Goal: Entertainment & Leisure: Consume media (video, audio)

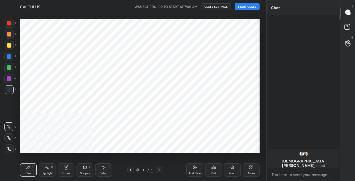
scroll to position [27601, 27503]
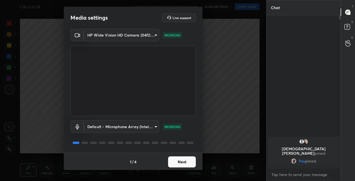
click at [178, 163] on button "Next" at bounding box center [182, 162] width 28 height 11
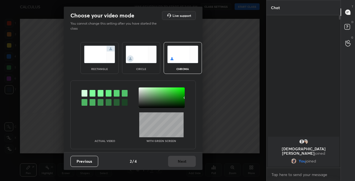
click at [103, 53] on img at bounding box center [99, 54] width 31 height 17
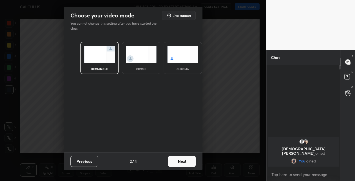
scroll to position [55, 72]
click at [184, 163] on button "Next" at bounding box center [182, 161] width 28 height 11
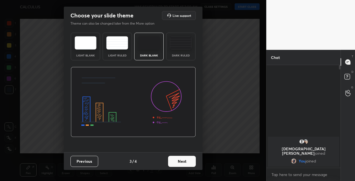
click at [187, 162] on button "Next" at bounding box center [182, 161] width 28 height 11
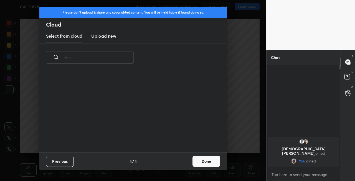
click at [208, 163] on button "Done" at bounding box center [207, 161] width 28 height 11
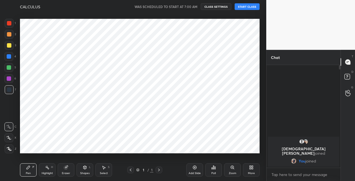
click at [10, 49] on div at bounding box center [9, 45] width 9 height 9
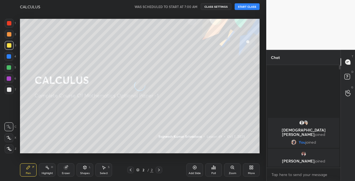
click at [11, 140] on div at bounding box center [8, 138] width 9 height 9
click at [247, 7] on button "START CLASS" at bounding box center [247, 6] width 25 height 7
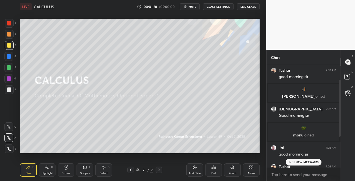
scroll to position [82, 0]
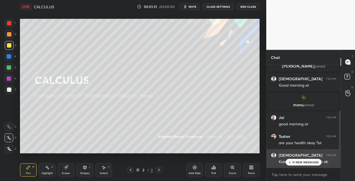
click at [301, 162] on p "11 NEW MESSAGES" at bounding box center [305, 162] width 26 height 3
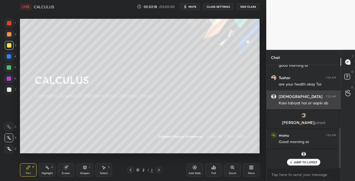
scroll to position [160, 0]
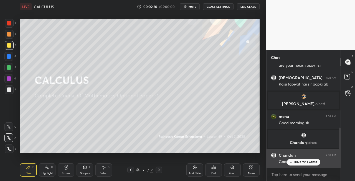
click at [300, 164] on p "JUMP TO LATEST" at bounding box center [306, 162] width 24 height 3
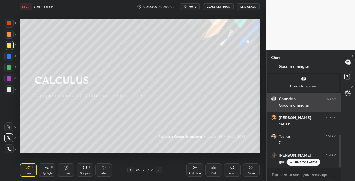
scroll to position [235, 0]
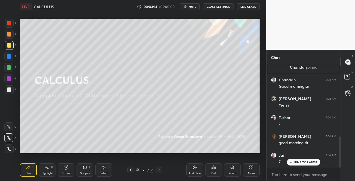
click at [84, 170] on div "Shapes L" at bounding box center [85, 170] width 17 height 13
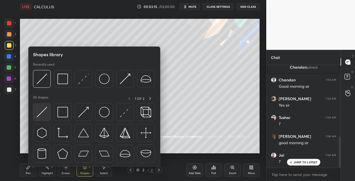
click at [41, 112] on img at bounding box center [42, 112] width 11 height 11
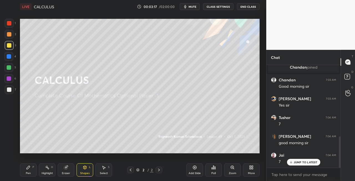
click at [34, 173] on div "Pen P" at bounding box center [28, 170] width 17 height 13
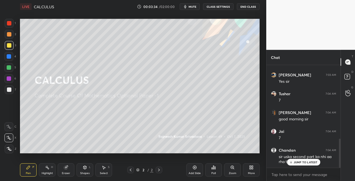
click at [67, 167] on icon at bounding box center [66, 167] width 3 height 3
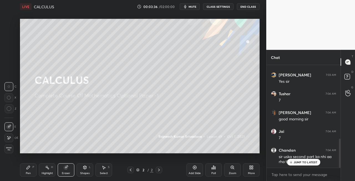
click at [29, 169] on icon at bounding box center [28, 168] width 4 height 4
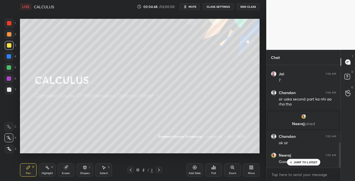
scroll to position [336, 0]
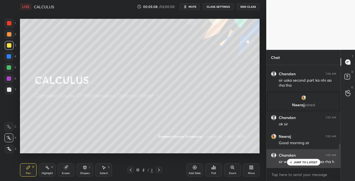
click at [298, 162] on p "JUMP TO LATEST" at bounding box center [306, 162] width 24 height 3
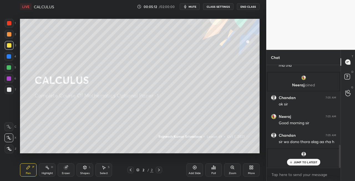
click at [297, 164] on p "JUMP TO LATEST" at bounding box center [306, 162] width 24 height 3
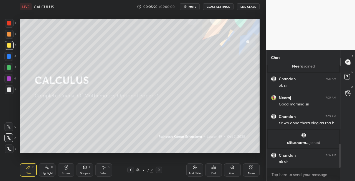
click at [10, 89] on div at bounding box center [9, 90] width 4 height 4
click at [84, 174] on div "Shapes" at bounding box center [84, 173] width 9 height 3
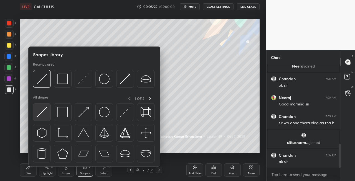
click at [42, 114] on img at bounding box center [42, 112] width 11 height 11
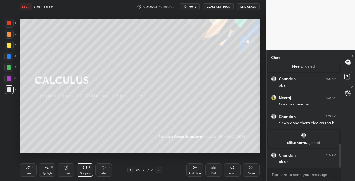
click at [29, 171] on div "Pen P" at bounding box center [28, 170] width 17 height 13
click at [82, 171] on div "Shapes L" at bounding box center [85, 170] width 17 height 13
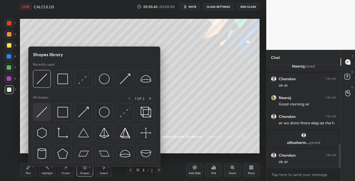
click at [39, 114] on img at bounding box center [42, 112] width 11 height 11
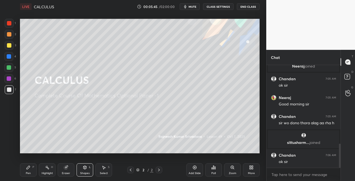
click at [28, 168] on icon at bounding box center [28, 167] width 3 height 3
click at [83, 170] on div "Shapes L" at bounding box center [85, 170] width 17 height 13
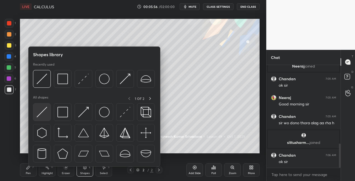
click at [42, 116] on img at bounding box center [42, 112] width 11 height 11
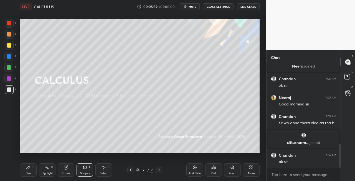
click at [31, 171] on div "Pen P" at bounding box center [28, 170] width 17 height 13
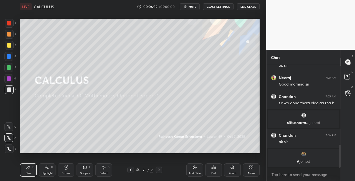
click at [67, 175] on div "Eraser" at bounding box center [66, 170] width 17 height 13
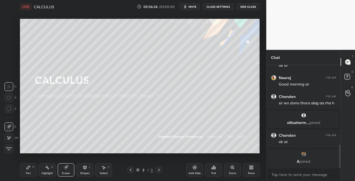
click at [32, 171] on div "Pen P" at bounding box center [28, 170] width 17 height 13
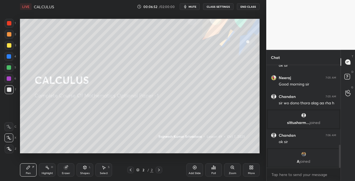
click at [70, 171] on div "Eraser" at bounding box center [66, 170] width 17 height 13
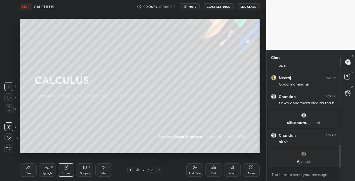
click at [32, 170] on div "Pen P" at bounding box center [28, 170] width 17 height 13
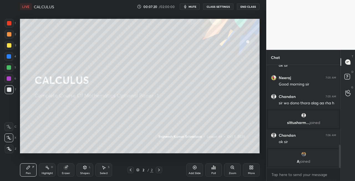
click at [68, 170] on icon at bounding box center [66, 168] width 4 height 4
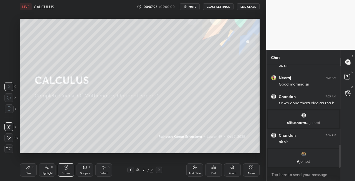
click at [34, 168] on div "P" at bounding box center [33, 167] width 2 height 3
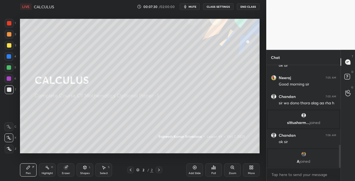
click at [68, 171] on div "Eraser" at bounding box center [66, 170] width 17 height 13
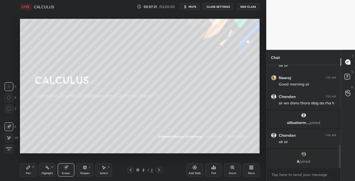
click at [28, 171] on div "Pen P" at bounding box center [28, 170] width 17 height 13
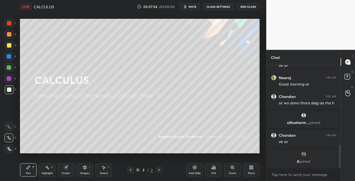
click at [65, 171] on div "Eraser" at bounding box center [66, 170] width 17 height 13
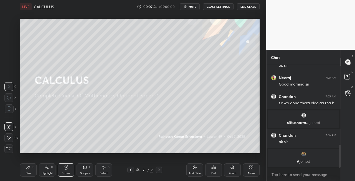
click at [159, 171] on icon at bounding box center [159, 170] width 4 height 4
click at [191, 174] on div "Add Slide" at bounding box center [195, 173] width 12 height 3
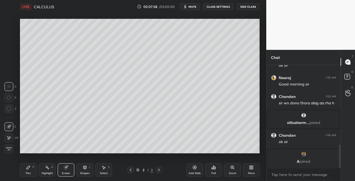
click at [30, 172] on div "Pen" at bounding box center [28, 173] width 5 height 3
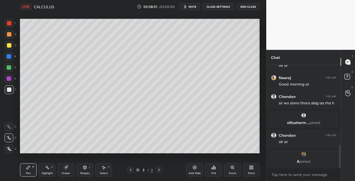
click at [70, 166] on div "Eraser" at bounding box center [66, 170] width 17 height 13
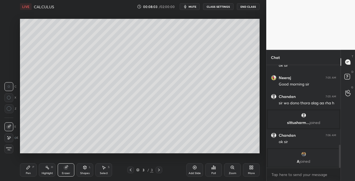
click at [32, 163] on div "Pen P Highlight H Eraser Shapes L Select S 3 / 3 Add Slide Poll Zoom More" at bounding box center [140, 170] width 240 height 22
click at [32, 172] on div "Pen P" at bounding box center [28, 170] width 17 height 13
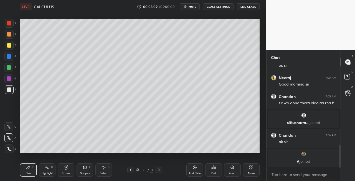
click at [131, 171] on icon at bounding box center [130, 170] width 4 height 4
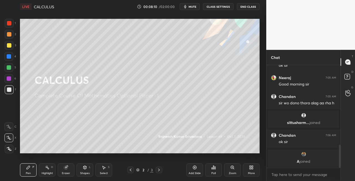
click at [160, 171] on icon at bounding box center [159, 170] width 4 height 4
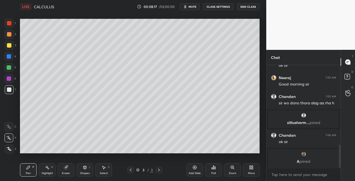
click at [132, 171] on icon at bounding box center [130, 170] width 4 height 4
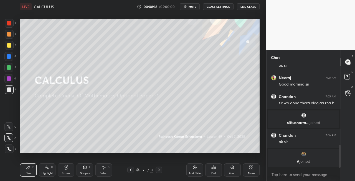
click at [161, 172] on icon at bounding box center [159, 170] width 4 height 4
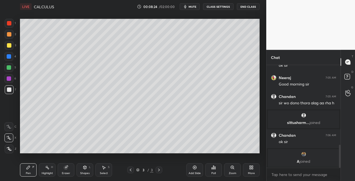
click at [131, 171] on icon at bounding box center [130, 170] width 4 height 4
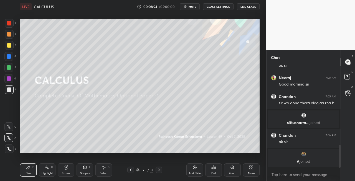
click at [159, 174] on div "Pen P Highlight H Eraser Shapes L Select S 2 / 3 Add Slide Poll Zoom More" at bounding box center [140, 170] width 240 height 22
click at [160, 171] on icon at bounding box center [159, 170] width 4 height 4
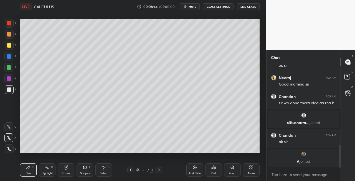
click at [63, 171] on div "Eraser" at bounding box center [66, 170] width 17 height 13
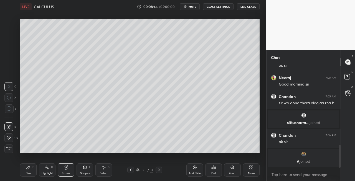
click at [31, 173] on div "Pen" at bounding box center [28, 173] width 5 height 3
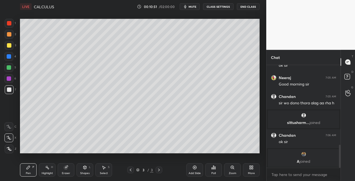
click at [84, 169] on icon at bounding box center [85, 167] width 3 height 3
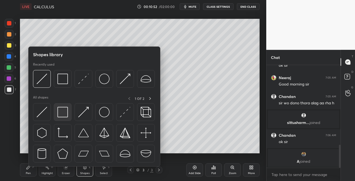
click at [64, 117] on img at bounding box center [62, 112] width 11 height 11
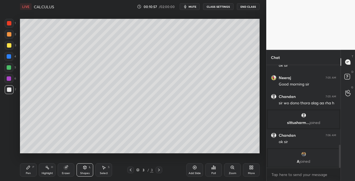
click at [32, 173] on div "Pen P" at bounding box center [28, 170] width 17 height 13
click at [191, 8] on span "mute" at bounding box center [193, 7] width 8 height 4
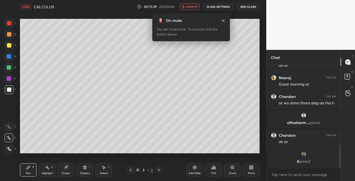
click at [191, 7] on span "unmute" at bounding box center [192, 7] width 12 height 4
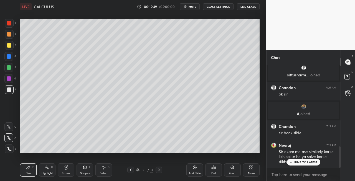
scroll to position [415, 0]
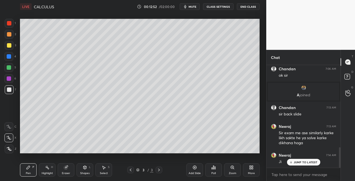
click at [131, 171] on icon at bounding box center [130, 170] width 4 height 4
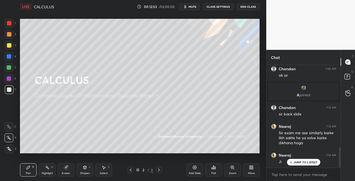
click at [159, 170] on icon at bounding box center [159, 170] width 2 height 3
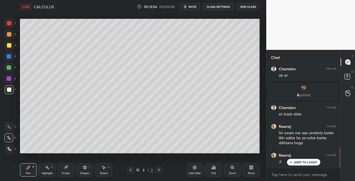
click at [159, 170] on icon at bounding box center [159, 170] width 4 height 4
click at [195, 174] on div "Add Slide" at bounding box center [195, 173] width 12 height 3
click at [10, 48] on div at bounding box center [9, 45] width 9 height 9
click at [84, 170] on icon at bounding box center [85, 168] width 4 height 4
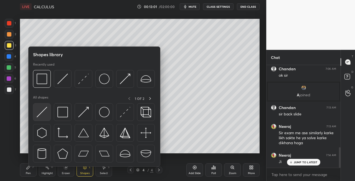
click at [41, 114] on img at bounding box center [42, 112] width 11 height 11
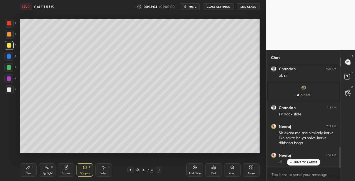
click at [34, 169] on div "Pen P" at bounding box center [28, 170] width 17 height 13
click at [84, 168] on icon at bounding box center [85, 167] width 3 height 3
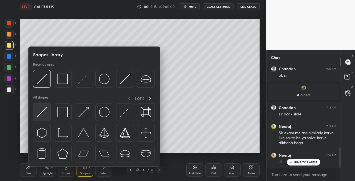
click at [39, 113] on img at bounding box center [42, 112] width 11 height 11
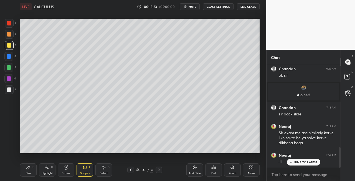
click at [24, 175] on div "Pen P" at bounding box center [28, 170] width 17 height 13
click at [69, 172] on div "Eraser" at bounding box center [66, 173] width 8 height 3
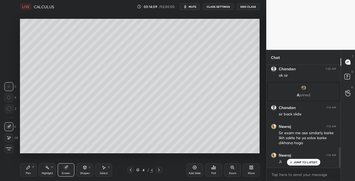
click at [33, 167] on div "P" at bounding box center [33, 167] width 2 height 3
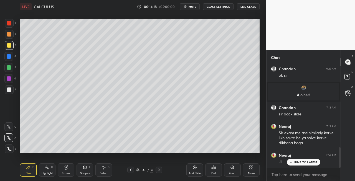
click at [12, 92] on div at bounding box center [9, 89] width 9 height 9
click at [86, 172] on div "Shapes" at bounding box center [84, 173] width 9 height 3
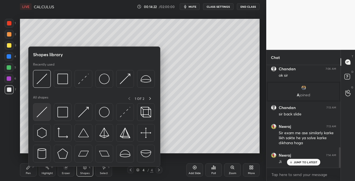
click at [39, 117] on img at bounding box center [42, 112] width 11 height 11
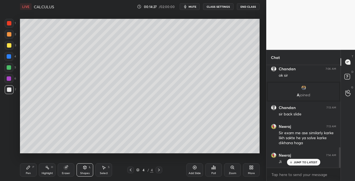
click at [29, 173] on div "Pen" at bounding box center [28, 173] width 5 height 3
click at [87, 170] on div "Shapes L" at bounding box center [85, 170] width 17 height 13
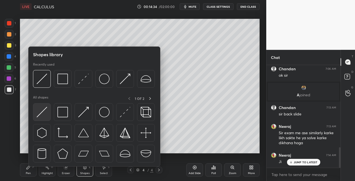
click at [39, 116] on img at bounding box center [42, 112] width 11 height 11
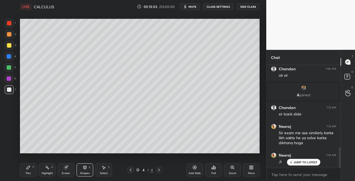
click at [8, 47] on div at bounding box center [9, 45] width 4 height 4
click at [32, 175] on div "Pen P" at bounding box center [28, 170] width 17 height 13
click at [83, 169] on icon at bounding box center [85, 168] width 4 height 4
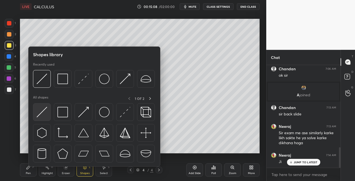
click at [42, 115] on img at bounding box center [42, 112] width 11 height 11
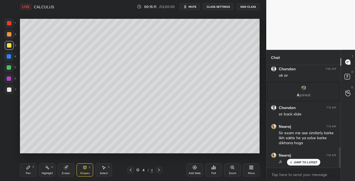
click at [32, 175] on div "Pen P" at bounding box center [28, 170] width 17 height 13
click at [69, 173] on div "Eraser" at bounding box center [66, 173] width 8 height 3
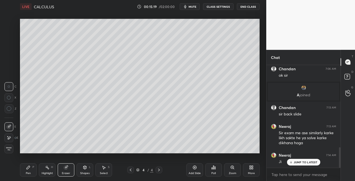
click at [31, 173] on div "Pen P" at bounding box center [28, 170] width 17 height 13
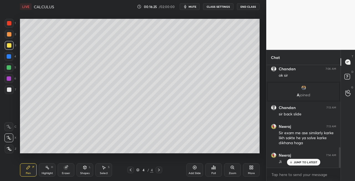
click at [67, 170] on div "Eraser" at bounding box center [66, 170] width 17 height 13
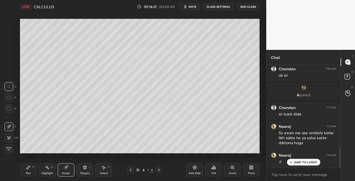
click at [29, 174] on div "Pen" at bounding box center [28, 173] width 5 height 3
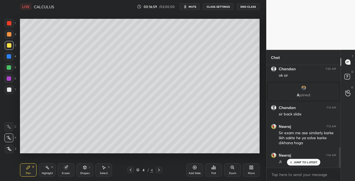
click at [70, 173] on div "Eraser" at bounding box center [66, 173] width 8 height 3
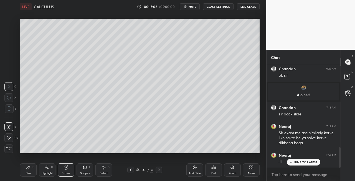
click at [29, 171] on div "Pen P" at bounding box center [28, 170] width 17 height 13
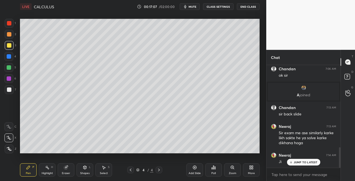
click at [64, 171] on div "Eraser" at bounding box center [66, 170] width 17 height 13
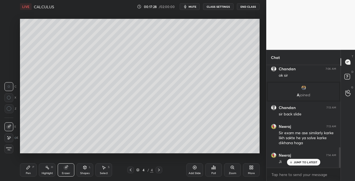
click at [32, 168] on div "P" at bounding box center [33, 167] width 2 height 3
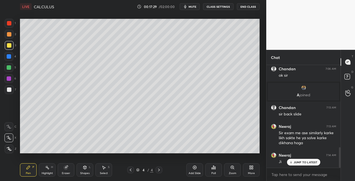
click at [8, 87] on div at bounding box center [9, 89] width 9 height 9
click at [82, 168] on div "Shapes L" at bounding box center [85, 170] width 17 height 13
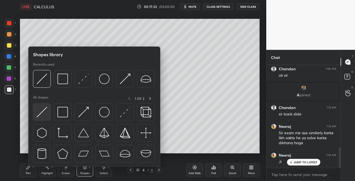
click at [40, 111] on img at bounding box center [42, 112] width 11 height 11
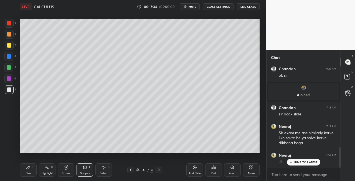
click at [31, 168] on div "Pen P" at bounding box center [28, 170] width 17 height 13
click at [82, 169] on div "Shapes L" at bounding box center [85, 170] width 17 height 13
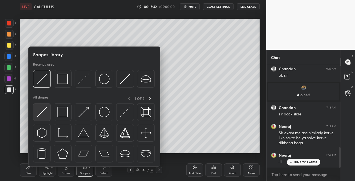
click at [43, 115] on img at bounding box center [42, 112] width 11 height 11
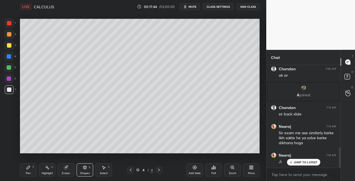
click at [33, 163] on div "Pen P Highlight H Eraser Shapes L Select S 4 / 4 Add Slide Poll Zoom More" at bounding box center [140, 170] width 240 height 22
click at [28, 175] on div "Pen" at bounding box center [28, 173] width 5 height 3
click at [159, 170] on icon at bounding box center [159, 170] width 4 height 4
click at [157, 171] on icon at bounding box center [159, 170] width 4 height 4
click at [191, 172] on div "Add Slide" at bounding box center [195, 173] width 12 height 3
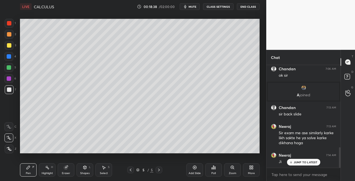
click at [130, 172] on icon at bounding box center [130, 170] width 4 height 4
click at [160, 173] on div at bounding box center [159, 170] width 7 height 7
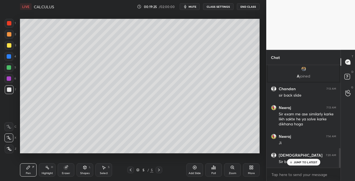
scroll to position [452, 0]
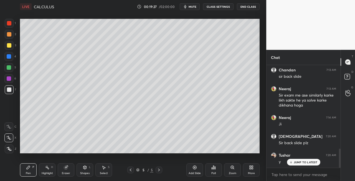
click at [84, 168] on icon at bounding box center [85, 167] width 3 height 3
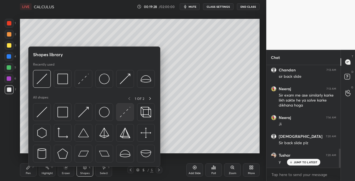
click at [127, 114] on img at bounding box center [125, 112] width 11 height 11
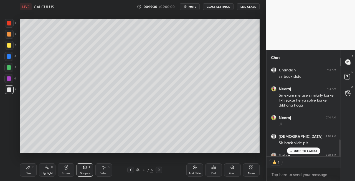
scroll to position [483, 0]
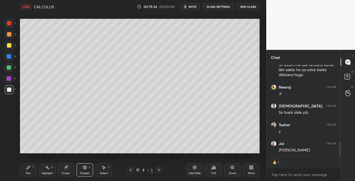
click at [34, 171] on div "Pen P" at bounding box center [28, 170] width 17 height 13
click at [129, 173] on div at bounding box center [130, 170] width 7 height 7
type textarea "x"
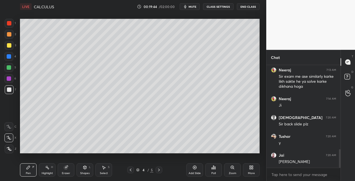
click at [159, 171] on icon at bounding box center [159, 170] width 4 height 4
click at [131, 171] on icon at bounding box center [131, 170] width 2 height 3
click at [134, 171] on div at bounding box center [130, 170] width 7 height 7
click at [158, 170] on icon at bounding box center [159, 170] width 4 height 4
click at [159, 171] on icon at bounding box center [159, 170] width 2 height 3
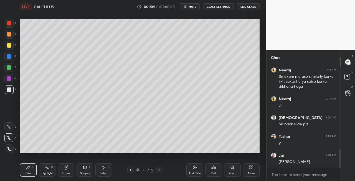
click at [129, 171] on icon at bounding box center [130, 170] width 4 height 4
click at [161, 170] on div at bounding box center [159, 170] width 7 height 7
click at [10, 47] on div at bounding box center [9, 45] width 4 height 4
click at [85, 169] on icon at bounding box center [85, 167] width 3 height 3
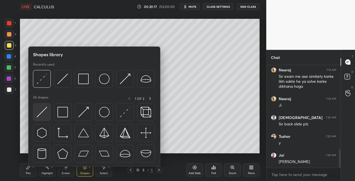
click at [38, 114] on img at bounding box center [42, 112] width 11 height 11
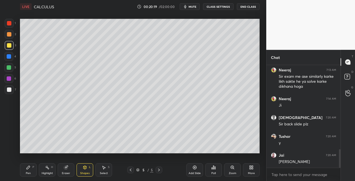
click at [31, 173] on div "Pen P" at bounding box center [28, 170] width 17 height 13
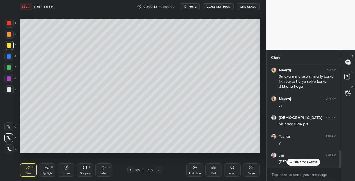
scroll to position [500, 0]
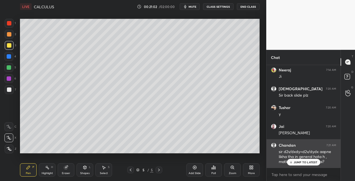
click at [295, 163] on p "JUMP TO LATEST" at bounding box center [306, 162] width 24 height 3
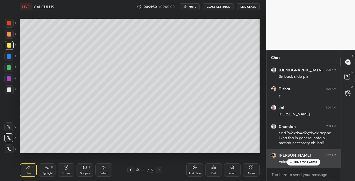
click at [296, 163] on p "JUMP TO LATEST" at bounding box center [306, 162] width 24 height 3
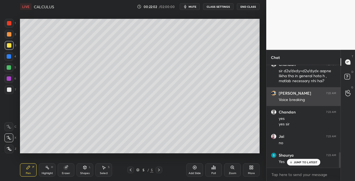
scroll to position [600, 0]
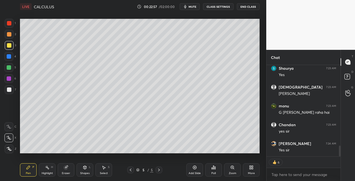
scroll to position [664, 0]
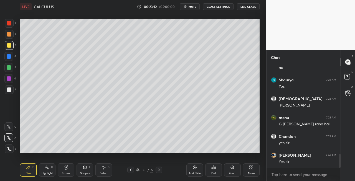
click at [68, 170] on div "Eraser" at bounding box center [66, 170] width 17 height 13
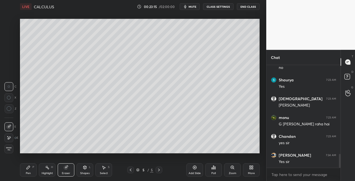
click at [29, 170] on div "Pen P" at bounding box center [28, 170] width 17 height 13
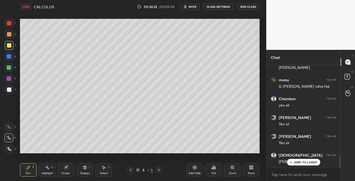
scroll to position [720, 0]
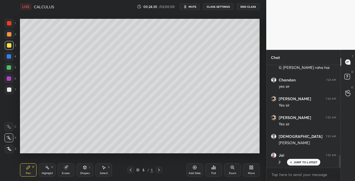
click at [9, 92] on div at bounding box center [9, 89] width 9 height 9
click at [89, 168] on div "L" at bounding box center [90, 167] width 2 height 3
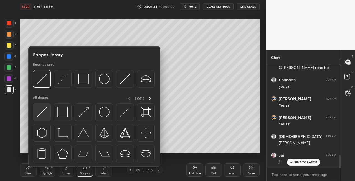
click at [42, 113] on img at bounding box center [42, 112] width 11 height 11
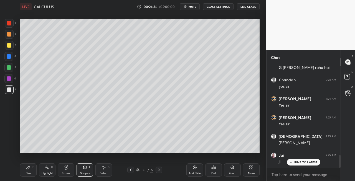
click at [28, 168] on icon at bounding box center [28, 167] width 3 height 3
click at [88, 168] on div "Shapes L" at bounding box center [85, 170] width 17 height 13
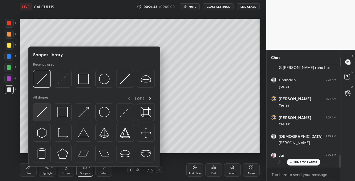
click at [41, 115] on img at bounding box center [42, 112] width 11 height 11
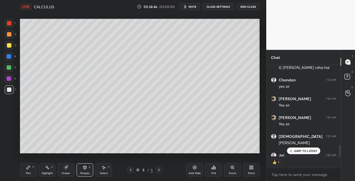
scroll to position [2, 2]
click at [31, 173] on div "Pen P" at bounding box center [28, 170] width 17 height 13
click at [83, 169] on icon at bounding box center [85, 168] width 4 height 4
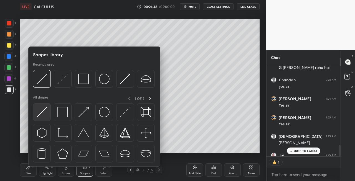
click at [42, 116] on img at bounding box center [42, 112] width 11 height 11
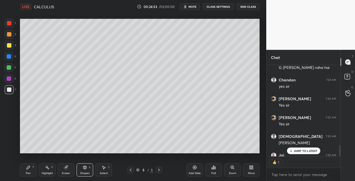
click at [160, 170] on icon at bounding box center [159, 170] width 4 height 4
click at [160, 171] on icon at bounding box center [159, 170] width 4 height 4
click at [160, 172] on icon at bounding box center [159, 170] width 4 height 4
click at [193, 170] on div "Add Slide" at bounding box center [194, 170] width 17 height 13
click at [130, 171] on icon at bounding box center [130, 170] width 4 height 4
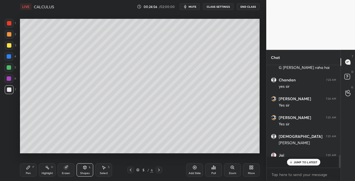
scroll to position [101, 72]
click at [132, 171] on icon at bounding box center [130, 170] width 4 height 4
click at [132, 170] on icon at bounding box center [130, 170] width 4 height 4
click at [157, 171] on icon at bounding box center [159, 170] width 4 height 4
click at [159, 171] on icon at bounding box center [159, 170] width 4 height 4
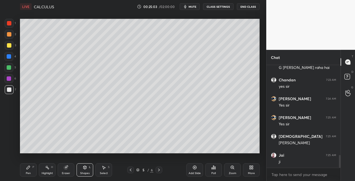
click at [160, 172] on icon at bounding box center [159, 170] width 4 height 4
click at [29, 173] on div "Pen" at bounding box center [28, 173] width 5 height 3
click at [7, 49] on div at bounding box center [9, 45] width 9 height 9
click at [85, 170] on icon at bounding box center [85, 167] width 3 height 3
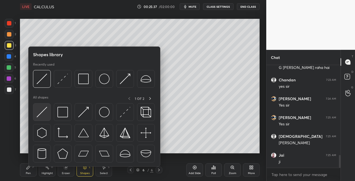
click at [39, 115] on img at bounding box center [42, 112] width 11 height 11
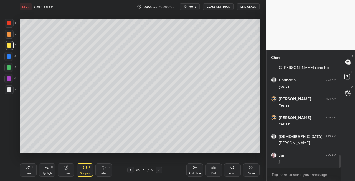
click at [29, 171] on div "Pen P" at bounding box center [28, 170] width 17 height 13
click at [8, 90] on div at bounding box center [9, 90] width 4 height 4
click at [64, 166] on icon at bounding box center [66, 168] width 4 height 4
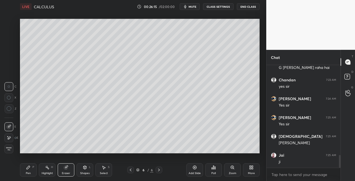
click at [22, 175] on div "Pen P" at bounding box center [28, 170] width 17 height 13
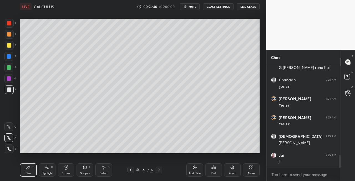
click at [89, 168] on div "L" at bounding box center [90, 167] width 2 height 3
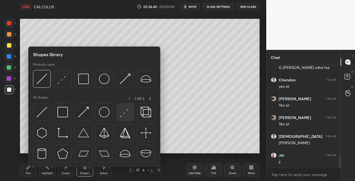
click at [122, 113] on img at bounding box center [125, 112] width 11 height 11
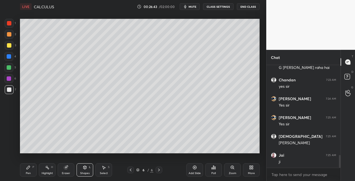
click at [37, 168] on div "Pen P Highlight H Eraser Shapes L Select S" at bounding box center [61, 170] width 83 height 13
click at [29, 166] on icon at bounding box center [28, 168] width 4 height 4
click at [88, 170] on div "Shapes L" at bounding box center [85, 170] width 17 height 13
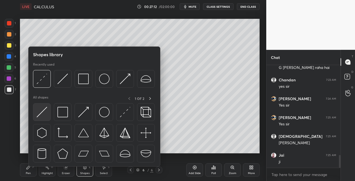
click at [44, 115] on img at bounding box center [42, 112] width 11 height 11
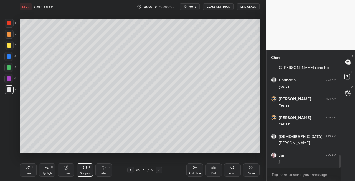
click at [33, 174] on div "Pen P" at bounding box center [28, 170] width 17 height 13
click at [69, 168] on div "Eraser" at bounding box center [66, 170] width 17 height 13
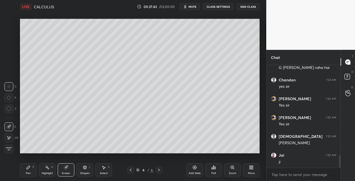
click at [31, 170] on div "Pen P" at bounding box center [28, 170] width 17 height 13
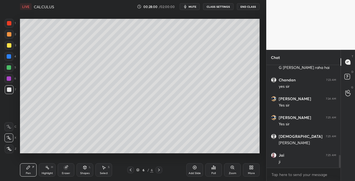
click at [85, 169] on icon at bounding box center [85, 167] width 3 height 3
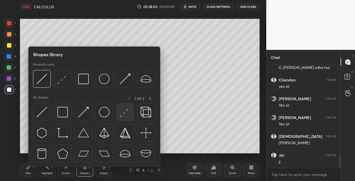
click at [120, 114] on img at bounding box center [125, 112] width 11 height 11
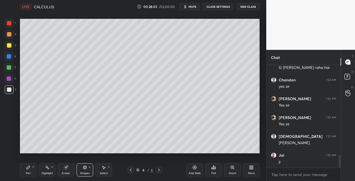
click at [27, 173] on div "Pen" at bounding box center [28, 173] width 5 height 3
click at [85, 169] on icon at bounding box center [85, 167] width 3 height 3
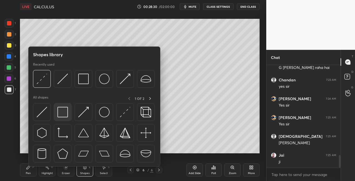
click at [64, 114] on img at bounding box center [62, 112] width 11 height 11
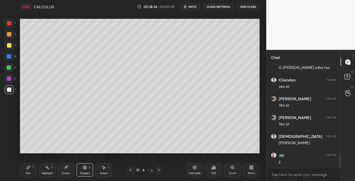
click at [27, 172] on div "Pen" at bounding box center [28, 173] width 5 height 3
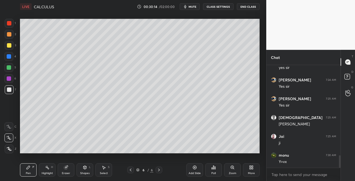
scroll to position [758, 0]
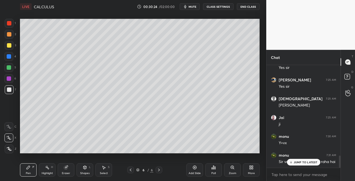
click at [85, 168] on icon at bounding box center [85, 167] width 3 height 3
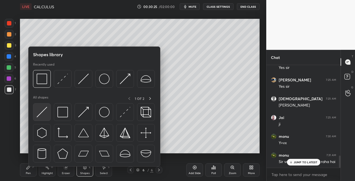
click at [41, 115] on img at bounding box center [42, 112] width 11 height 11
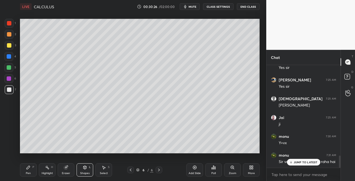
click at [27, 173] on div "Pen" at bounding box center [28, 173] width 5 height 3
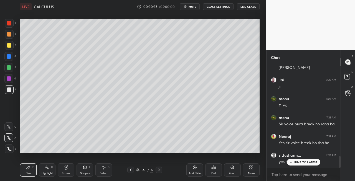
scroll to position [816, 0]
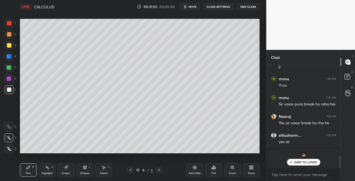
click at [84, 168] on icon at bounding box center [85, 167] width 3 height 3
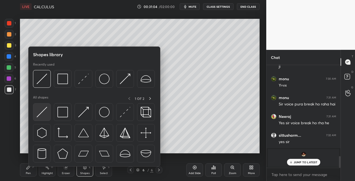
click at [42, 118] on div at bounding box center [42, 112] width 18 height 18
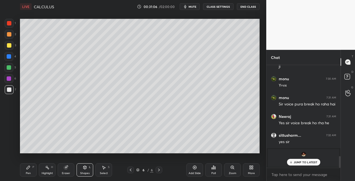
click at [24, 172] on div "Pen P" at bounding box center [28, 170] width 17 height 13
click at [122, 154] on div "Setting up your live class Poll for secs No correct answer Start poll" at bounding box center [140, 86] width 244 height 146
click at [131, 154] on div "Setting up your live class Poll for secs No correct answer Start poll" at bounding box center [140, 86] width 244 height 146
click at [148, 154] on div "Setting up your live class Poll for secs No correct answer Start poll" at bounding box center [140, 86] width 244 height 146
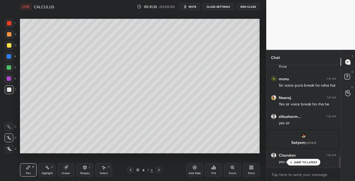
click at [68, 172] on div "Eraser" at bounding box center [66, 173] width 8 height 3
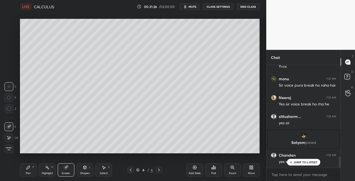
click at [34, 171] on div "Pen P" at bounding box center [28, 170] width 17 height 13
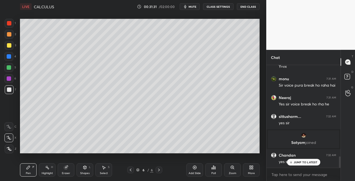
click at [160, 171] on icon at bounding box center [159, 170] width 4 height 4
click at [193, 174] on div "Add Slide" at bounding box center [195, 173] width 12 height 3
click at [87, 174] on div "Shapes" at bounding box center [84, 173] width 9 height 3
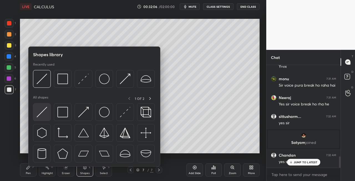
click at [42, 116] on img at bounding box center [42, 112] width 11 height 11
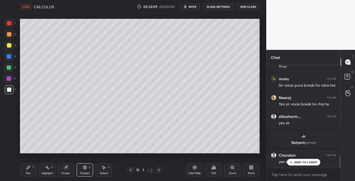
click at [29, 169] on icon at bounding box center [28, 168] width 4 height 4
click at [88, 168] on div "Shapes L" at bounding box center [85, 170] width 17 height 13
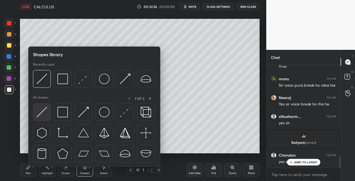
click at [38, 109] on img at bounding box center [42, 112] width 11 height 11
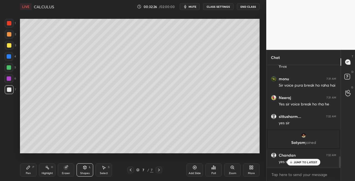
click at [25, 169] on div "Pen P" at bounding box center [28, 170] width 17 height 13
click at [67, 171] on div "Eraser" at bounding box center [66, 170] width 17 height 13
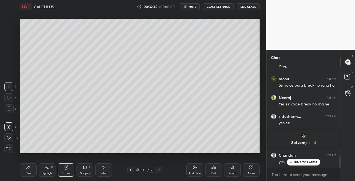
click at [27, 172] on div "Pen" at bounding box center [28, 173] width 5 height 3
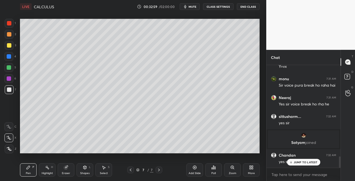
click at [131, 172] on icon at bounding box center [130, 170] width 4 height 4
click at [158, 171] on icon at bounding box center [159, 170] width 4 height 4
click at [69, 168] on div "Eraser" at bounding box center [66, 170] width 17 height 13
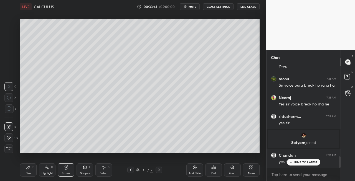
click at [29, 171] on div "Pen P" at bounding box center [28, 170] width 17 height 13
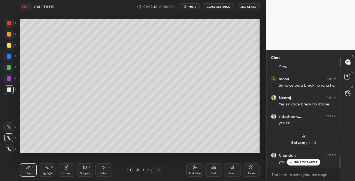
click at [85, 171] on div "Shapes L" at bounding box center [85, 170] width 17 height 13
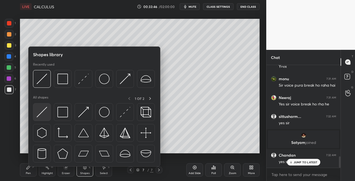
click at [42, 113] on img at bounding box center [42, 112] width 11 height 11
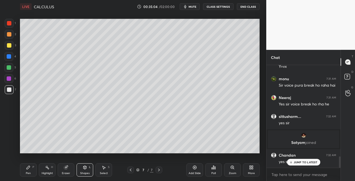
click at [132, 170] on icon at bounding box center [130, 170] width 4 height 4
click at [161, 170] on div at bounding box center [159, 170] width 7 height 7
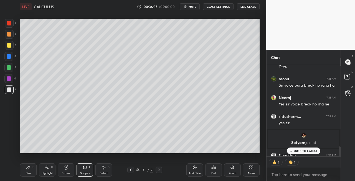
scroll to position [101, 72]
click at [12, 45] on div at bounding box center [9, 45] width 9 height 9
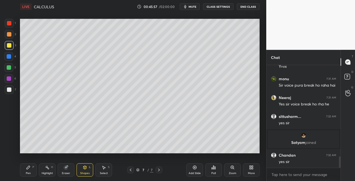
click at [130, 171] on icon at bounding box center [130, 170] width 4 height 4
click at [159, 170] on icon at bounding box center [159, 170] width 4 height 4
click at [7, 49] on div at bounding box center [9, 45] width 9 height 9
click at [31, 173] on div "Pen P" at bounding box center [28, 170] width 17 height 13
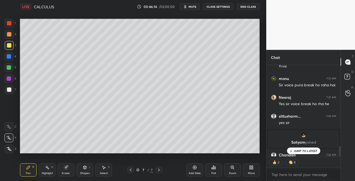
click at [132, 170] on icon at bounding box center [130, 170] width 4 height 4
click at [132, 171] on icon at bounding box center [130, 170] width 4 height 4
click at [160, 171] on icon at bounding box center [159, 170] width 4 height 4
click at [158, 171] on icon at bounding box center [159, 170] width 4 height 4
click at [160, 171] on icon at bounding box center [159, 170] width 4 height 4
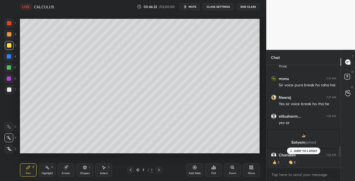
click at [85, 168] on icon at bounding box center [85, 169] width 0 height 2
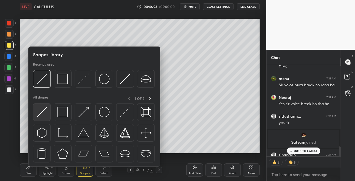
click at [41, 114] on img at bounding box center [42, 112] width 11 height 11
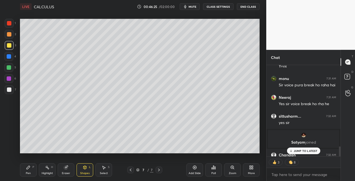
click at [33, 170] on div "Pen P" at bounding box center [28, 170] width 17 height 13
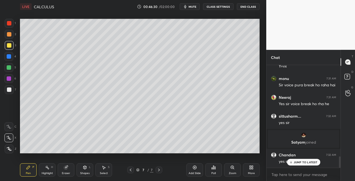
scroll to position [835, 0]
click at [66, 167] on icon at bounding box center [66, 168] width 4 height 4
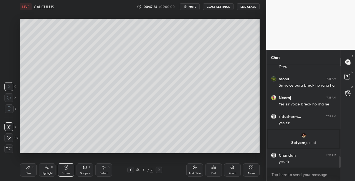
click at [27, 173] on div "Pen" at bounding box center [28, 173] width 5 height 3
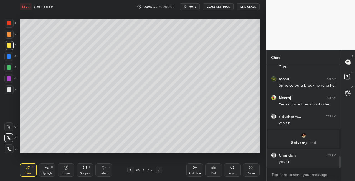
click at [84, 169] on icon at bounding box center [85, 167] width 3 height 3
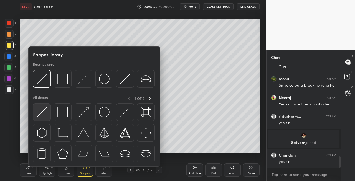
click at [37, 112] on img at bounding box center [42, 112] width 11 height 11
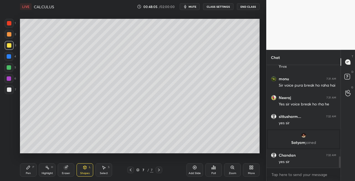
click at [68, 173] on div "Eraser" at bounding box center [66, 173] width 8 height 3
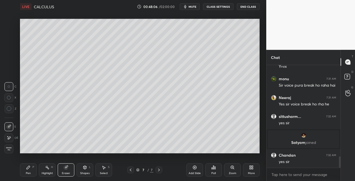
click at [128, 154] on div "Setting up your live class Poll for secs No correct answer Start poll" at bounding box center [140, 86] width 244 height 146
click at [32, 169] on div "Pen P" at bounding box center [28, 170] width 17 height 13
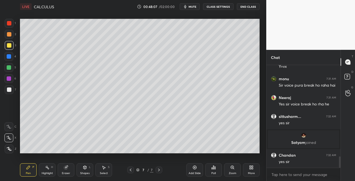
click at [158, 170] on icon at bounding box center [159, 170] width 4 height 4
click at [160, 171] on icon at bounding box center [159, 170] width 4 height 4
click at [195, 173] on div "Add Slide" at bounding box center [195, 173] width 12 height 3
click at [8, 91] on div at bounding box center [9, 90] width 4 height 4
click at [92, 164] on div "Shapes L" at bounding box center [85, 170] width 17 height 13
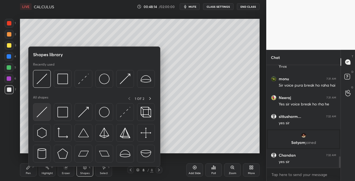
click at [40, 111] on img at bounding box center [42, 112] width 11 height 11
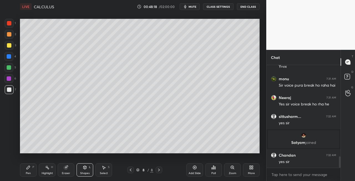
click at [27, 169] on icon at bounding box center [28, 167] width 3 height 3
click at [68, 171] on div "Eraser" at bounding box center [66, 170] width 17 height 13
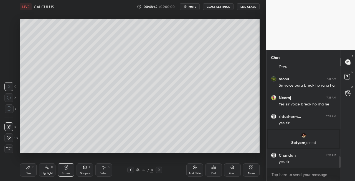
click at [28, 168] on icon at bounding box center [28, 167] width 3 height 3
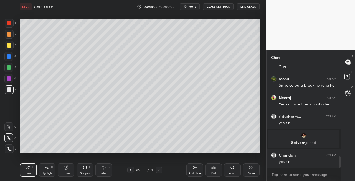
click at [129, 171] on icon at bounding box center [130, 170] width 4 height 4
click at [130, 171] on icon at bounding box center [130, 170] width 4 height 4
click at [159, 171] on icon at bounding box center [159, 170] width 4 height 4
click at [158, 171] on icon at bounding box center [159, 170] width 4 height 4
click at [64, 168] on icon at bounding box center [66, 168] width 4 height 4
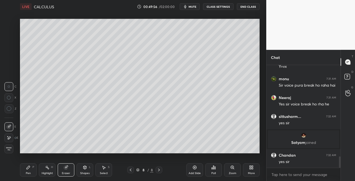
click at [28, 171] on div "Pen P" at bounding box center [28, 170] width 17 height 13
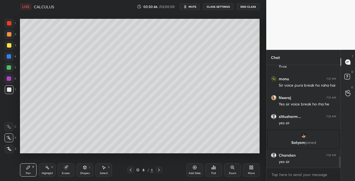
click at [71, 170] on div "Eraser" at bounding box center [66, 170] width 17 height 13
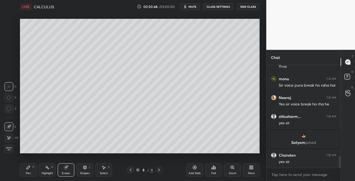
click at [29, 171] on div "Pen P" at bounding box center [28, 170] width 17 height 13
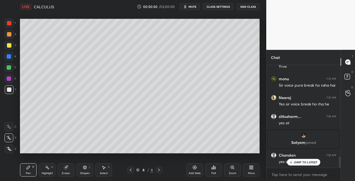
scroll to position [854, 0]
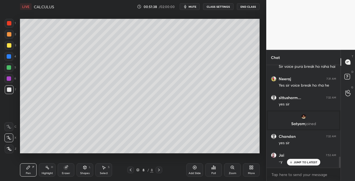
click at [68, 164] on div "Eraser" at bounding box center [66, 170] width 17 height 13
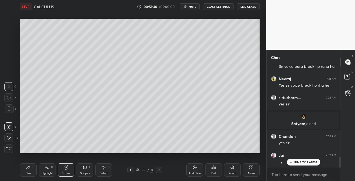
click at [28, 174] on div "Pen" at bounding box center [28, 173] width 5 height 3
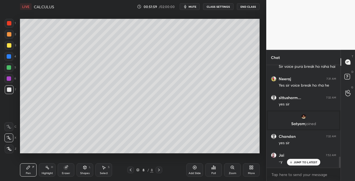
click at [85, 170] on icon at bounding box center [85, 168] width 4 height 4
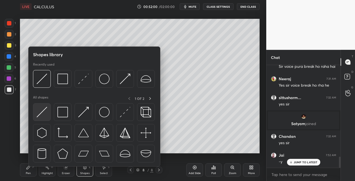
click at [43, 114] on img at bounding box center [42, 112] width 11 height 11
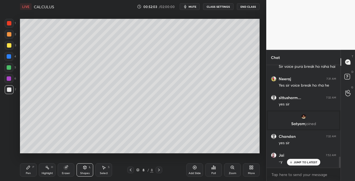
click at [31, 174] on div "Pen P" at bounding box center [28, 170] width 17 height 13
click at [69, 171] on div "Eraser" at bounding box center [66, 170] width 17 height 13
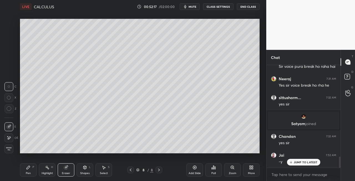
click at [22, 170] on div "Pen P" at bounding box center [28, 170] width 17 height 13
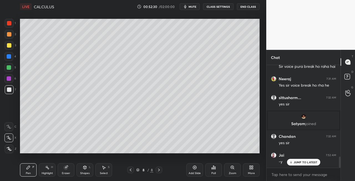
click at [160, 171] on icon at bounding box center [159, 170] width 4 height 4
click at [193, 173] on div "Add Slide" at bounding box center [195, 173] width 12 height 3
click at [130, 170] on icon at bounding box center [130, 170] width 4 height 4
click at [158, 171] on icon at bounding box center [159, 170] width 4 height 4
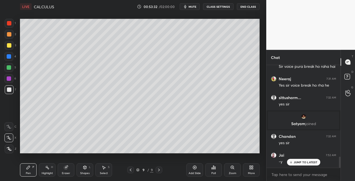
click at [132, 169] on icon at bounding box center [131, 170] width 2 height 3
click at [160, 172] on icon at bounding box center [159, 170] width 4 height 4
click at [86, 165] on div "Shapes L" at bounding box center [85, 170] width 17 height 13
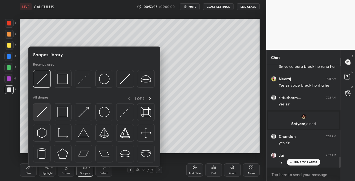
click at [41, 114] on img at bounding box center [42, 112] width 11 height 11
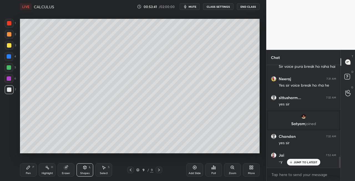
click at [28, 173] on div "Pen" at bounding box center [28, 173] width 5 height 3
click at [132, 168] on icon at bounding box center [130, 170] width 4 height 4
click at [160, 171] on icon at bounding box center [159, 170] width 4 height 4
click at [131, 171] on icon at bounding box center [130, 170] width 4 height 4
click at [158, 171] on icon at bounding box center [159, 170] width 2 height 3
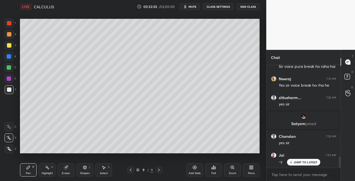
click at [130, 172] on icon at bounding box center [130, 170] width 4 height 4
click at [83, 171] on div "Shapes L" at bounding box center [85, 170] width 17 height 13
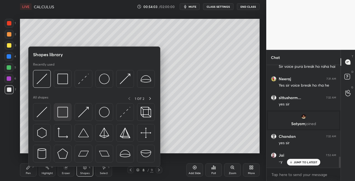
click at [67, 117] on img at bounding box center [62, 112] width 11 height 11
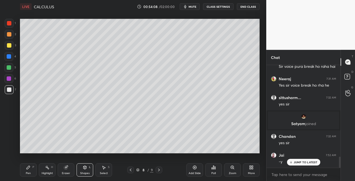
click at [159, 173] on div at bounding box center [159, 170] width 7 height 7
click at [28, 171] on div "Pen P" at bounding box center [28, 170] width 17 height 13
click at [11, 46] on div at bounding box center [9, 45] width 9 height 9
click at [130, 171] on icon at bounding box center [130, 170] width 4 height 4
click at [132, 171] on icon at bounding box center [130, 170] width 4 height 4
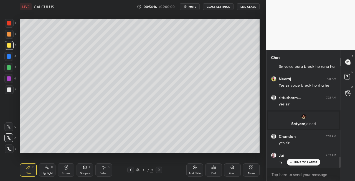
click at [158, 171] on icon at bounding box center [159, 170] width 4 height 4
click at [82, 170] on div "Shapes L" at bounding box center [85, 170] width 17 height 13
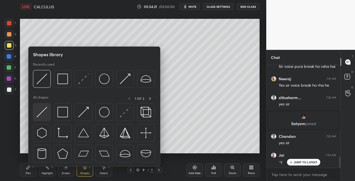
click at [37, 113] on img at bounding box center [42, 112] width 11 height 11
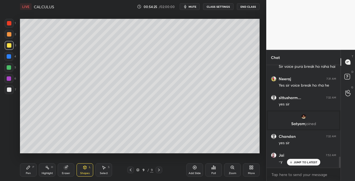
click at [33, 168] on div "P" at bounding box center [33, 167] width 2 height 3
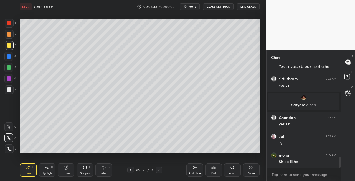
scroll to position [891, 0]
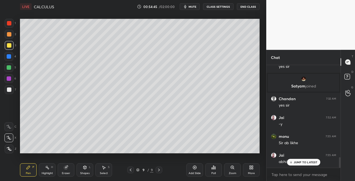
click at [84, 169] on icon at bounding box center [85, 167] width 3 height 3
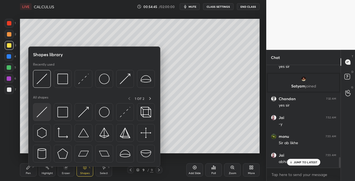
click at [39, 117] on img at bounding box center [42, 112] width 11 height 11
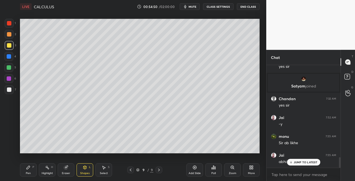
click at [130, 171] on icon at bounding box center [131, 170] width 2 height 3
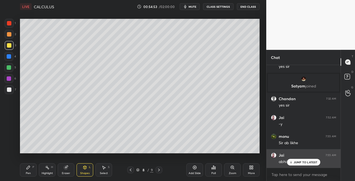
click at [295, 161] on p "JUMP TO LATEST" at bounding box center [306, 162] width 24 height 3
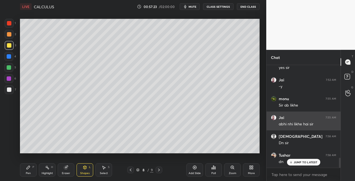
scroll to position [948, 0]
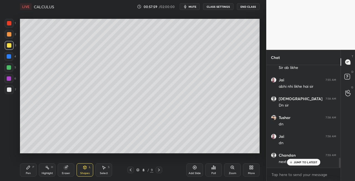
click at [158, 171] on icon at bounding box center [159, 170] width 4 height 4
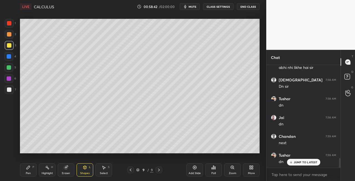
click at [194, 8] on button "mute" at bounding box center [190, 6] width 20 height 7
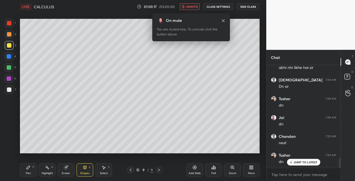
click at [196, 7] on span "unmute" at bounding box center [192, 7] width 12 height 4
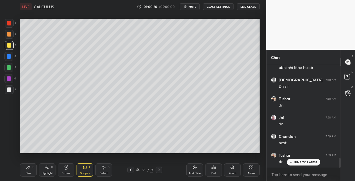
click at [31, 171] on div "Pen P" at bounding box center [28, 170] width 17 height 13
click at [63, 169] on div "Eraser" at bounding box center [66, 170] width 17 height 13
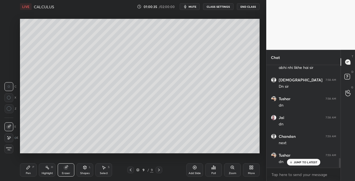
click at [27, 170] on icon at bounding box center [28, 167] width 3 height 3
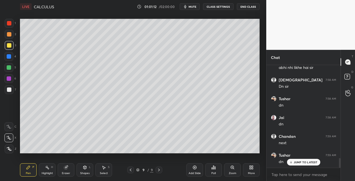
click at [9, 93] on div at bounding box center [9, 89] width 9 height 9
click at [84, 167] on icon at bounding box center [85, 167] width 3 height 1
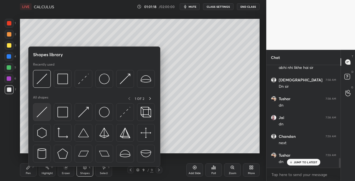
click at [43, 116] on img at bounding box center [42, 112] width 11 height 11
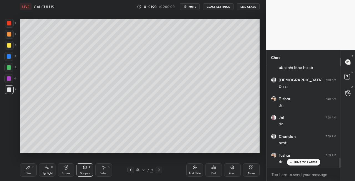
click at [26, 171] on div "Pen P" at bounding box center [28, 170] width 17 height 13
click at [129, 171] on icon at bounding box center [130, 170] width 4 height 4
click at [158, 170] on icon at bounding box center [159, 170] width 4 height 4
click at [77, 154] on div "Setting up your live class Poll for secs No correct answer Start poll" at bounding box center [140, 86] width 244 height 146
click at [131, 171] on icon at bounding box center [131, 170] width 2 height 3
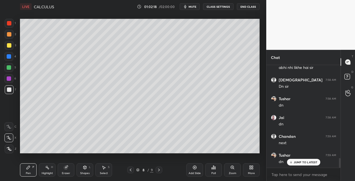
click at [160, 171] on icon at bounding box center [159, 170] width 4 height 4
click at [159, 171] on icon at bounding box center [159, 170] width 4 height 4
click at [192, 172] on div "Add Slide" at bounding box center [195, 173] width 12 height 3
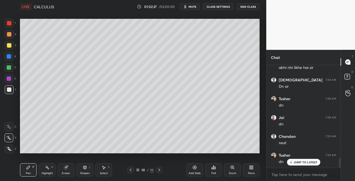
click at [130, 169] on icon at bounding box center [130, 170] width 4 height 4
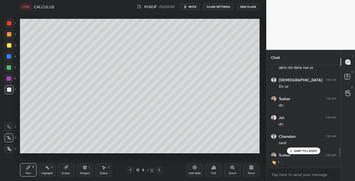
scroll to position [90, 72]
click at [159, 171] on icon at bounding box center [159, 170] width 2 height 3
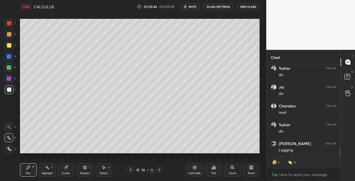
scroll to position [1035, 0]
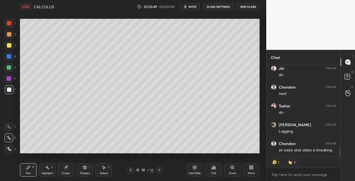
type textarea "x"
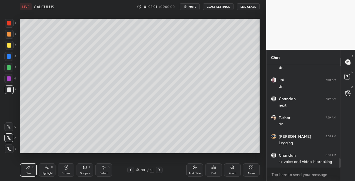
scroll to position [1042, 0]
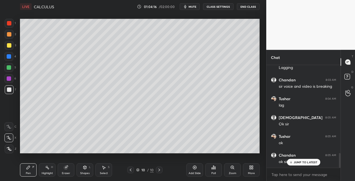
scroll to position [612, 0]
click at [131, 172] on icon at bounding box center [130, 170] width 4 height 4
click at [160, 172] on icon at bounding box center [159, 170] width 4 height 4
click at [131, 169] on icon at bounding box center [130, 170] width 4 height 4
click at [159, 171] on icon at bounding box center [159, 170] width 4 height 4
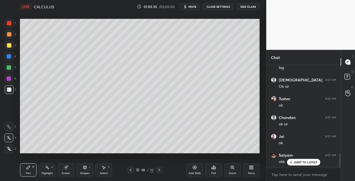
click at [67, 166] on icon at bounding box center [66, 168] width 4 height 4
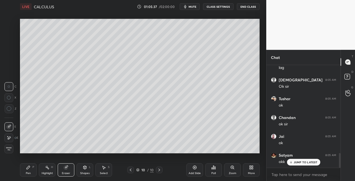
click at [23, 174] on div "Pen P" at bounding box center [28, 170] width 17 height 13
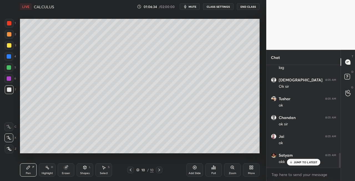
click at [72, 167] on div "Eraser" at bounding box center [66, 170] width 17 height 13
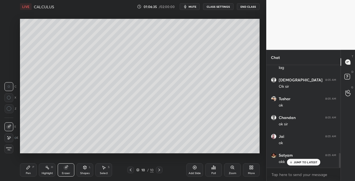
click at [25, 170] on div "Pen P" at bounding box center [28, 170] width 17 height 13
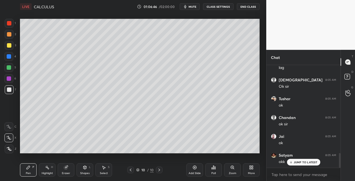
click at [130, 170] on icon at bounding box center [130, 170] width 4 height 4
click at [158, 171] on icon at bounding box center [159, 170] width 4 height 4
click at [84, 171] on div "Shapes L" at bounding box center [85, 170] width 17 height 13
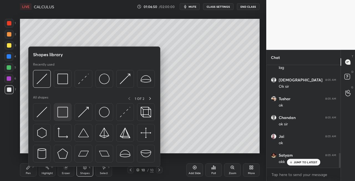
click at [65, 116] on img at bounding box center [62, 112] width 11 height 11
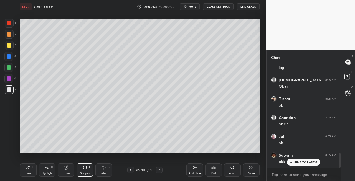
click at [33, 174] on div "Pen P" at bounding box center [28, 170] width 17 height 13
click at [130, 171] on icon at bounding box center [130, 170] width 4 height 4
click at [131, 171] on icon at bounding box center [130, 170] width 4 height 4
click at [160, 171] on icon at bounding box center [159, 170] width 4 height 4
click at [131, 170] on icon at bounding box center [130, 170] width 4 height 4
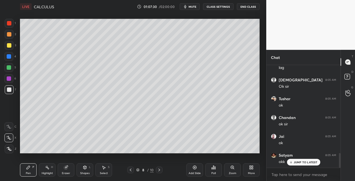
click at [132, 170] on icon at bounding box center [130, 170] width 4 height 4
click at [160, 170] on icon at bounding box center [159, 170] width 2 height 3
click at [159, 170] on icon at bounding box center [159, 170] width 4 height 4
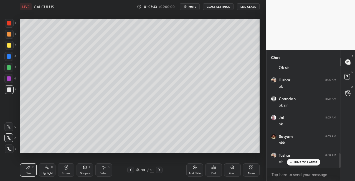
click at [9, 48] on div at bounding box center [9, 45] width 9 height 9
click at [129, 171] on icon at bounding box center [130, 170] width 4 height 4
click at [160, 172] on icon at bounding box center [159, 170] width 4 height 4
click at [158, 171] on icon at bounding box center [159, 170] width 4 height 4
click at [160, 171] on icon at bounding box center [159, 170] width 4 height 4
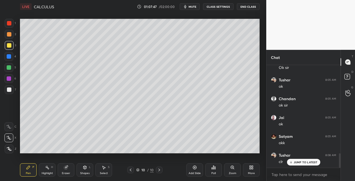
click at [161, 171] on icon at bounding box center [159, 170] width 4 height 4
click at [160, 170] on icon at bounding box center [159, 170] width 4 height 4
click at [195, 172] on div "Add Slide" at bounding box center [195, 173] width 12 height 3
click at [85, 169] on icon at bounding box center [85, 167] width 3 height 3
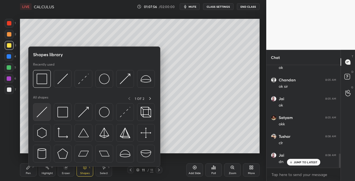
click at [41, 113] on img at bounding box center [42, 112] width 11 height 11
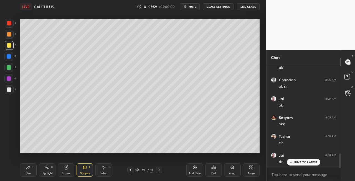
click at [34, 171] on div "Pen P" at bounding box center [28, 170] width 17 height 13
click at [9, 89] on div at bounding box center [9, 90] width 4 height 4
click at [65, 170] on icon at bounding box center [66, 168] width 4 height 4
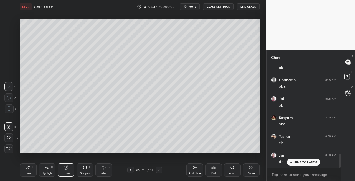
click at [27, 169] on icon at bounding box center [28, 167] width 3 height 3
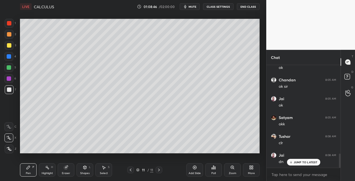
click at [84, 168] on icon at bounding box center [85, 167] width 3 height 3
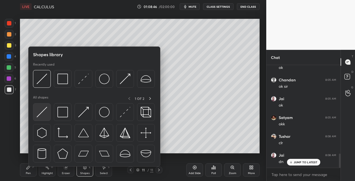
click at [43, 113] on img at bounding box center [42, 112] width 11 height 11
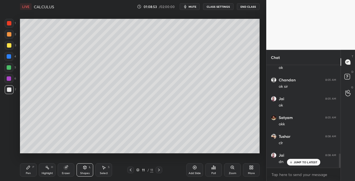
click at [34, 168] on div "Pen P" at bounding box center [28, 170] width 17 height 13
click at [86, 170] on div "Shapes L" at bounding box center [85, 170] width 17 height 13
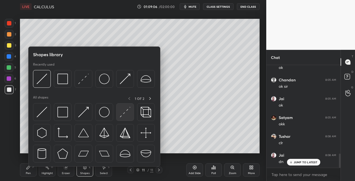
click at [125, 112] on img at bounding box center [125, 112] width 11 height 11
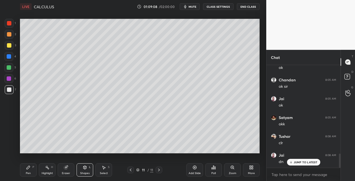
click at [28, 170] on div "Pen P" at bounding box center [28, 170] width 17 height 13
click at [65, 171] on div "Eraser" at bounding box center [66, 170] width 17 height 13
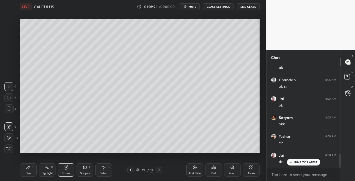
click at [29, 174] on div "Pen" at bounding box center [28, 173] width 5 height 3
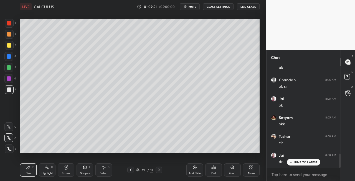
click at [85, 171] on div "Shapes L" at bounding box center [85, 170] width 17 height 13
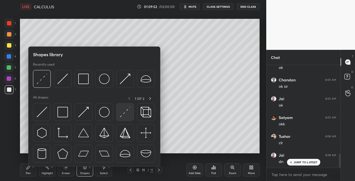
click at [125, 114] on img at bounding box center [125, 112] width 11 height 11
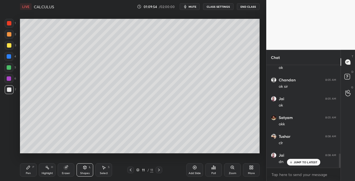
click at [31, 175] on div "Pen" at bounding box center [28, 173] width 5 height 3
click at [87, 171] on div "Shapes L" at bounding box center [85, 170] width 17 height 13
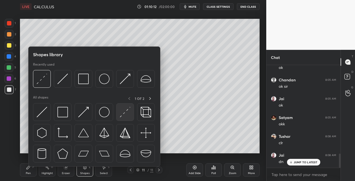
click at [124, 112] on img at bounding box center [125, 112] width 11 height 11
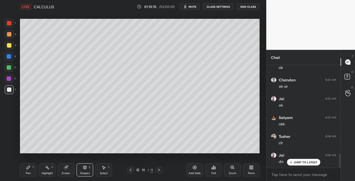
click at [27, 169] on icon at bounding box center [28, 167] width 3 height 3
click at [85, 169] on icon at bounding box center [85, 169] width 0 height 2
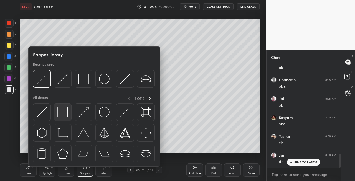
click at [66, 117] on img at bounding box center [62, 112] width 11 height 11
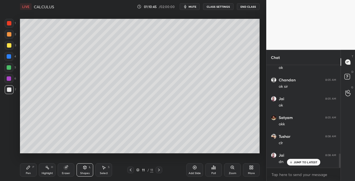
click at [67, 172] on div "Eraser" at bounding box center [66, 173] width 8 height 3
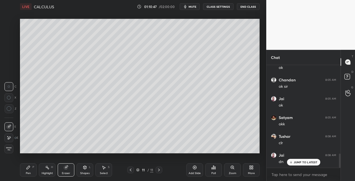
click at [33, 169] on div "Pen P" at bounding box center [28, 170] width 17 height 13
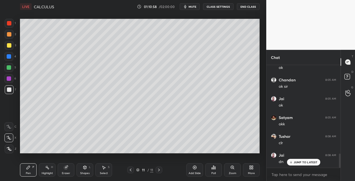
click at [9, 47] on div at bounding box center [9, 45] width 4 height 4
click at [131, 170] on icon at bounding box center [130, 170] width 4 height 4
click at [134, 170] on div at bounding box center [130, 170] width 7 height 7
click at [159, 171] on icon at bounding box center [159, 170] width 2 height 3
click at [159, 170] on icon at bounding box center [159, 170] width 2 height 3
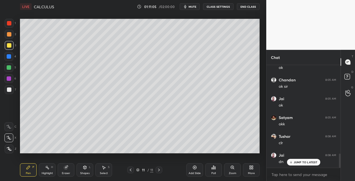
click at [68, 173] on div "Eraser" at bounding box center [66, 173] width 8 height 3
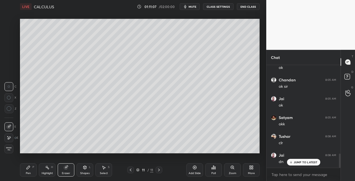
click at [26, 171] on div "Pen P" at bounding box center [28, 170] width 17 height 13
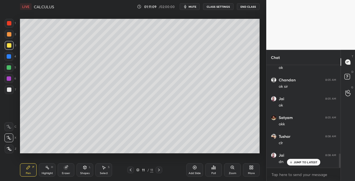
click at [82, 170] on div "Shapes L" at bounding box center [85, 170] width 17 height 13
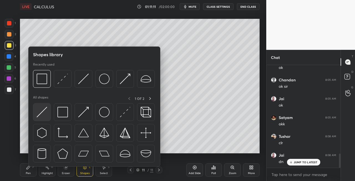
click at [40, 113] on img at bounding box center [42, 112] width 11 height 11
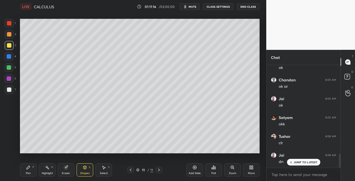
click at [33, 172] on div "Pen P" at bounding box center [28, 170] width 17 height 13
click at [89, 167] on div "Shapes L" at bounding box center [85, 170] width 17 height 13
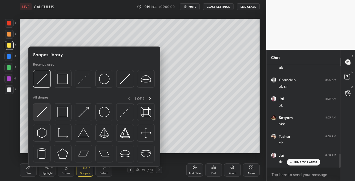
click at [40, 111] on img at bounding box center [42, 112] width 11 height 11
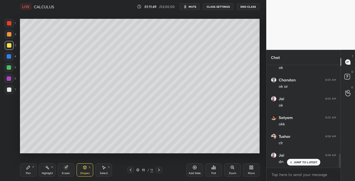
click at [30, 168] on icon at bounding box center [28, 168] width 4 height 4
click at [12, 89] on div at bounding box center [9, 89] width 9 height 9
click at [84, 166] on icon at bounding box center [85, 168] width 4 height 4
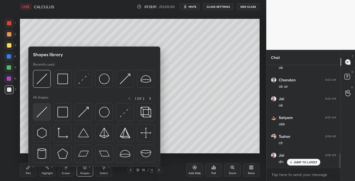
click at [41, 111] on img at bounding box center [42, 112] width 11 height 11
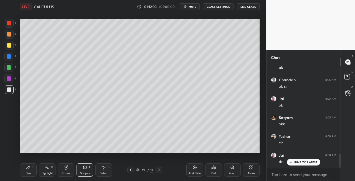
click at [30, 171] on div "Pen P" at bounding box center [28, 170] width 17 height 13
click at [131, 169] on icon at bounding box center [130, 170] width 4 height 4
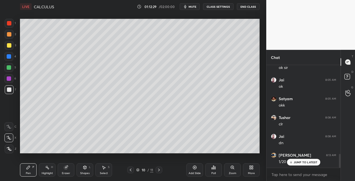
click at [130, 169] on icon at bounding box center [130, 170] width 4 height 4
click at [130, 170] on icon at bounding box center [130, 170] width 4 height 4
click at [130, 171] on icon at bounding box center [130, 170] width 4 height 4
click at [132, 171] on icon at bounding box center [130, 170] width 4 height 4
click at [159, 170] on icon at bounding box center [159, 170] width 4 height 4
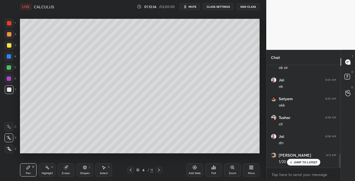
click at [159, 170] on icon at bounding box center [159, 170] width 4 height 4
click at [160, 170] on icon at bounding box center [159, 170] width 4 height 4
click at [160, 169] on icon at bounding box center [159, 170] width 4 height 4
click at [160, 170] on icon at bounding box center [159, 170] width 4 height 4
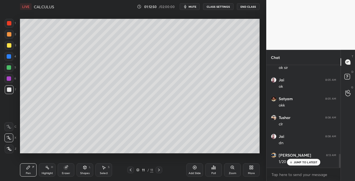
click at [86, 167] on icon at bounding box center [85, 167] width 3 height 1
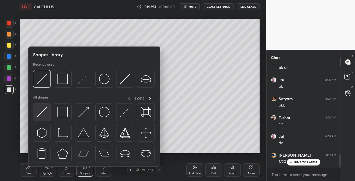
click at [46, 115] on img at bounding box center [42, 112] width 11 height 11
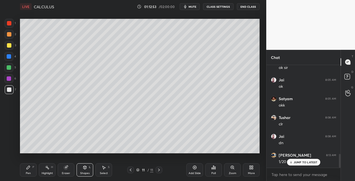
click at [29, 172] on div "Pen" at bounding box center [28, 173] width 5 height 3
click at [67, 168] on icon at bounding box center [66, 168] width 4 height 4
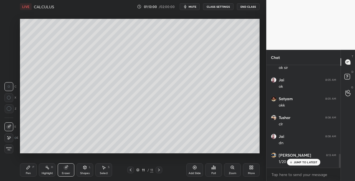
click at [26, 170] on div "Pen P" at bounding box center [28, 170] width 17 height 13
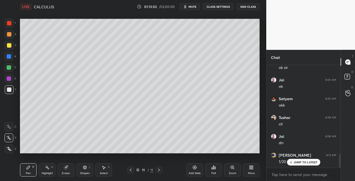
click at [158, 171] on icon at bounding box center [159, 170] width 2 height 3
click at [160, 171] on icon at bounding box center [159, 170] width 4 height 4
click at [193, 173] on div "Add Slide" at bounding box center [195, 173] width 12 height 3
click at [84, 168] on icon at bounding box center [85, 167] width 3 height 3
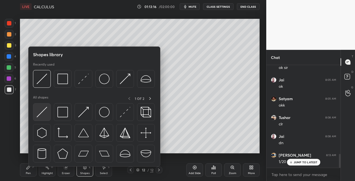
click at [41, 112] on img at bounding box center [42, 112] width 11 height 11
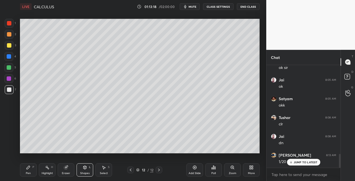
click at [26, 170] on icon at bounding box center [28, 168] width 4 height 4
click at [68, 170] on icon at bounding box center [66, 168] width 4 height 4
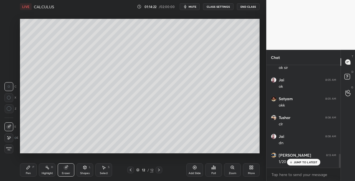
click at [33, 174] on div "Pen P" at bounding box center [28, 170] width 17 height 13
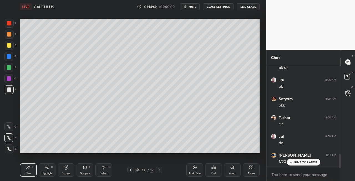
click at [83, 170] on icon at bounding box center [85, 168] width 4 height 4
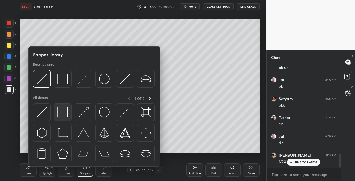
click at [63, 118] on div at bounding box center [63, 112] width 18 height 18
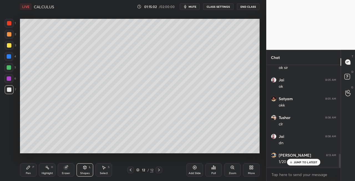
click at [32, 173] on div "Pen P" at bounding box center [28, 170] width 17 height 13
click at [84, 168] on icon at bounding box center [85, 167] width 3 height 3
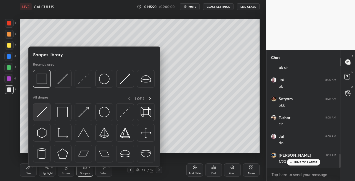
click at [38, 114] on img at bounding box center [42, 112] width 11 height 11
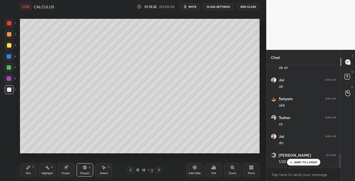
click at [29, 172] on div "Pen" at bounding box center [28, 173] width 5 height 3
click at [68, 168] on icon at bounding box center [66, 168] width 4 height 4
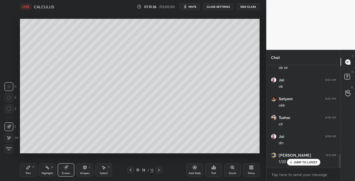
click at [22, 173] on div "Pen P" at bounding box center [28, 170] width 17 height 13
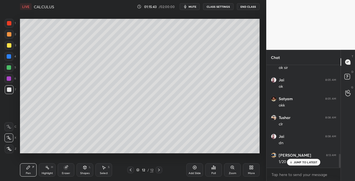
click at [67, 172] on div "Eraser" at bounding box center [66, 173] width 8 height 3
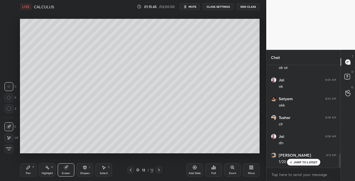
click at [30, 171] on div "Pen P" at bounding box center [28, 170] width 17 height 13
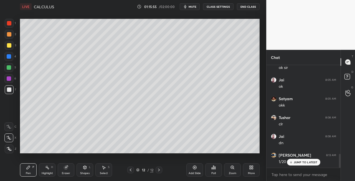
click at [71, 172] on div "Eraser" at bounding box center [66, 170] width 17 height 13
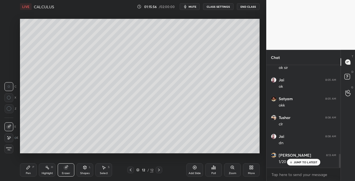
click at [29, 171] on div "Pen P" at bounding box center [28, 170] width 17 height 13
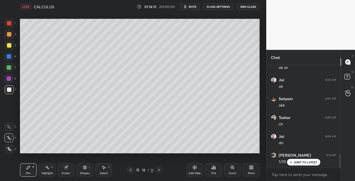
click at [160, 170] on icon at bounding box center [159, 170] width 2 height 3
click at [162, 170] on div at bounding box center [159, 170] width 7 height 7
click at [190, 173] on div "Add Slide" at bounding box center [195, 173] width 12 height 3
click at [131, 169] on icon at bounding box center [130, 170] width 4 height 4
click at [130, 170] on icon at bounding box center [130, 170] width 4 height 4
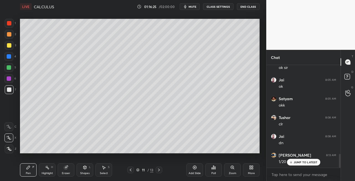
click at [159, 171] on icon at bounding box center [159, 170] width 2 height 3
click at [132, 172] on icon at bounding box center [130, 170] width 4 height 4
click at [159, 171] on icon at bounding box center [159, 170] width 2 height 3
click at [83, 166] on icon at bounding box center [85, 168] width 4 height 4
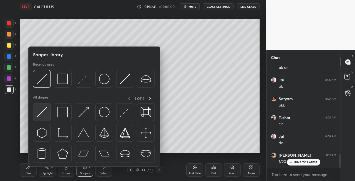
click at [37, 114] on img at bounding box center [42, 112] width 11 height 11
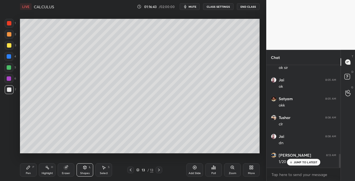
click at [30, 166] on icon at bounding box center [28, 168] width 4 height 4
click at [86, 166] on icon at bounding box center [85, 167] width 3 height 3
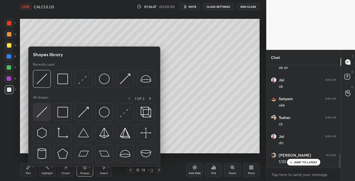
click at [38, 114] on img at bounding box center [42, 112] width 11 height 11
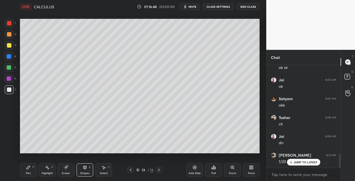
click at [29, 168] on icon at bounding box center [28, 167] width 3 height 3
click at [132, 170] on icon at bounding box center [130, 170] width 4 height 4
click at [159, 173] on div at bounding box center [159, 170] width 7 height 7
click at [83, 169] on icon at bounding box center [85, 168] width 4 height 4
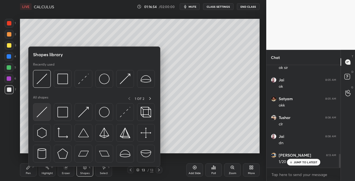
click at [38, 117] on img at bounding box center [42, 112] width 11 height 11
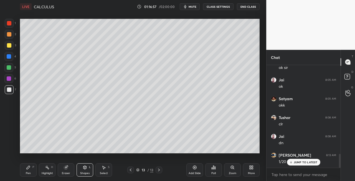
click at [28, 173] on div "Pen" at bounding box center [28, 173] width 5 height 3
click at [85, 171] on div "Shapes L" at bounding box center [85, 170] width 17 height 13
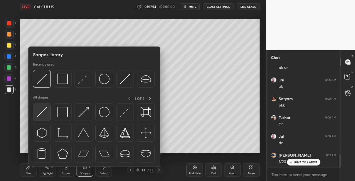
click at [38, 115] on img at bounding box center [42, 112] width 11 height 11
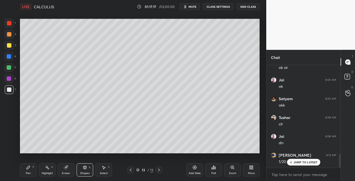
click at [32, 170] on div "Pen P" at bounding box center [28, 170] width 17 height 13
click at [131, 170] on icon at bounding box center [131, 170] width 2 height 3
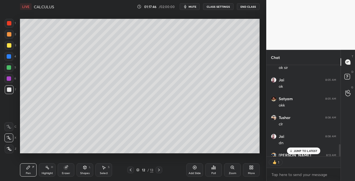
click at [157, 171] on icon at bounding box center [159, 170] width 4 height 4
click at [85, 168] on icon at bounding box center [85, 167] width 3 height 3
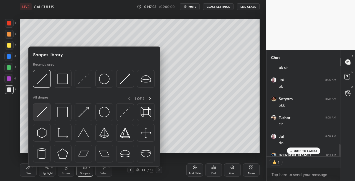
click at [42, 113] on img at bounding box center [42, 112] width 11 height 11
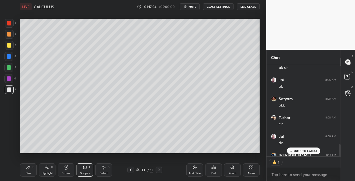
scroll to position [101, 72]
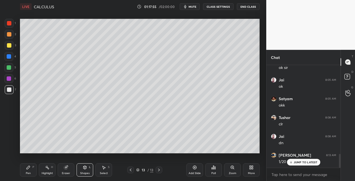
click at [27, 167] on icon at bounding box center [28, 168] width 4 height 4
click at [83, 169] on icon at bounding box center [85, 168] width 4 height 4
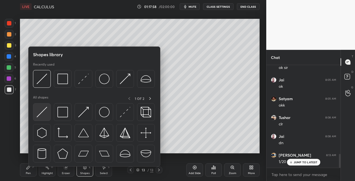
click at [41, 114] on img at bounding box center [42, 112] width 11 height 11
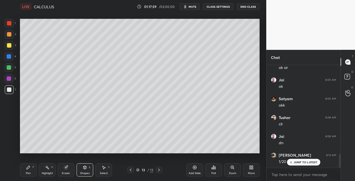
click at [26, 171] on div "Pen P" at bounding box center [28, 170] width 17 height 13
click at [82, 169] on div "Shapes L" at bounding box center [85, 170] width 17 height 13
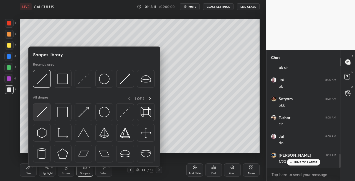
click at [38, 116] on img at bounding box center [42, 112] width 11 height 11
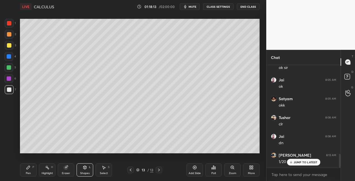
click at [31, 174] on div "Pen P" at bounding box center [28, 170] width 17 height 13
click at [84, 172] on div "Shapes" at bounding box center [84, 173] width 9 height 3
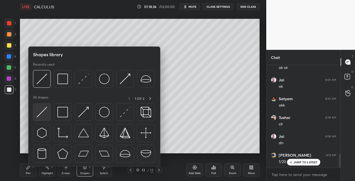
click at [41, 112] on img at bounding box center [42, 112] width 11 height 11
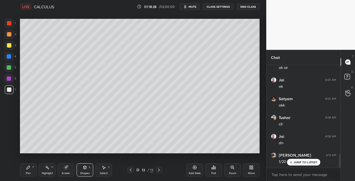
click at [34, 174] on div "Pen P" at bounding box center [28, 170] width 17 height 13
click at [66, 167] on icon at bounding box center [66, 168] width 4 height 4
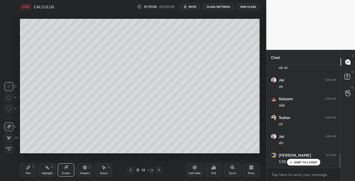
click at [26, 168] on div "Pen P" at bounding box center [28, 170] width 17 height 13
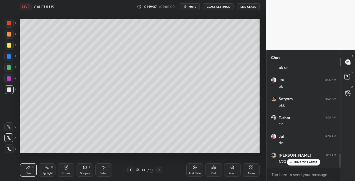
click at [82, 171] on div "Shapes L" at bounding box center [85, 170] width 17 height 13
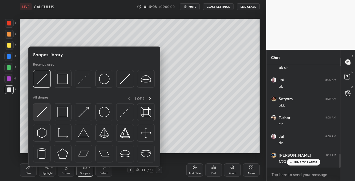
click at [38, 115] on img at bounding box center [42, 112] width 11 height 11
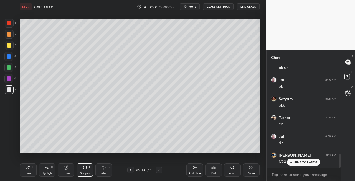
click at [28, 174] on div "Pen" at bounding box center [28, 173] width 5 height 3
click at [85, 170] on icon at bounding box center [85, 168] width 4 height 4
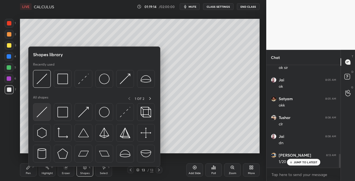
click at [37, 114] on img at bounding box center [42, 112] width 11 height 11
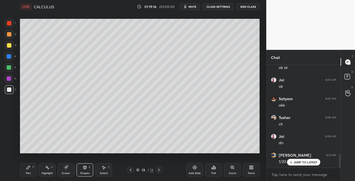
click at [29, 167] on icon at bounding box center [28, 167] width 3 height 3
click at [87, 164] on div "Shapes L" at bounding box center [85, 170] width 17 height 13
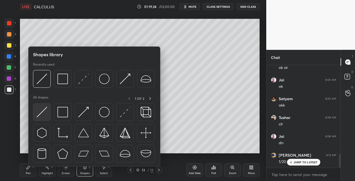
click at [39, 114] on img at bounding box center [42, 112] width 11 height 11
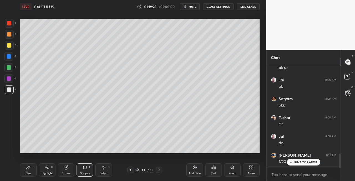
click at [29, 173] on div "Pen" at bounding box center [28, 173] width 5 height 3
click at [87, 167] on icon at bounding box center [85, 168] width 4 height 4
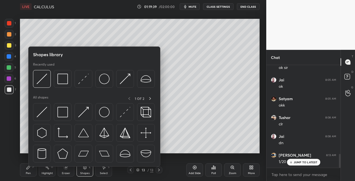
click at [67, 171] on div "Eraser" at bounding box center [66, 170] width 17 height 13
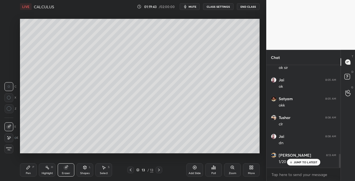
click at [30, 168] on icon at bounding box center [28, 168] width 4 height 4
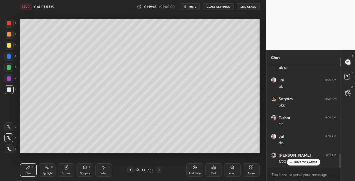
click at [85, 171] on div "Shapes L" at bounding box center [85, 170] width 17 height 13
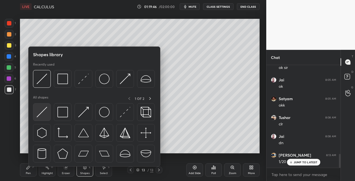
click at [42, 113] on img at bounding box center [42, 112] width 11 height 11
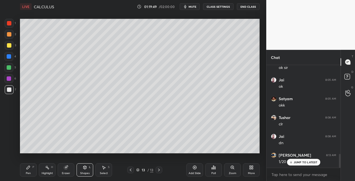
click at [32, 171] on div "Pen P" at bounding box center [28, 170] width 17 height 13
click at [130, 171] on icon at bounding box center [130, 170] width 4 height 4
click at [160, 170] on icon at bounding box center [159, 170] width 4 height 4
click at [83, 167] on icon at bounding box center [85, 168] width 4 height 4
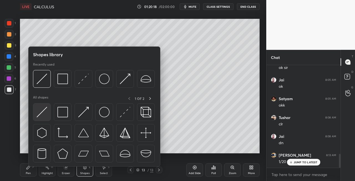
click at [39, 117] on img at bounding box center [42, 112] width 11 height 11
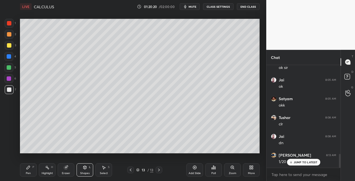
click at [24, 170] on div "Pen P" at bounding box center [28, 170] width 17 height 13
click at [86, 169] on icon at bounding box center [85, 168] width 4 height 4
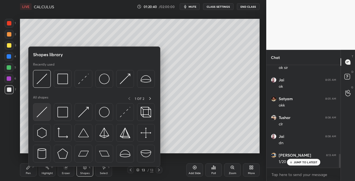
click at [42, 113] on img at bounding box center [42, 112] width 11 height 11
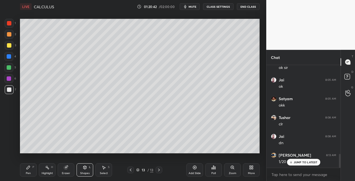
click at [27, 173] on div "Pen" at bounding box center [28, 173] width 5 height 3
click at [83, 170] on div "Shapes L" at bounding box center [85, 170] width 17 height 13
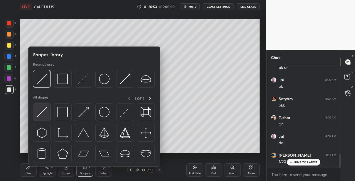
click at [41, 117] on img at bounding box center [42, 112] width 11 height 11
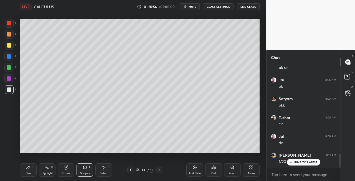
click at [27, 172] on div "Pen" at bounding box center [28, 173] width 5 height 3
click at [158, 170] on icon at bounding box center [159, 170] width 4 height 4
click at [192, 171] on div "Add Slide" at bounding box center [194, 170] width 17 height 13
click at [130, 170] on icon at bounding box center [131, 170] width 2 height 3
click at [161, 169] on div at bounding box center [159, 170] width 7 height 7
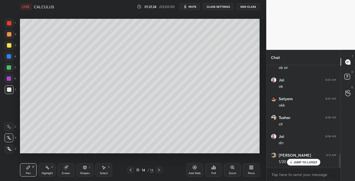
click at [131, 171] on icon at bounding box center [130, 170] width 4 height 4
click at [159, 172] on icon at bounding box center [159, 170] width 4 height 4
click at [132, 170] on icon at bounding box center [130, 170] width 4 height 4
click at [132, 171] on icon at bounding box center [130, 170] width 4 height 4
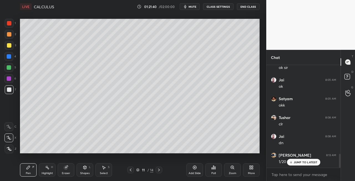
click at [160, 171] on icon at bounding box center [159, 170] width 4 height 4
click at [161, 171] on icon at bounding box center [159, 170] width 4 height 4
click at [161, 171] on div at bounding box center [159, 170] width 7 height 7
click at [160, 170] on icon at bounding box center [159, 170] width 4 height 4
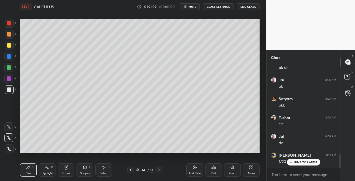
click at [92, 172] on div "Shapes L" at bounding box center [85, 170] width 17 height 13
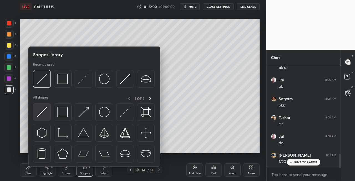
click at [37, 109] on img at bounding box center [42, 112] width 11 height 11
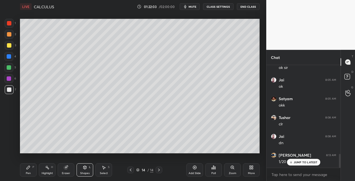
click at [132, 170] on icon at bounding box center [130, 170] width 4 height 4
click at [130, 171] on icon at bounding box center [130, 170] width 4 height 4
click at [131, 171] on icon at bounding box center [130, 170] width 4 height 4
click at [158, 171] on icon at bounding box center [159, 170] width 4 height 4
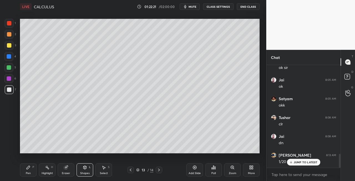
click at [130, 172] on icon at bounding box center [130, 170] width 4 height 4
click at [158, 172] on icon at bounding box center [159, 170] width 4 height 4
click at [159, 171] on icon at bounding box center [159, 170] width 2 height 3
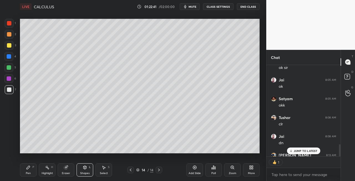
click at [7, 48] on div at bounding box center [9, 45] width 9 height 9
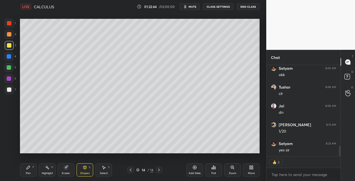
click at [131, 169] on icon at bounding box center [131, 170] width 2 height 3
click at [130, 170] on icon at bounding box center [130, 170] width 4 height 4
click at [131, 171] on icon at bounding box center [130, 170] width 4 height 4
click at [159, 169] on icon at bounding box center [159, 170] width 4 height 4
click at [158, 170] on icon at bounding box center [159, 170] width 4 height 4
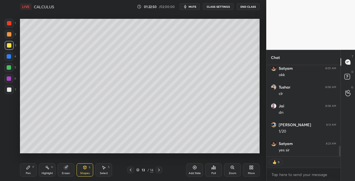
click at [161, 170] on icon at bounding box center [159, 170] width 4 height 4
click at [37, 168] on div "Pen P Highlight H Eraser Shapes L Select S" at bounding box center [61, 170] width 83 height 13
click at [26, 172] on div "Pen" at bounding box center [28, 173] width 5 height 3
click at [88, 170] on div "Shapes L" at bounding box center [85, 170] width 17 height 13
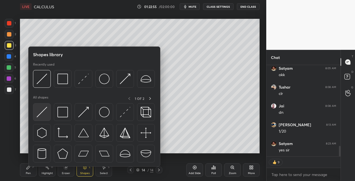
click at [40, 115] on img at bounding box center [42, 112] width 11 height 11
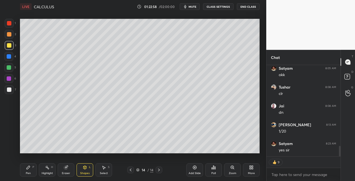
click at [26, 171] on div "Pen P" at bounding box center [28, 170] width 17 height 13
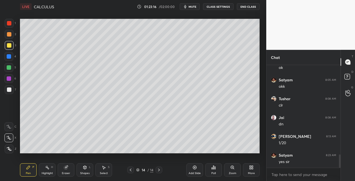
click at [64, 171] on div "Eraser" at bounding box center [66, 170] width 17 height 13
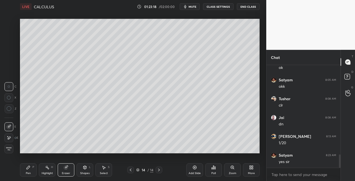
click at [27, 168] on icon at bounding box center [28, 167] width 3 height 3
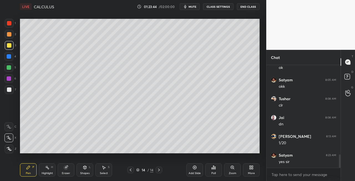
click at [85, 170] on div "Shapes L" at bounding box center [85, 170] width 17 height 13
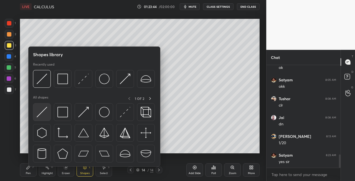
click at [38, 118] on div at bounding box center [42, 112] width 18 height 18
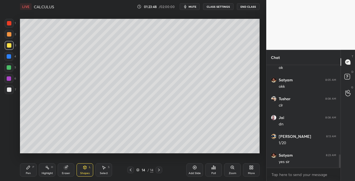
click at [31, 173] on div "Pen" at bounding box center [28, 173] width 5 height 3
click at [49, 176] on div "Highlight H" at bounding box center [47, 170] width 17 height 13
click at [67, 172] on div "Eraser" at bounding box center [66, 173] width 8 height 3
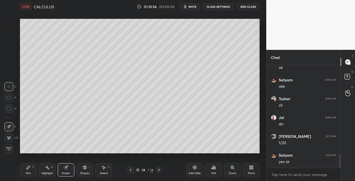
click at [32, 171] on div "Pen P" at bounding box center [28, 170] width 17 height 13
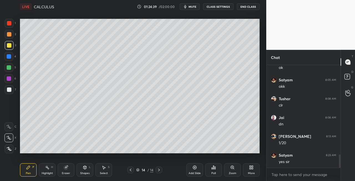
click at [11, 90] on div at bounding box center [9, 90] width 4 height 4
click at [84, 166] on icon at bounding box center [85, 168] width 4 height 4
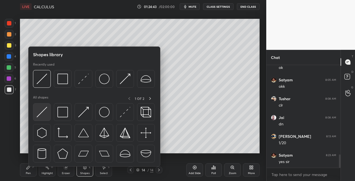
click at [41, 114] on img at bounding box center [42, 112] width 11 height 11
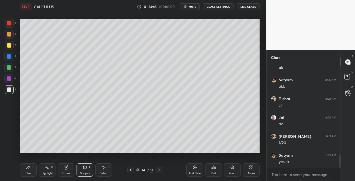
click at [29, 170] on icon at bounding box center [28, 168] width 4 height 4
click at [69, 171] on div "Eraser" at bounding box center [66, 170] width 17 height 13
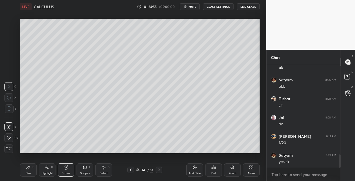
click at [84, 167] on icon at bounding box center [85, 167] width 3 height 1
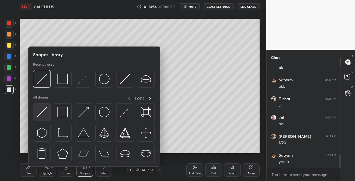
click at [38, 114] on img at bounding box center [42, 112] width 11 height 11
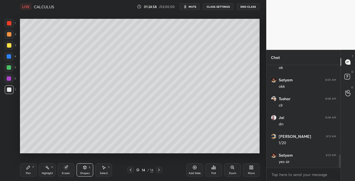
click at [29, 171] on div "Pen P" at bounding box center [28, 170] width 17 height 13
click at [67, 168] on icon at bounding box center [66, 168] width 4 height 4
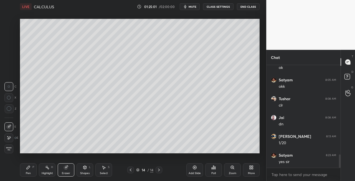
click at [29, 171] on div "Pen P" at bounding box center [28, 170] width 17 height 13
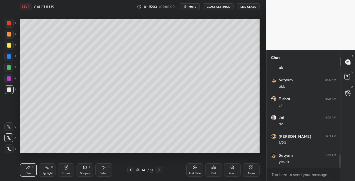
click at [69, 170] on div "Eraser" at bounding box center [66, 170] width 17 height 13
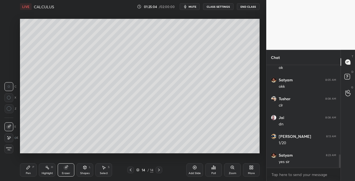
click at [32, 169] on div "Pen P" at bounding box center [28, 170] width 17 height 13
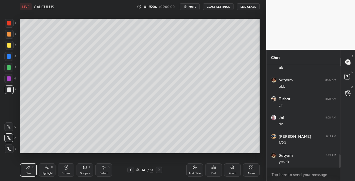
click at [85, 165] on div "Shapes L" at bounding box center [85, 170] width 17 height 13
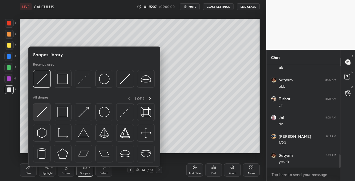
click at [41, 113] on img at bounding box center [42, 112] width 11 height 11
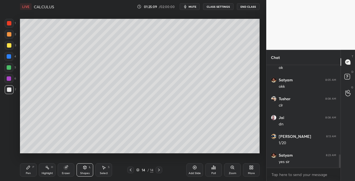
click at [34, 173] on div "Pen P" at bounding box center [28, 170] width 17 height 13
click at [83, 166] on icon at bounding box center [85, 168] width 4 height 4
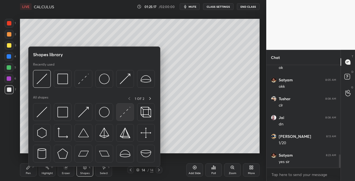
click at [119, 113] on div at bounding box center [125, 112] width 18 height 18
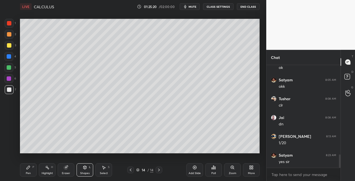
click at [32, 167] on div "Pen P" at bounding box center [28, 170] width 17 height 13
click at [70, 168] on div "Eraser" at bounding box center [66, 170] width 17 height 13
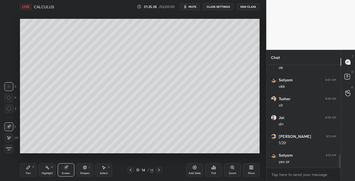
click at [25, 173] on div "Pen P" at bounding box center [28, 170] width 17 height 13
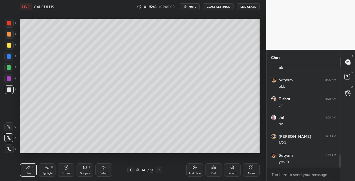
click at [84, 170] on icon at bounding box center [85, 168] width 4 height 4
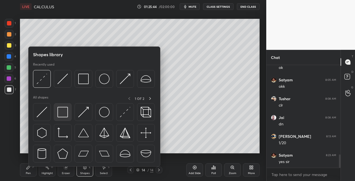
click at [64, 116] on img at bounding box center [62, 112] width 11 height 11
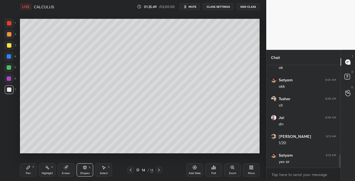
click at [85, 167] on icon at bounding box center [85, 167] width 3 height 3
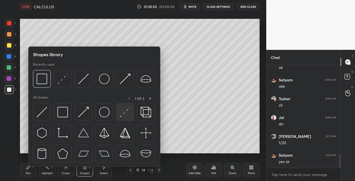
click at [125, 115] on img at bounding box center [125, 112] width 11 height 11
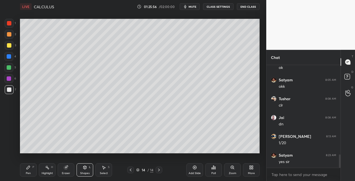
click at [66, 171] on div "Eraser" at bounding box center [66, 170] width 17 height 13
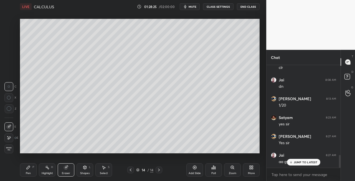
scroll to position [744, 0]
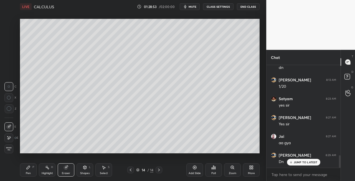
click at [85, 169] on icon at bounding box center [85, 169] width 0 height 2
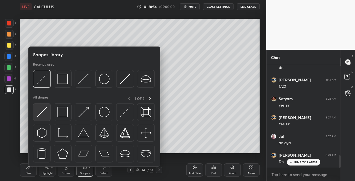
click at [41, 112] on img at bounding box center [42, 112] width 11 height 11
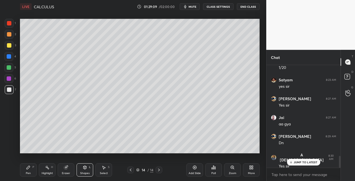
scroll to position [781, 0]
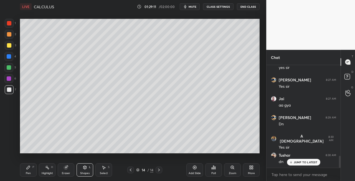
click at [14, 46] on div "3" at bounding box center [10, 45] width 11 height 9
click at [160, 170] on icon at bounding box center [159, 170] width 2 height 3
click at [159, 170] on icon at bounding box center [159, 170] width 4 height 4
click at [194, 172] on div "Add Slide" at bounding box center [195, 173] width 12 height 3
click at [31, 173] on div "Pen P" at bounding box center [28, 170] width 17 height 13
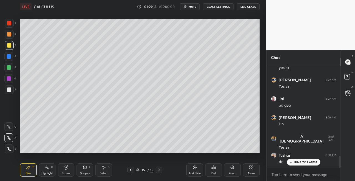
click at [65, 170] on icon at bounding box center [66, 168] width 4 height 4
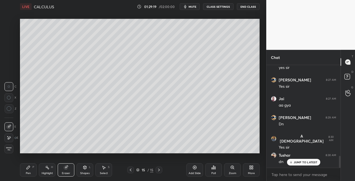
click at [87, 169] on icon at bounding box center [85, 168] width 4 height 4
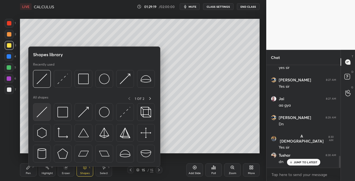
click at [39, 113] on img at bounding box center [42, 112] width 11 height 11
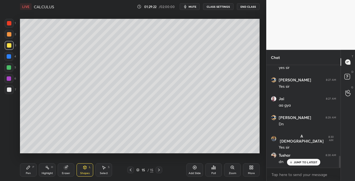
click at [27, 171] on div "Pen P" at bounding box center [28, 170] width 17 height 13
click at [128, 171] on div at bounding box center [130, 170] width 7 height 7
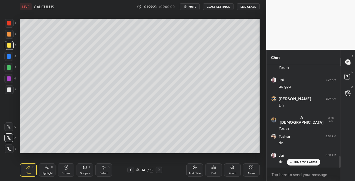
click at [159, 171] on icon at bounding box center [159, 170] width 4 height 4
click at [64, 171] on div "Eraser" at bounding box center [66, 170] width 17 height 13
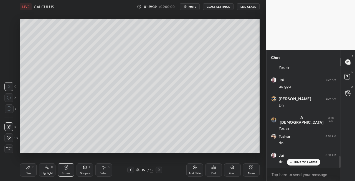
click at [33, 173] on div "Pen P" at bounding box center [28, 170] width 17 height 13
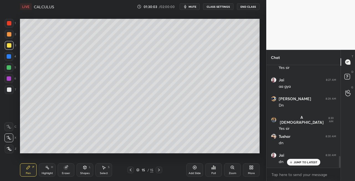
click at [12, 91] on div at bounding box center [9, 89] width 9 height 9
click at [83, 171] on div "Shapes L" at bounding box center [85, 170] width 17 height 13
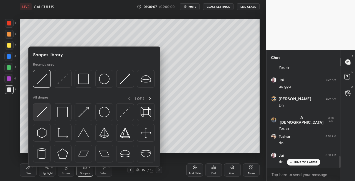
click at [40, 113] on img at bounding box center [42, 112] width 11 height 11
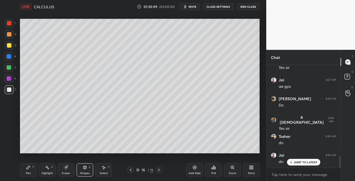
click at [27, 171] on div "Pen P" at bounding box center [28, 170] width 17 height 13
click at [63, 169] on div "Eraser" at bounding box center [66, 170] width 17 height 13
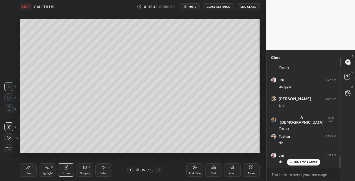
click at [24, 173] on div "Pen P" at bounding box center [28, 170] width 17 height 13
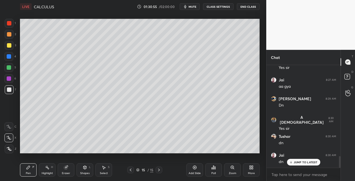
click at [67, 169] on icon at bounding box center [66, 168] width 4 height 4
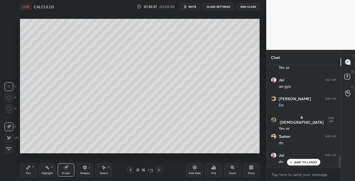
click at [28, 173] on div "Pen" at bounding box center [28, 173] width 5 height 3
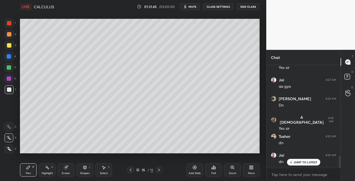
click at [85, 165] on div "Shapes L" at bounding box center [85, 170] width 17 height 13
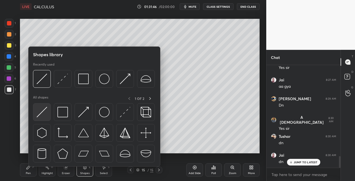
click at [38, 118] on div at bounding box center [42, 112] width 18 height 18
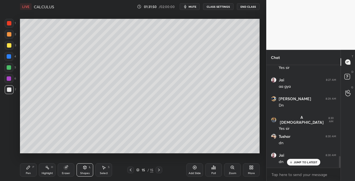
click at [27, 173] on div "Pen" at bounding box center [28, 173] width 5 height 3
click at [84, 171] on div "Shapes L" at bounding box center [85, 170] width 17 height 13
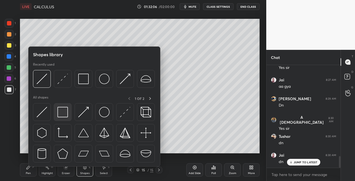
click at [62, 117] on img at bounding box center [62, 112] width 11 height 11
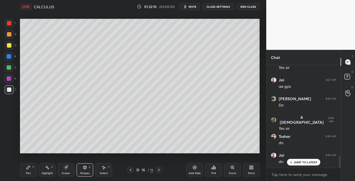
click at [21, 174] on div "Pen P" at bounding box center [28, 170] width 17 height 13
click at [11, 47] on div at bounding box center [9, 45] width 9 height 9
click at [84, 168] on icon at bounding box center [85, 167] width 3 height 3
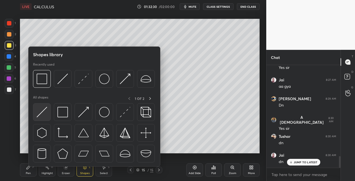
click at [40, 115] on img at bounding box center [42, 112] width 11 height 11
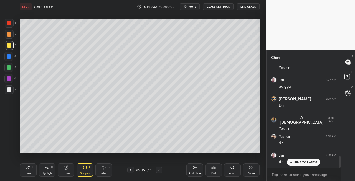
click at [24, 176] on div "Pen P" at bounding box center [28, 170] width 17 height 13
click at [67, 170] on div "Eraser" at bounding box center [66, 170] width 17 height 13
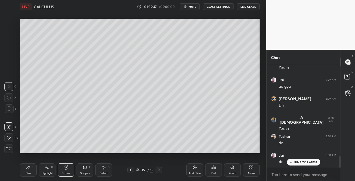
click at [29, 171] on div "Pen P" at bounding box center [28, 170] width 17 height 13
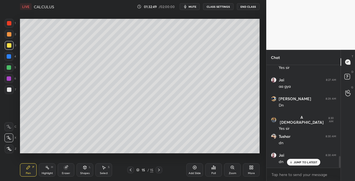
click at [85, 170] on icon at bounding box center [85, 168] width 4 height 4
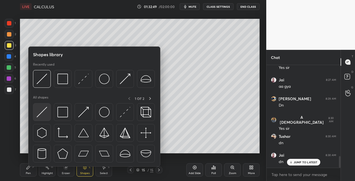
click at [43, 115] on img at bounding box center [42, 112] width 11 height 11
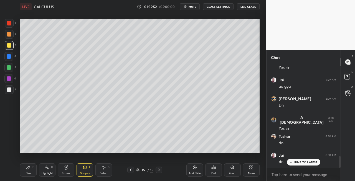
click at [32, 172] on div "Pen P" at bounding box center [28, 170] width 17 height 13
click at [70, 169] on div "Eraser" at bounding box center [66, 170] width 17 height 13
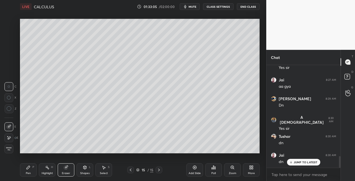
click at [27, 175] on div "Pen" at bounding box center [28, 173] width 5 height 3
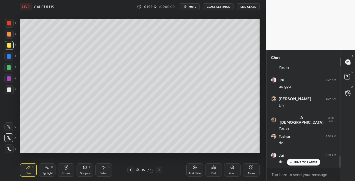
click at [67, 172] on div "Eraser" at bounding box center [66, 173] width 8 height 3
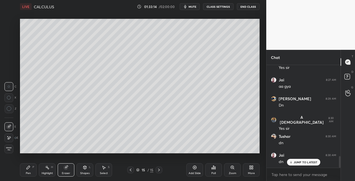
click at [27, 170] on icon at bounding box center [28, 167] width 3 height 3
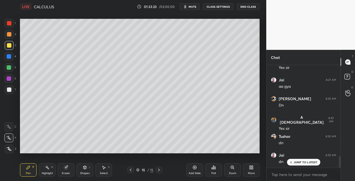
click at [66, 172] on div "Eraser" at bounding box center [66, 173] width 8 height 3
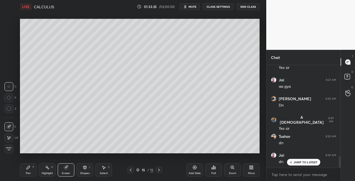
click at [31, 171] on div "Pen P" at bounding box center [28, 170] width 17 height 13
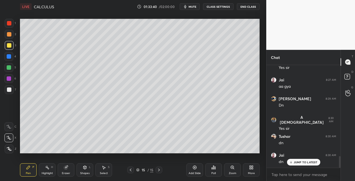
click at [158, 170] on icon at bounding box center [159, 170] width 4 height 4
click at [159, 170] on icon at bounding box center [159, 170] width 2 height 3
click at [195, 173] on div "Add Slide" at bounding box center [195, 173] width 12 height 3
click at [12, 92] on div at bounding box center [9, 89] width 9 height 9
click at [82, 169] on div "Shapes L" at bounding box center [85, 170] width 17 height 13
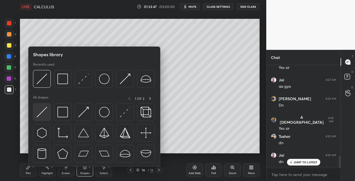
click at [42, 112] on img at bounding box center [42, 112] width 11 height 11
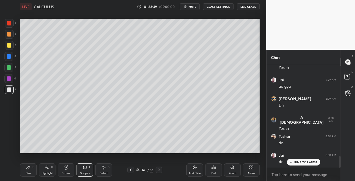
click at [30, 171] on div "Pen P" at bounding box center [28, 170] width 17 height 13
click at [130, 170] on icon at bounding box center [130, 170] width 4 height 4
click at [158, 172] on icon at bounding box center [159, 170] width 4 height 4
click at [88, 169] on div "Shapes L" at bounding box center [85, 170] width 17 height 13
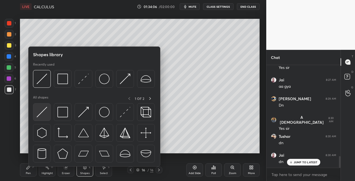
click at [42, 112] on img at bounding box center [42, 112] width 11 height 11
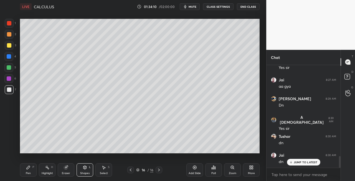
click at [29, 170] on icon at bounding box center [28, 168] width 4 height 4
click at [69, 169] on div "Eraser" at bounding box center [66, 170] width 17 height 13
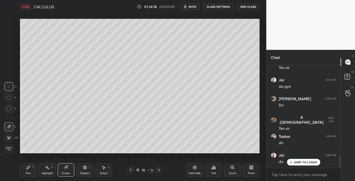
click at [31, 168] on div "Pen P" at bounding box center [28, 170] width 17 height 13
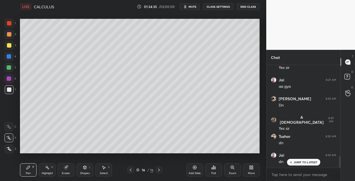
click at [84, 171] on div "Shapes L" at bounding box center [85, 170] width 17 height 13
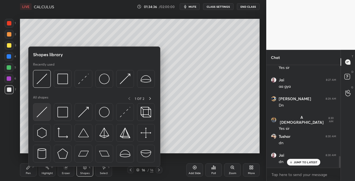
click at [43, 117] on img at bounding box center [42, 112] width 11 height 11
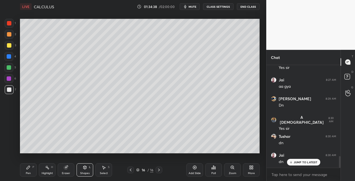
click at [34, 170] on div "Pen P" at bounding box center [28, 170] width 17 height 13
click at [88, 168] on div "Shapes L" at bounding box center [85, 170] width 17 height 13
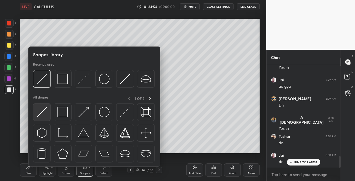
click at [41, 110] on img at bounding box center [42, 112] width 11 height 11
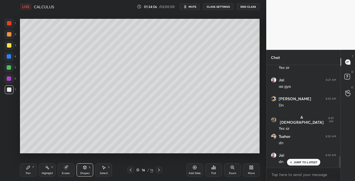
click at [30, 173] on div "Pen" at bounding box center [28, 173] width 5 height 3
click at [70, 169] on div "Eraser" at bounding box center [66, 170] width 17 height 13
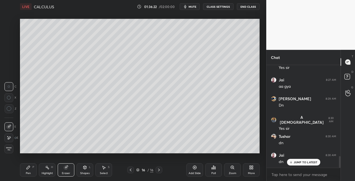
click at [27, 174] on div "Pen" at bounding box center [28, 173] width 5 height 3
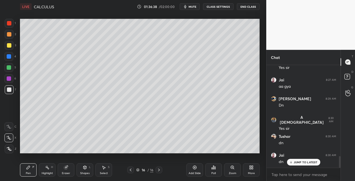
click at [158, 171] on icon at bounding box center [159, 170] width 2 height 3
click at [159, 171] on icon at bounding box center [159, 170] width 2 height 3
click at [159, 171] on icon at bounding box center [159, 170] width 4 height 4
click at [192, 173] on div "Add Slide" at bounding box center [195, 173] width 12 height 3
click at [84, 169] on icon at bounding box center [85, 168] width 4 height 4
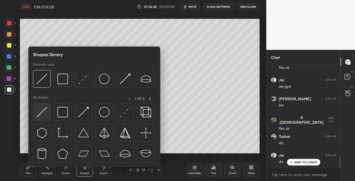
click at [42, 114] on img at bounding box center [42, 112] width 11 height 11
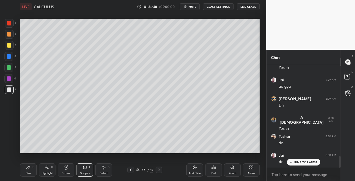
click at [33, 168] on div "P" at bounding box center [33, 167] width 2 height 3
click at [84, 170] on div "Shapes L" at bounding box center [85, 170] width 17 height 13
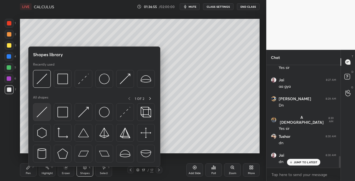
click at [43, 113] on img at bounding box center [42, 112] width 11 height 11
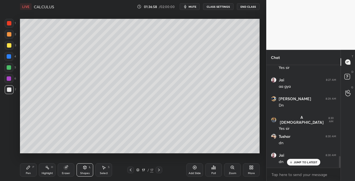
click at [25, 168] on div "Pen P" at bounding box center [28, 170] width 17 height 13
click at [85, 170] on div "Shapes L" at bounding box center [85, 170] width 17 height 13
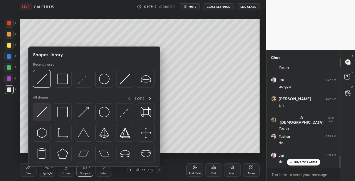
click at [34, 113] on div at bounding box center [42, 112] width 18 height 18
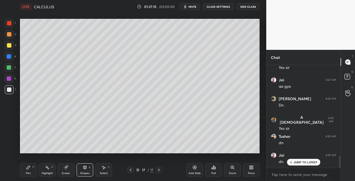
click at [27, 171] on div "Pen P" at bounding box center [28, 170] width 17 height 13
click at [84, 171] on div "Shapes L" at bounding box center [85, 170] width 17 height 13
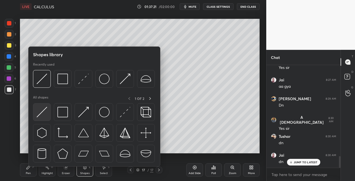
click at [38, 114] on img at bounding box center [42, 112] width 11 height 11
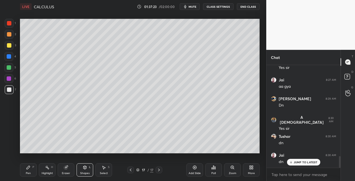
click at [34, 166] on div "Pen P" at bounding box center [28, 170] width 17 height 13
click at [85, 171] on div "Shapes L" at bounding box center [85, 170] width 17 height 13
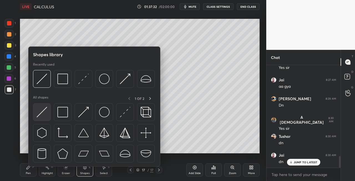
click at [39, 115] on img at bounding box center [42, 112] width 11 height 11
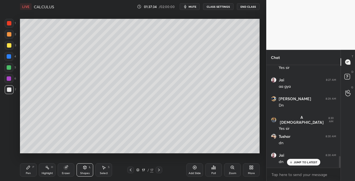
click at [28, 170] on div "Pen P" at bounding box center [28, 170] width 17 height 13
click at [84, 169] on icon at bounding box center [85, 167] width 3 height 3
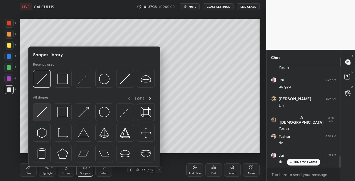
click at [41, 114] on img at bounding box center [42, 112] width 11 height 11
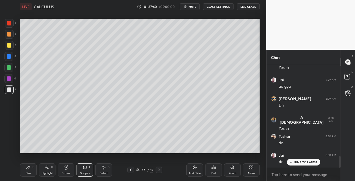
click at [25, 171] on div "Pen P" at bounding box center [28, 170] width 17 height 13
click at [82, 170] on div "Shapes L" at bounding box center [85, 170] width 17 height 13
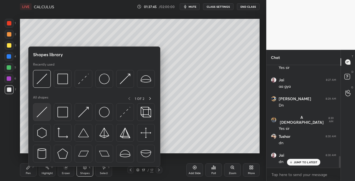
click at [42, 114] on img at bounding box center [42, 112] width 11 height 11
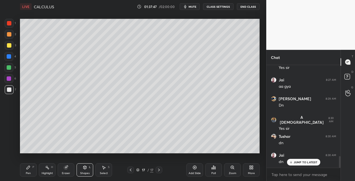
click at [27, 172] on div "Pen" at bounding box center [28, 173] width 5 height 3
click at [85, 170] on div "Shapes L" at bounding box center [85, 170] width 17 height 13
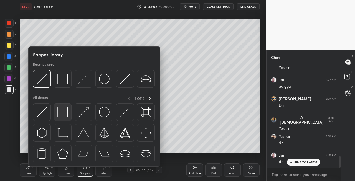
click at [60, 116] on img at bounding box center [62, 112] width 11 height 11
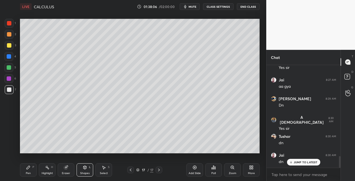
click at [129, 171] on icon at bounding box center [130, 170] width 4 height 4
click at [80, 171] on div "Shapes L" at bounding box center [85, 170] width 17 height 13
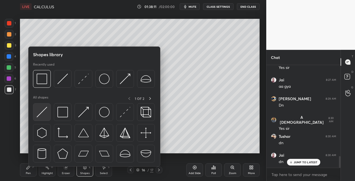
click at [42, 115] on img at bounding box center [42, 112] width 11 height 11
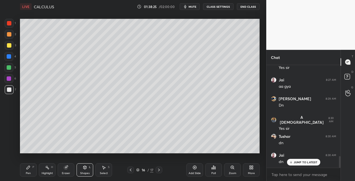
click at [158, 169] on icon at bounding box center [159, 170] width 4 height 4
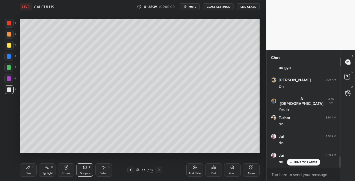
click at [9, 46] on div at bounding box center [9, 45] width 4 height 4
click at [32, 173] on div "Pen P" at bounding box center [28, 170] width 17 height 13
click at [89, 167] on div "L" at bounding box center [90, 167] width 2 height 3
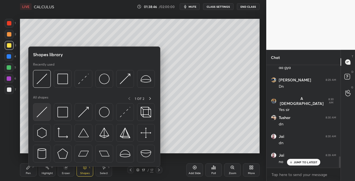
click at [38, 116] on img at bounding box center [42, 112] width 11 height 11
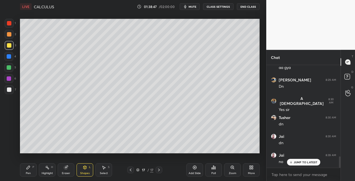
click at [29, 165] on div "Pen P" at bounding box center [28, 170] width 17 height 13
click at [131, 169] on icon at bounding box center [131, 170] width 2 height 3
click at [159, 171] on icon at bounding box center [159, 170] width 2 height 3
click at [14, 94] on div "7" at bounding box center [10, 89] width 11 height 9
click at [69, 166] on div "Eraser" at bounding box center [66, 170] width 17 height 13
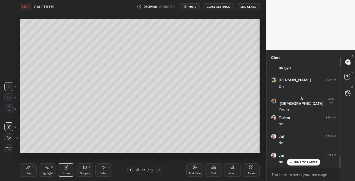
click at [30, 169] on icon at bounding box center [28, 168] width 4 height 4
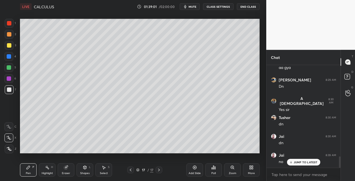
click at [11, 36] on div at bounding box center [9, 34] width 4 height 4
click at [89, 168] on div "Shapes L" at bounding box center [85, 170] width 17 height 13
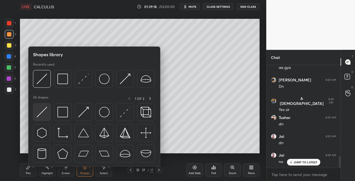
click at [44, 114] on img at bounding box center [42, 112] width 11 height 11
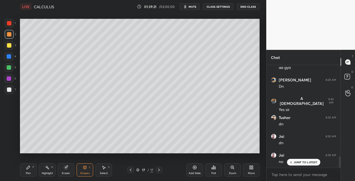
click at [30, 170] on icon at bounding box center [28, 168] width 4 height 4
click at [85, 169] on icon at bounding box center [85, 169] width 0 height 2
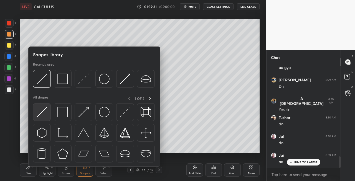
click at [39, 114] on img at bounding box center [42, 112] width 11 height 11
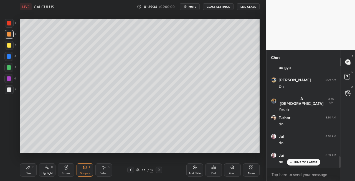
click at [63, 168] on div "Eraser" at bounding box center [66, 170] width 17 height 13
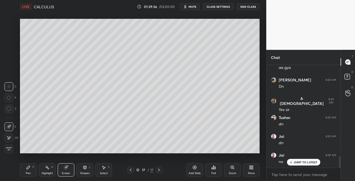
click at [29, 170] on div "Pen P" at bounding box center [28, 170] width 17 height 13
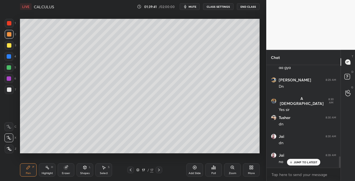
click at [130, 171] on icon at bounding box center [130, 170] width 4 height 4
click at [160, 171] on icon at bounding box center [159, 170] width 4 height 4
click at [130, 169] on icon at bounding box center [130, 170] width 4 height 4
click at [159, 171] on icon at bounding box center [159, 170] width 4 height 4
click at [86, 174] on div "Shapes" at bounding box center [84, 173] width 9 height 3
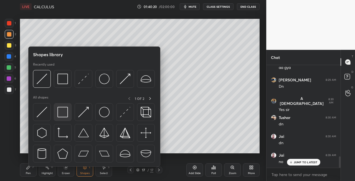
click at [66, 115] on img at bounding box center [62, 112] width 11 height 11
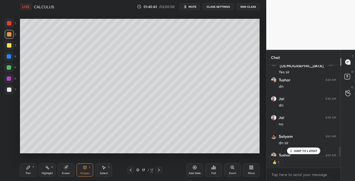
scroll to position [2, 2]
click at [9, 49] on div at bounding box center [9, 45] width 9 height 9
click at [130, 170] on icon at bounding box center [130, 170] width 4 height 4
click at [131, 170] on icon at bounding box center [130, 170] width 4 height 4
click at [159, 171] on icon at bounding box center [159, 170] width 2 height 3
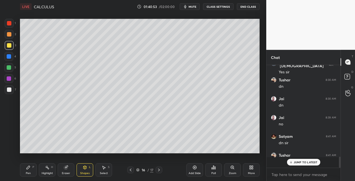
click at [158, 171] on icon at bounding box center [159, 170] width 4 height 4
click at [158, 171] on icon at bounding box center [159, 170] width 2 height 3
click at [22, 167] on div "Pen P" at bounding box center [28, 170] width 17 height 13
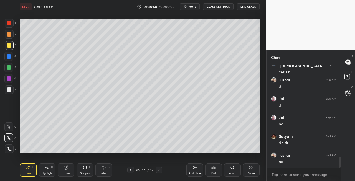
click at [84, 170] on div "Shapes L" at bounding box center [85, 170] width 17 height 13
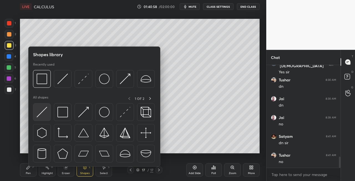
click at [38, 114] on img at bounding box center [42, 112] width 11 height 11
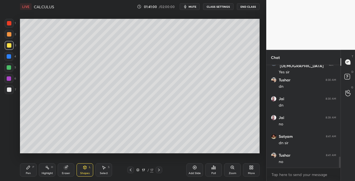
click at [27, 171] on div "Pen P" at bounding box center [28, 170] width 17 height 13
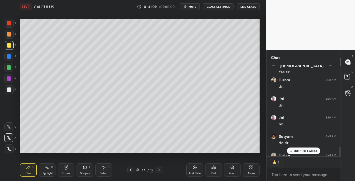
scroll to position [2, 2]
click at [71, 168] on div "Eraser" at bounding box center [66, 170] width 17 height 13
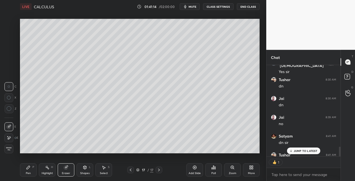
click at [28, 171] on div "Pen P" at bounding box center [28, 170] width 17 height 13
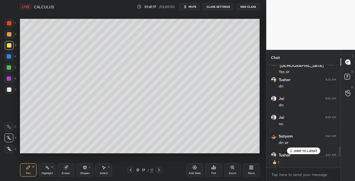
click at [85, 168] on icon at bounding box center [85, 167] width 3 height 1
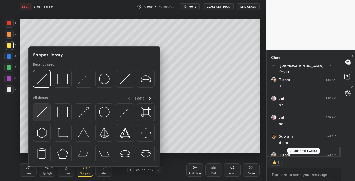
click at [41, 114] on img at bounding box center [42, 112] width 11 height 11
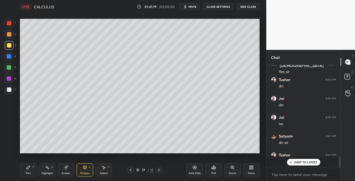
scroll to position [857, 0]
click at [26, 171] on div "Pen P" at bounding box center [28, 170] width 17 height 13
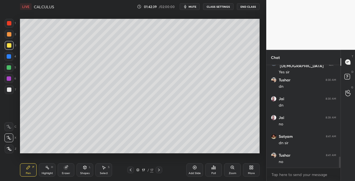
click at [10, 90] on div at bounding box center [9, 90] width 4 height 4
click at [67, 169] on icon at bounding box center [66, 168] width 4 height 4
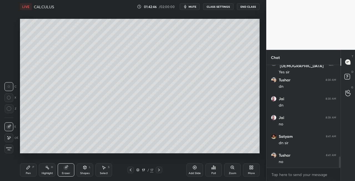
click at [86, 171] on div "Shapes L" at bounding box center [85, 170] width 17 height 13
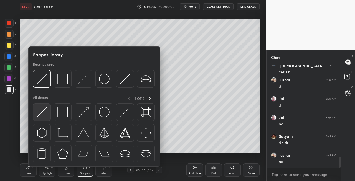
click at [46, 111] on img at bounding box center [42, 112] width 11 height 11
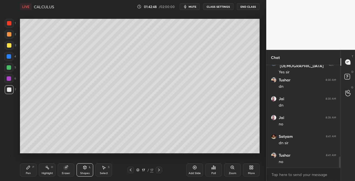
click at [8, 46] on div at bounding box center [9, 45] width 4 height 4
click at [28, 172] on div "Pen" at bounding box center [28, 173] width 5 height 3
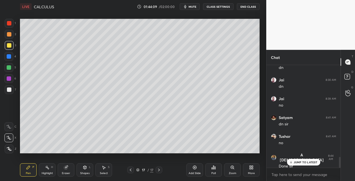
click at [159, 170] on icon at bounding box center [159, 170] width 2 height 3
click at [160, 170] on icon at bounding box center [159, 170] width 4 height 4
click at [192, 171] on div "Add Slide" at bounding box center [194, 170] width 17 height 13
click at [9, 93] on div at bounding box center [9, 89] width 9 height 9
click at [84, 165] on div "Shapes L" at bounding box center [85, 170] width 17 height 13
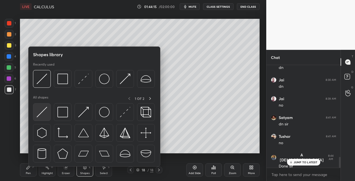
click at [39, 110] on img at bounding box center [42, 112] width 11 height 11
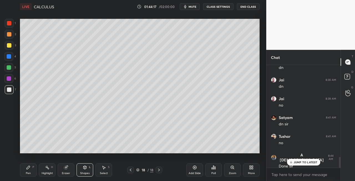
click at [30, 167] on icon at bounding box center [28, 167] width 3 height 3
click at [82, 173] on div "Shapes" at bounding box center [84, 173] width 9 height 3
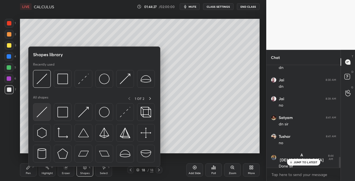
click at [41, 115] on img at bounding box center [42, 112] width 11 height 11
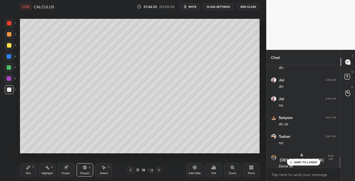
click at [133, 171] on div at bounding box center [130, 170] width 7 height 7
click at [9, 48] on div at bounding box center [9, 45] width 9 height 9
click at [158, 168] on icon at bounding box center [159, 170] width 4 height 4
click at [28, 173] on div "Pen" at bounding box center [28, 173] width 5 height 3
click at [66, 172] on div "Eraser" at bounding box center [66, 173] width 8 height 3
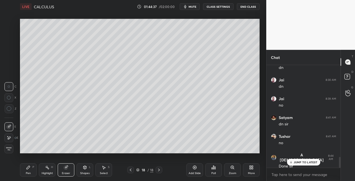
click at [30, 166] on icon at bounding box center [28, 168] width 4 height 4
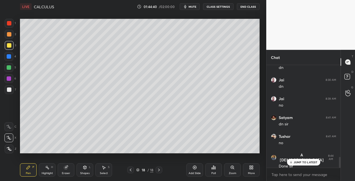
click at [82, 172] on div "Shapes" at bounding box center [84, 173] width 9 height 3
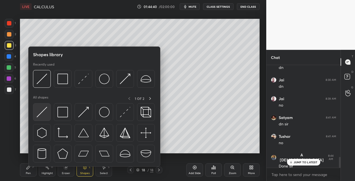
click at [40, 113] on img at bounding box center [42, 112] width 11 height 11
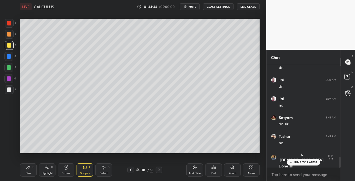
click at [30, 170] on icon at bounding box center [28, 168] width 4 height 4
click at [84, 168] on icon at bounding box center [85, 167] width 3 height 3
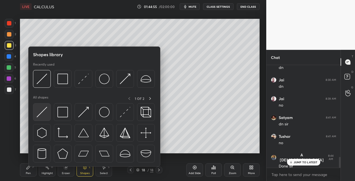
click at [40, 113] on img at bounding box center [42, 112] width 11 height 11
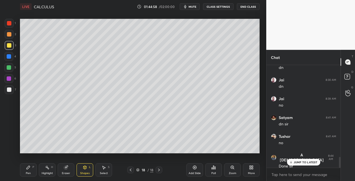
click at [32, 172] on div "Pen P" at bounding box center [28, 170] width 17 height 13
click at [14, 90] on div "7" at bounding box center [10, 89] width 11 height 9
click at [82, 170] on div "Shapes L" at bounding box center [85, 170] width 17 height 13
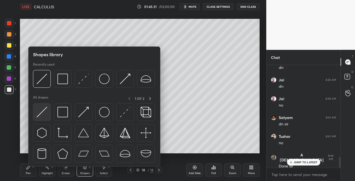
click at [41, 115] on img at bounding box center [42, 112] width 11 height 11
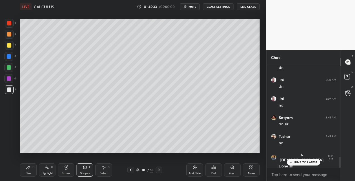
click at [27, 173] on div "Pen" at bounding box center [28, 173] width 5 height 3
click at [84, 170] on div "Shapes L" at bounding box center [85, 170] width 17 height 13
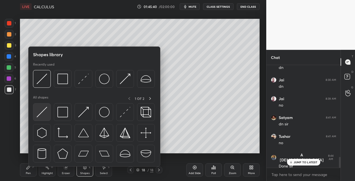
click at [38, 117] on img at bounding box center [42, 112] width 11 height 11
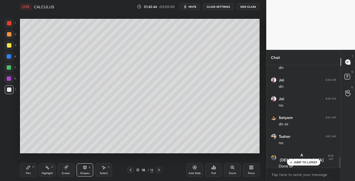
click at [29, 175] on div "Pen P" at bounding box center [28, 170] width 17 height 13
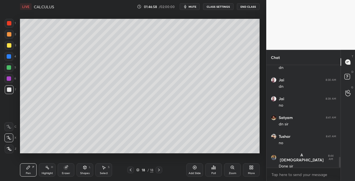
scroll to position [895, 0]
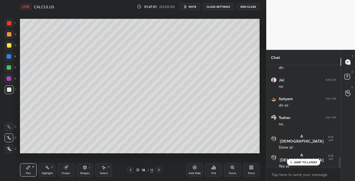
click at [14, 46] on div "3" at bounding box center [10, 45] width 11 height 9
click at [83, 168] on icon at bounding box center [85, 168] width 4 height 4
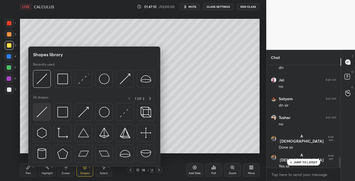
click at [37, 113] on img at bounding box center [42, 112] width 11 height 11
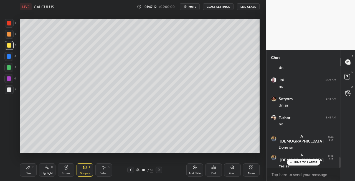
click at [64, 167] on icon at bounding box center [66, 168] width 4 height 4
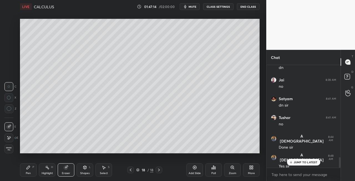
click at [27, 172] on div "Pen" at bounding box center [28, 173] width 5 height 3
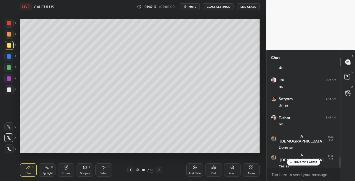
click at [82, 170] on div "Shapes L" at bounding box center [85, 170] width 17 height 13
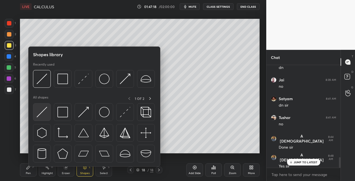
click at [42, 114] on img at bounding box center [42, 112] width 11 height 11
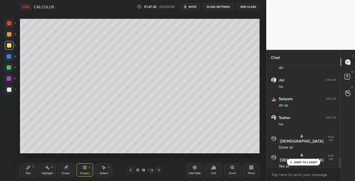
click at [27, 170] on icon at bounding box center [28, 167] width 3 height 3
click at [71, 169] on div "Eraser" at bounding box center [66, 170] width 17 height 13
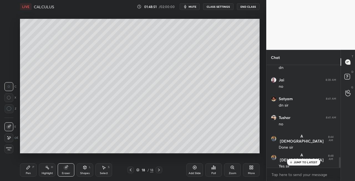
click at [26, 173] on div "Pen" at bounding box center [28, 173] width 5 height 3
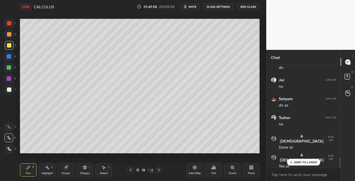
click at [65, 170] on icon at bounding box center [66, 168] width 4 height 4
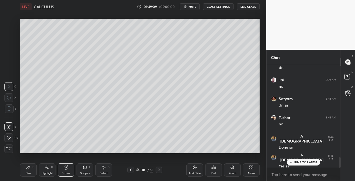
click at [29, 173] on div "Pen" at bounding box center [28, 173] width 5 height 3
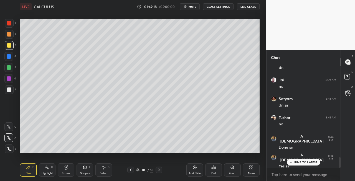
click at [84, 171] on div "Shapes L" at bounding box center [85, 170] width 17 height 13
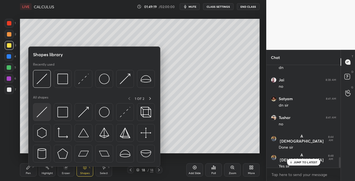
click at [46, 113] on img at bounding box center [42, 112] width 11 height 11
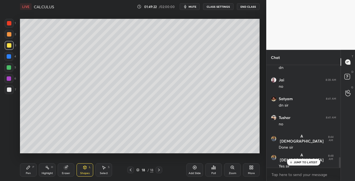
click at [24, 173] on div "Pen P" at bounding box center [28, 170] width 17 height 13
click at [8, 94] on div at bounding box center [9, 89] width 9 height 9
click at [82, 167] on div "Shapes L" at bounding box center [85, 170] width 17 height 13
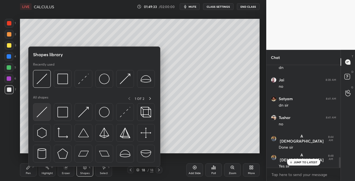
click at [41, 116] on img at bounding box center [42, 112] width 11 height 11
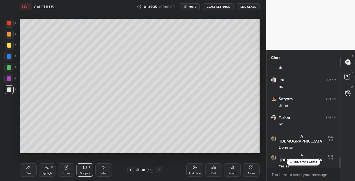
click at [28, 171] on div "Pen P" at bounding box center [28, 170] width 17 height 13
click at [159, 170] on icon at bounding box center [159, 170] width 4 height 4
click at [160, 170] on icon at bounding box center [159, 170] width 4 height 4
click at [158, 171] on icon at bounding box center [159, 170] width 4 height 4
click at [193, 171] on div "Add Slide" at bounding box center [194, 170] width 17 height 13
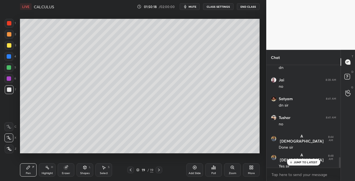
click at [129, 171] on icon at bounding box center [130, 170] width 4 height 4
click at [131, 171] on icon at bounding box center [130, 170] width 4 height 4
click at [132, 171] on icon at bounding box center [130, 170] width 4 height 4
click at [133, 172] on icon at bounding box center [130, 170] width 4 height 4
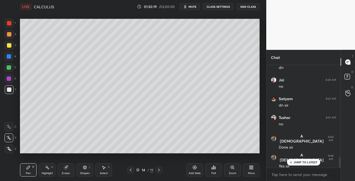
click at [133, 172] on icon at bounding box center [130, 170] width 4 height 4
click at [133, 172] on div at bounding box center [130, 170] width 7 height 7
click at [133, 173] on div at bounding box center [130, 170] width 7 height 7
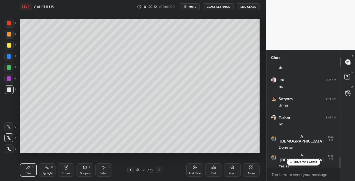
click at [133, 171] on icon at bounding box center [130, 170] width 4 height 4
click at [130, 171] on icon at bounding box center [130, 170] width 4 height 4
click at [160, 171] on icon at bounding box center [159, 170] width 4 height 4
click at [159, 171] on icon at bounding box center [159, 170] width 4 height 4
click at [160, 171] on icon at bounding box center [159, 170] width 4 height 4
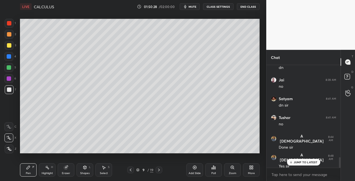
click at [158, 171] on icon at bounding box center [159, 170] width 4 height 4
click at [158, 170] on icon at bounding box center [159, 170] width 4 height 4
click at [158, 171] on icon at bounding box center [159, 170] width 4 height 4
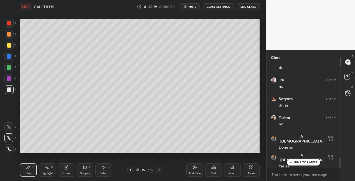
click at [158, 171] on icon at bounding box center [159, 170] width 2 height 3
click at [157, 171] on icon at bounding box center [159, 170] width 4 height 4
click at [158, 171] on icon at bounding box center [159, 170] width 4 height 4
click at [160, 171] on icon at bounding box center [159, 170] width 4 height 4
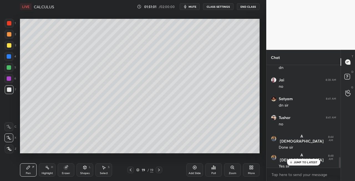
click at [83, 166] on icon at bounding box center [85, 168] width 4 height 4
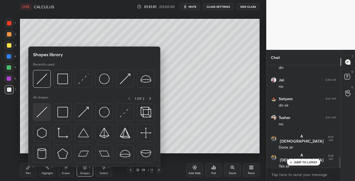
click at [40, 112] on img at bounding box center [42, 112] width 11 height 11
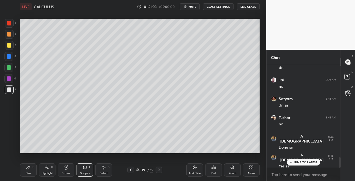
click at [33, 169] on div "Pen P" at bounding box center [28, 170] width 17 height 13
click at [85, 170] on icon at bounding box center [85, 168] width 4 height 4
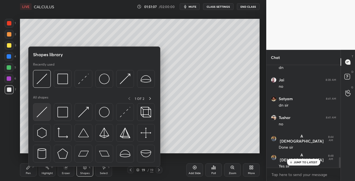
click at [40, 113] on img at bounding box center [42, 112] width 11 height 11
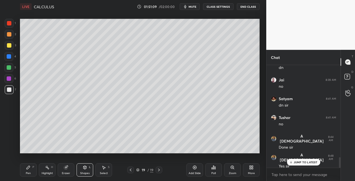
click at [27, 173] on div "Pen" at bounding box center [28, 173] width 5 height 3
click at [86, 166] on icon at bounding box center [85, 168] width 4 height 4
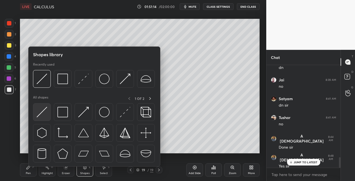
click at [41, 109] on img at bounding box center [42, 112] width 11 height 11
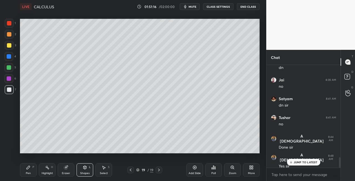
click at [30, 169] on icon at bounding box center [28, 168] width 4 height 4
click at [85, 170] on div "Shapes L" at bounding box center [85, 170] width 17 height 13
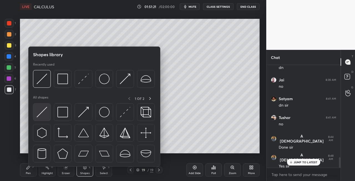
click at [39, 113] on img at bounding box center [42, 112] width 11 height 11
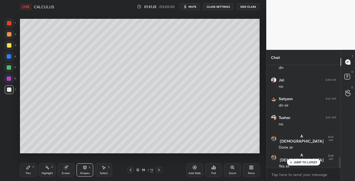
click at [24, 173] on div "Pen P" at bounding box center [28, 170] width 17 height 13
click at [69, 170] on div "Eraser" at bounding box center [66, 170] width 17 height 13
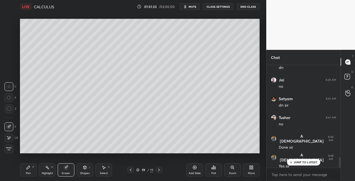
click at [30, 171] on div "Pen P" at bounding box center [28, 170] width 17 height 13
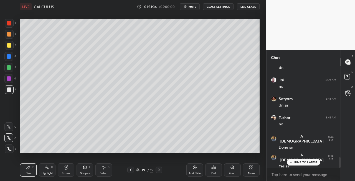
click at [88, 173] on div "Shapes" at bounding box center [84, 173] width 9 height 3
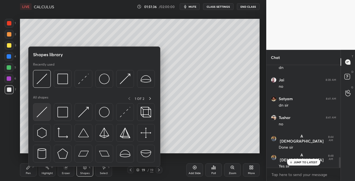
click at [41, 110] on img at bounding box center [42, 112] width 11 height 11
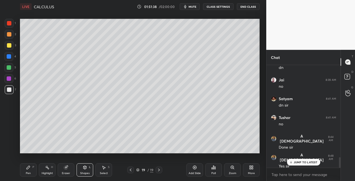
click at [34, 167] on div "Pen P" at bounding box center [28, 170] width 17 height 13
click at [87, 167] on div "Shapes L" at bounding box center [85, 170] width 17 height 13
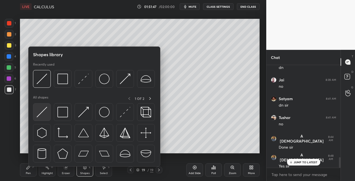
click at [37, 113] on img at bounding box center [42, 112] width 11 height 11
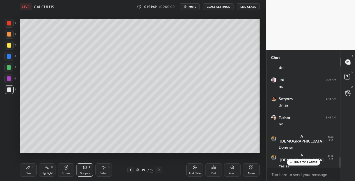
click at [33, 169] on div "P" at bounding box center [33, 167] width 2 height 3
click at [85, 168] on icon at bounding box center [85, 167] width 3 height 3
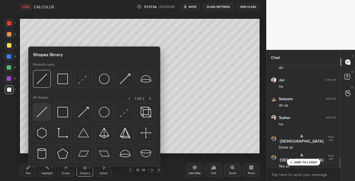
click at [38, 114] on img at bounding box center [42, 112] width 11 height 11
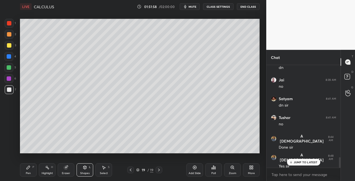
click at [31, 170] on div "Pen P" at bounding box center [28, 170] width 17 height 13
click at [85, 170] on icon at bounding box center [85, 168] width 4 height 4
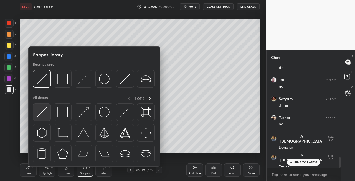
click at [42, 112] on img at bounding box center [42, 112] width 11 height 11
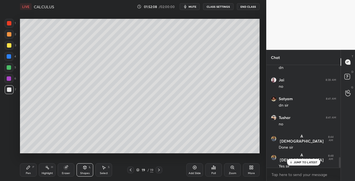
click at [34, 166] on div "P" at bounding box center [33, 167] width 2 height 3
click at [83, 168] on icon at bounding box center [85, 168] width 4 height 4
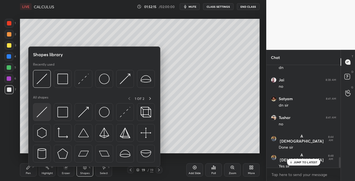
click at [39, 114] on img at bounding box center [42, 112] width 11 height 11
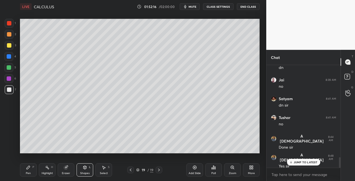
click at [33, 165] on div "Pen P" at bounding box center [28, 170] width 17 height 13
click at [78, 168] on div "Shapes L" at bounding box center [85, 170] width 17 height 13
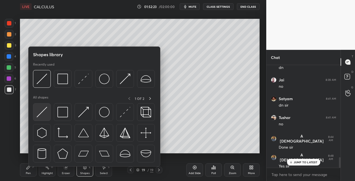
click at [39, 114] on img at bounding box center [42, 112] width 11 height 11
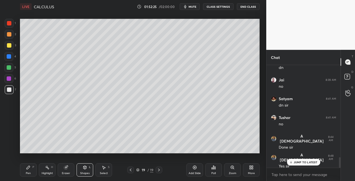
click at [24, 171] on div "Pen P" at bounding box center [28, 170] width 17 height 13
click at [88, 168] on div "Shapes L" at bounding box center [85, 170] width 17 height 13
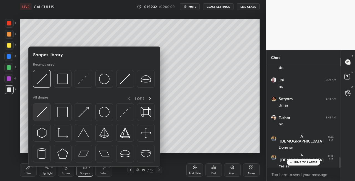
click at [41, 115] on img at bounding box center [42, 112] width 11 height 11
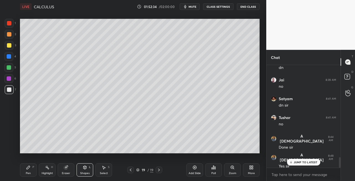
click at [28, 167] on icon at bounding box center [28, 167] width 3 height 3
click at [73, 170] on div "Eraser" at bounding box center [66, 170] width 17 height 13
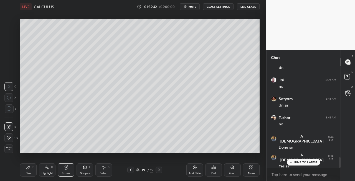
click at [85, 168] on icon at bounding box center [85, 167] width 3 height 3
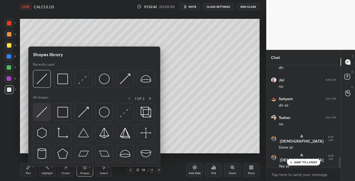
click at [35, 117] on div at bounding box center [42, 112] width 18 height 18
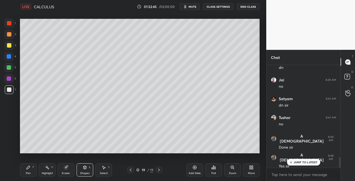
click at [27, 174] on div "Pen" at bounding box center [28, 173] width 5 height 3
click at [71, 169] on div "Eraser" at bounding box center [66, 170] width 17 height 13
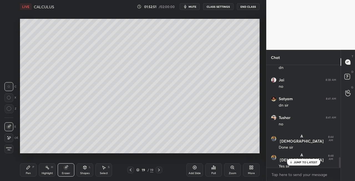
click at [79, 171] on div "Shapes L" at bounding box center [85, 170] width 17 height 13
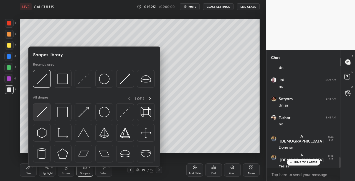
click at [38, 115] on img at bounding box center [42, 112] width 11 height 11
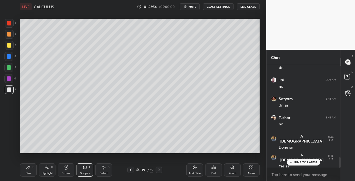
click at [29, 169] on icon at bounding box center [28, 168] width 4 height 4
click at [130, 170] on icon at bounding box center [131, 170] width 2 height 3
click at [161, 171] on div at bounding box center [159, 170] width 7 height 7
click at [161, 171] on icon at bounding box center [159, 170] width 4 height 4
click at [130, 170] on icon at bounding box center [130, 170] width 4 height 4
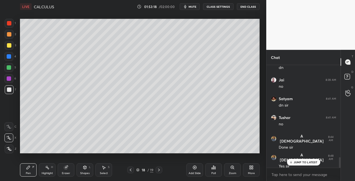
click at [159, 170] on icon at bounding box center [159, 170] width 2 height 3
click at [129, 171] on icon at bounding box center [130, 170] width 4 height 4
click at [159, 171] on icon at bounding box center [159, 170] width 2 height 3
click at [69, 166] on div "Eraser" at bounding box center [66, 170] width 17 height 13
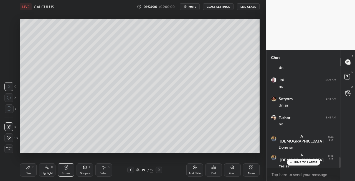
click at [29, 167] on icon at bounding box center [28, 167] width 3 height 3
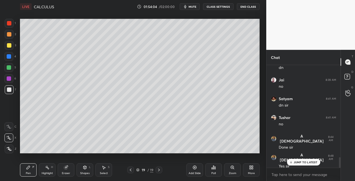
scroll to position [915, 0]
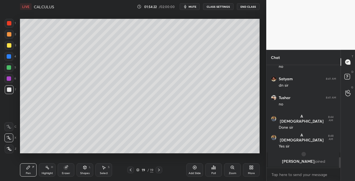
click at [83, 170] on div "Shapes L" at bounding box center [85, 170] width 17 height 13
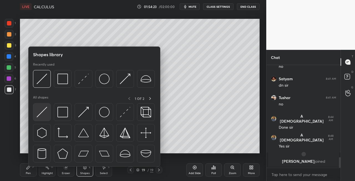
click at [41, 119] on div at bounding box center [42, 112] width 18 height 18
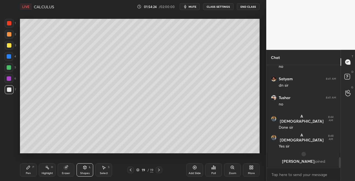
click at [64, 170] on icon at bounding box center [66, 168] width 4 height 4
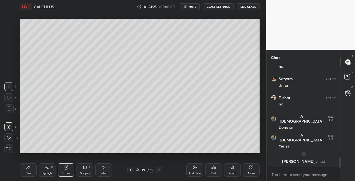
click at [26, 173] on div "Pen P" at bounding box center [28, 170] width 17 height 13
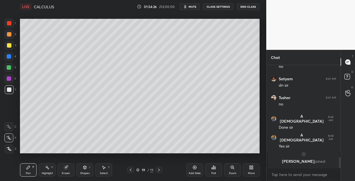
click at [85, 169] on icon at bounding box center [85, 168] width 4 height 4
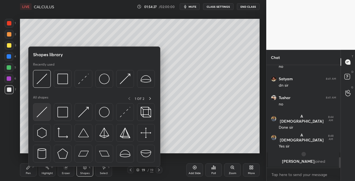
click at [38, 113] on img at bounding box center [42, 112] width 11 height 11
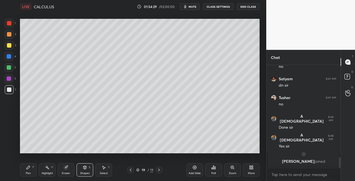
click at [29, 170] on div "Pen P" at bounding box center [28, 170] width 17 height 13
click at [83, 169] on icon at bounding box center [85, 168] width 4 height 4
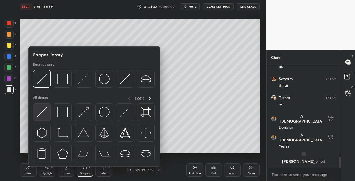
click at [38, 118] on div at bounding box center [42, 112] width 18 height 18
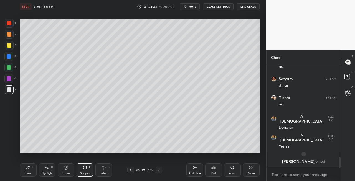
click at [29, 173] on div "Pen" at bounding box center [28, 173] width 5 height 3
click at [85, 166] on icon at bounding box center [85, 168] width 4 height 4
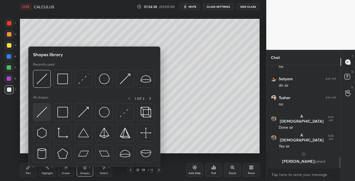
click at [38, 116] on img at bounding box center [42, 112] width 11 height 11
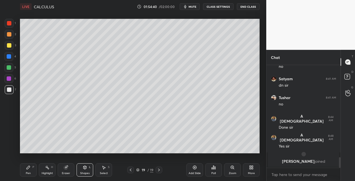
click at [32, 170] on div "Pen P" at bounding box center [28, 170] width 17 height 13
click at [82, 168] on div "Shapes L" at bounding box center [85, 170] width 17 height 13
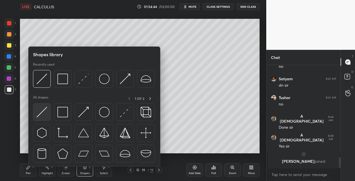
click at [44, 116] on img at bounding box center [42, 112] width 11 height 11
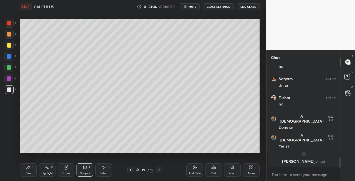
click at [30, 169] on icon at bounding box center [28, 168] width 4 height 4
click at [85, 169] on icon at bounding box center [85, 167] width 3 height 3
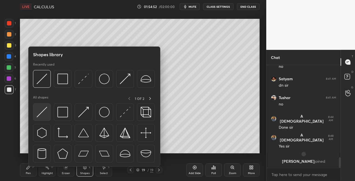
click at [38, 111] on img at bounding box center [42, 112] width 11 height 11
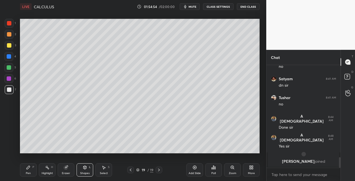
click at [30, 168] on icon at bounding box center [28, 168] width 4 height 4
click at [160, 170] on icon at bounding box center [159, 170] width 4 height 4
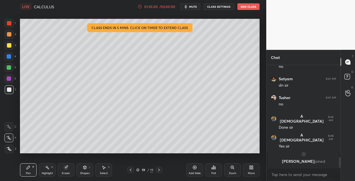
click at [193, 172] on div "Add Slide" at bounding box center [195, 173] width 12 height 3
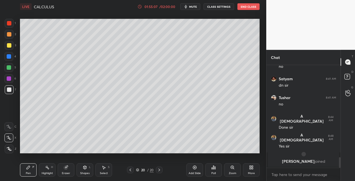
click at [130, 171] on icon at bounding box center [130, 170] width 4 height 4
click at [158, 173] on div at bounding box center [159, 170] width 7 height 7
click at [88, 173] on div "Shapes" at bounding box center [84, 173] width 9 height 3
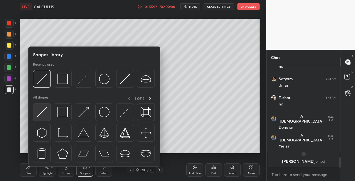
click at [41, 109] on img at bounding box center [42, 112] width 11 height 11
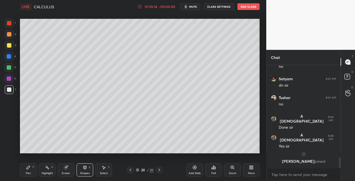
click at [31, 171] on div "Pen P" at bounding box center [28, 170] width 17 height 13
click at [132, 171] on icon at bounding box center [130, 170] width 4 height 4
click at [161, 171] on icon at bounding box center [159, 170] width 4 height 4
click at [84, 174] on div "Shapes" at bounding box center [84, 173] width 9 height 3
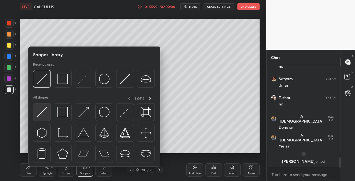
click at [38, 115] on img at bounding box center [42, 112] width 11 height 11
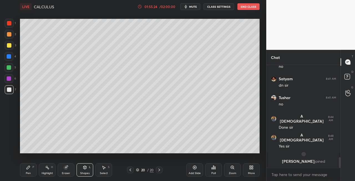
click at [27, 171] on div "Pen P" at bounding box center [28, 170] width 17 height 13
click at [130, 168] on icon at bounding box center [130, 170] width 4 height 4
click at [157, 171] on icon at bounding box center [159, 170] width 4 height 4
click at [85, 171] on div "Shapes L" at bounding box center [85, 170] width 17 height 13
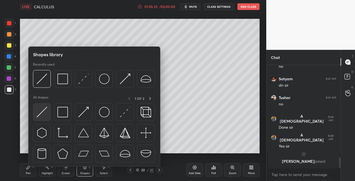
click at [39, 118] on div at bounding box center [42, 112] width 18 height 18
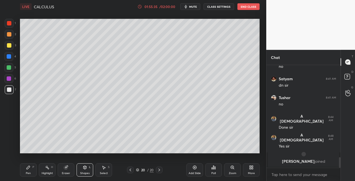
click at [28, 168] on icon at bounding box center [28, 167] width 3 height 3
click at [131, 169] on icon at bounding box center [130, 170] width 4 height 4
click at [160, 172] on icon at bounding box center [159, 170] width 4 height 4
click at [131, 171] on icon at bounding box center [130, 170] width 4 height 4
click at [161, 172] on div at bounding box center [159, 170] width 7 height 7
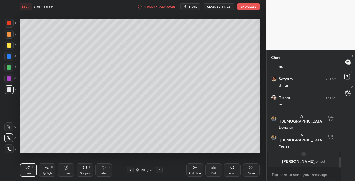
click at [159, 170] on icon at bounding box center [159, 170] width 4 height 4
click at [67, 169] on icon at bounding box center [66, 168] width 4 height 4
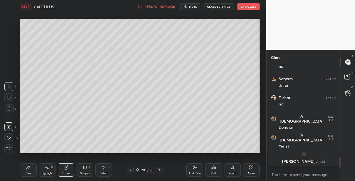
click at [31, 172] on div "Pen P" at bounding box center [28, 170] width 17 height 13
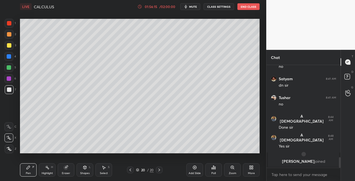
click at [131, 171] on icon at bounding box center [131, 170] width 2 height 3
click at [158, 171] on icon at bounding box center [159, 170] width 4 height 4
click at [84, 169] on icon at bounding box center [85, 168] width 4 height 4
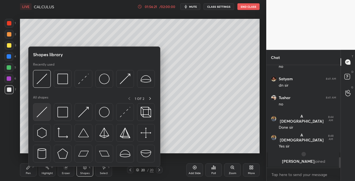
click at [41, 113] on img at bounding box center [42, 112] width 11 height 11
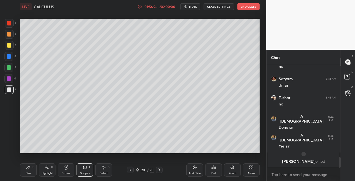
click at [30, 171] on div "Pen P" at bounding box center [28, 170] width 17 height 13
click at [130, 170] on icon at bounding box center [131, 170] width 2 height 3
click at [160, 172] on icon at bounding box center [159, 170] width 4 height 4
click at [85, 166] on icon at bounding box center [85, 168] width 4 height 4
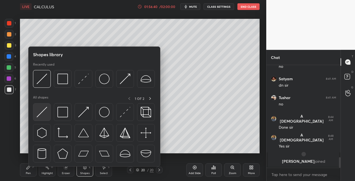
click at [37, 114] on img at bounding box center [42, 112] width 11 height 11
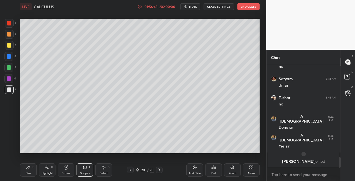
click at [30, 170] on div "Pen P" at bounding box center [28, 170] width 17 height 13
click at [82, 169] on div "Shapes L" at bounding box center [85, 170] width 17 height 13
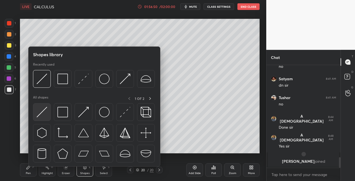
click at [40, 116] on img at bounding box center [42, 112] width 11 height 11
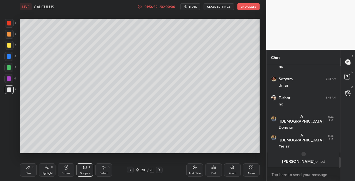
click at [26, 174] on div "Pen" at bounding box center [28, 173] width 5 height 3
click at [87, 167] on div "Shapes L" at bounding box center [85, 170] width 17 height 13
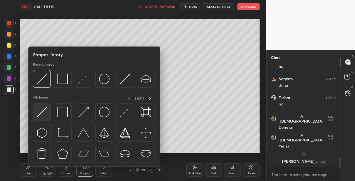
click at [43, 116] on img at bounding box center [42, 112] width 11 height 11
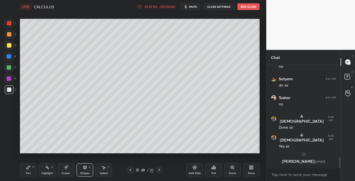
click at [30, 171] on div "Pen P" at bounding box center [28, 170] width 17 height 13
click at [84, 171] on div "Shapes L" at bounding box center [85, 170] width 17 height 13
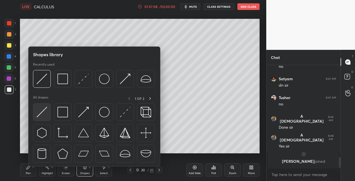
click at [43, 113] on img at bounding box center [42, 112] width 11 height 11
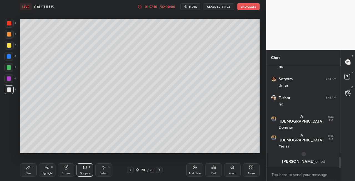
click at [34, 168] on div "P" at bounding box center [33, 167] width 2 height 3
click at [82, 163] on div "Pen P Highlight H Eraser Shapes L Select S 20 / 20 Add Slide Poll Zoom More" at bounding box center [140, 170] width 240 height 22
click at [84, 173] on div "Shapes" at bounding box center [84, 173] width 9 height 3
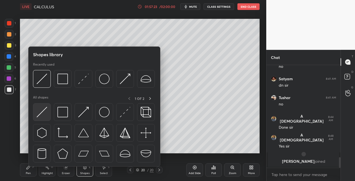
click at [40, 117] on img at bounding box center [42, 112] width 11 height 11
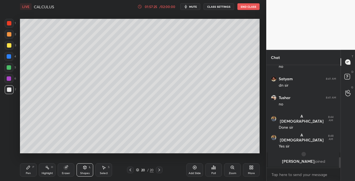
click at [26, 175] on div "Pen P" at bounding box center [28, 170] width 17 height 13
click at [85, 166] on icon at bounding box center [85, 167] width 3 height 3
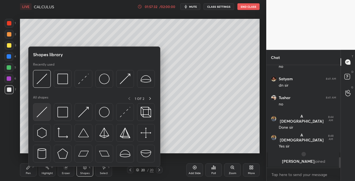
click at [38, 117] on img at bounding box center [42, 112] width 11 height 11
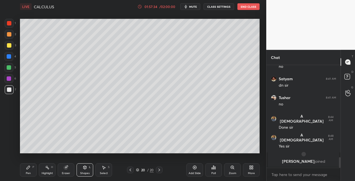
click at [27, 173] on div "Pen" at bounding box center [28, 173] width 5 height 3
click at [85, 170] on icon at bounding box center [85, 168] width 4 height 4
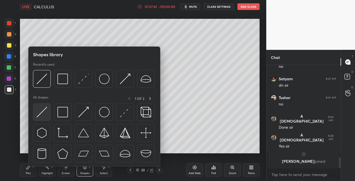
click at [40, 115] on img at bounding box center [42, 112] width 11 height 11
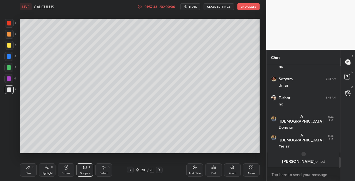
click at [31, 170] on div "Pen P" at bounding box center [28, 170] width 17 height 13
click at [84, 169] on icon at bounding box center [85, 167] width 3 height 3
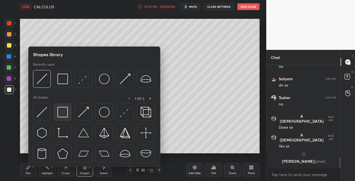
click at [59, 116] on img at bounding box center [62, 112] width 11 height 11
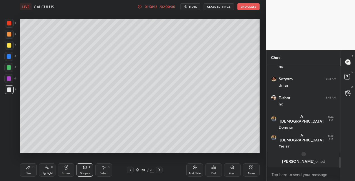
click at [129, 169] on icon at bounding box center [130, 170] width 4 height 4
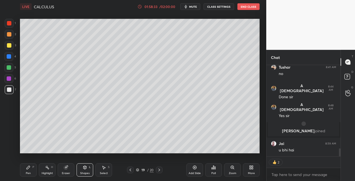
click at [130, 168] on icon at bounding box center [130, 170] width 4 height 4
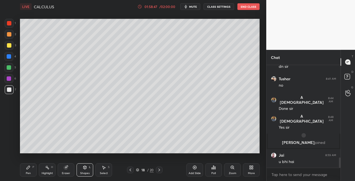
scroll to position [952, 0]
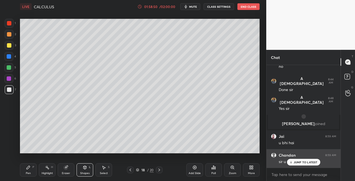
click at [292, 162] on icon at bounding box center [291, 162] width 4 height 3
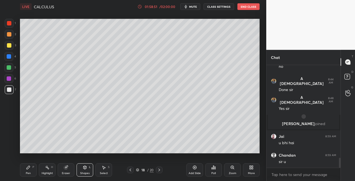
click at [160, 172] on icon at bounding box center [159, 170] width 4 height 4
click at [159, 171] on icon at bounding box center [159, 170] width 2 height 3
click at [65, 172] on div "Eraser" at bounding box center [66, 173] width 8 height 3
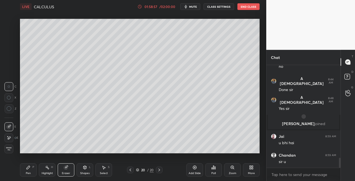
click at [29, 171] on div "Pen P" at bounding box center [28, 170] width 17 height 13
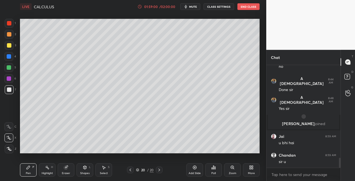
click at [84, 170] on div "Shapes L" at bounding box center [85, 170] width 17 height 13
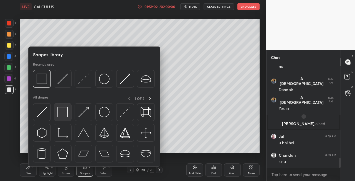
click at [62, 117] on img at bounding box center [62, 112] width 11 height 11
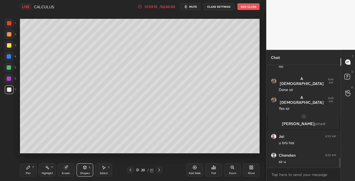
click at [69, 171] on div "Eraser" at bounding box center [66, 170] width 17 height 13
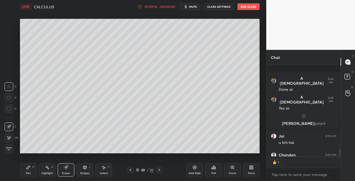
scroll to position [983, 0]
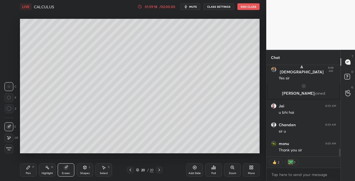
click at [25, 169] on div "Pen P" at bounding box center [28, 170] width 17 height 13
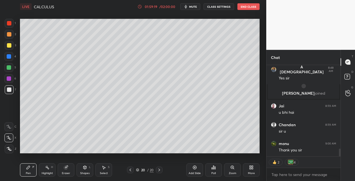
click at [84, 168] on icon at bounding box center [85, 167] width 3 height 3
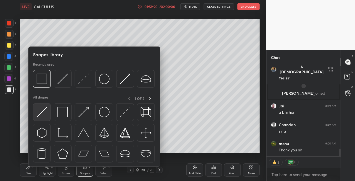
click at [40, 115] on img at bounding box center [42, 112] width 11 height 11
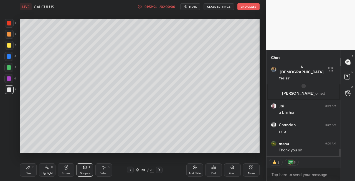
click at [130, 171] on icon at bounding box center [130, 170] width 4 height 4
click at [131, 171] on icon at bounding box center [130, 170] width 4 height 4
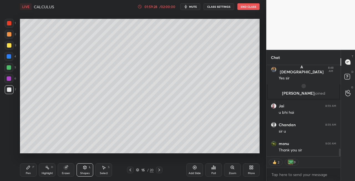
click at [131, 171] on icon at bounding box center [130, 170] width 4 height 4
click at [132, 171] on icon at bounding box center [130, 170] width 4 height 4
click at [132, 170] on icon at bounding box center [130, 170] width 4 height 4
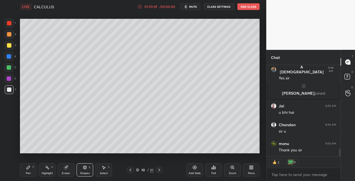
click at [133, 170] on div at bounding box center [130, 170] width 7 height 7
click at [132, 171] on icon at bounding box center [130, 170] width 4 height 4
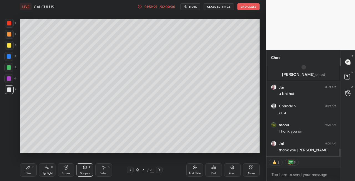
click at [132, 170] on icon at bounding box center [130, 170] width 4 height 4
click at [132, 171] on icon at bounding box center [130, 170] width 4 height 4
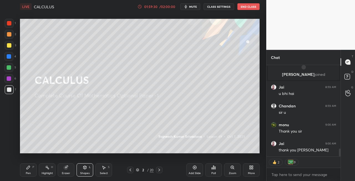
click at [131, 171] on icon at bounding box center [130, 170] width 4 height 4
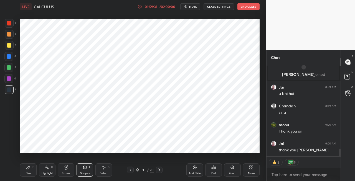
click at [158, 171] on icon at bounding box center [159, 170] width 4 height 4
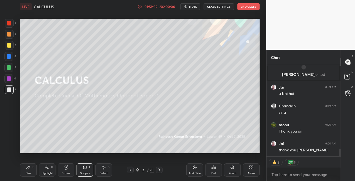
click at [158, 171] on icon at bounding box center [159, 170] width 4 height 4
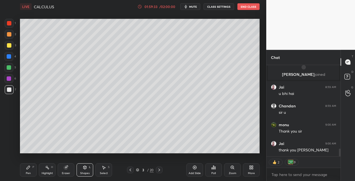
click at [158, 171] on icon at bounding box center [159, 170] width 4 height 4
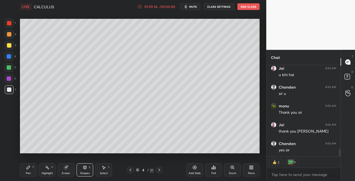
click at [160, 171] on icon at bounding box center [159, 170] width 2 height 3
click at [159, 170] on icon at bounding box center [159, 170] width 4 height 4
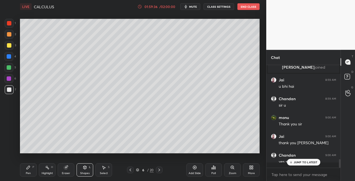
scroll to position [1009, 0]
click at [159, 170] on icon at bounding box center [159, 170] width 4 height 4
click at [160, 170] on icon at bounding box center [159, 170] width 4 height 4
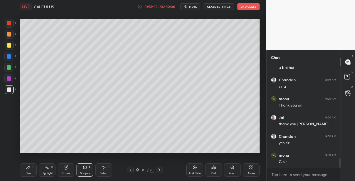
click at [161, 171] on icon at bounding box center [159, 170] width 4 height 4
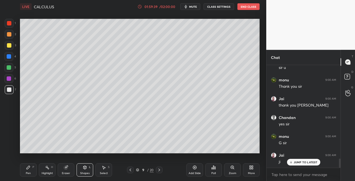
click at [160, 170] on icon at bounding box center [159, 170] width 4 height 4
click at [160, 170] on icon at bounding box center [159, 170] width 2 height 3
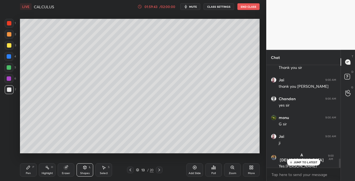
click at [160, 170] on icon at bounding box center [159, 170] width 2 height 3
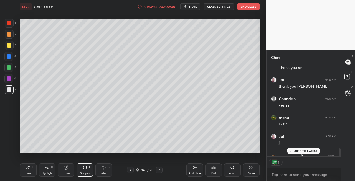
scroll to position [2, 2]
click at [160, 170] on icon at bounding box center [159, 170] width 4 height 4
click at [160, 171] on icon at bounding box center [159, 170] width 4 height 4
click at [159, 171] on icon at bounding box center [159, 170] width 4 height 4
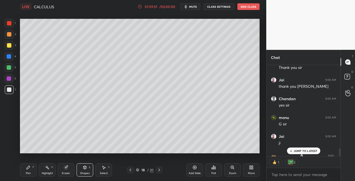
click at [160, 171] on icon at bounding box center [159, 170] width 4 height 4
click at [159, 172] on icon at bounding box center [159, 170] width 4 height 4
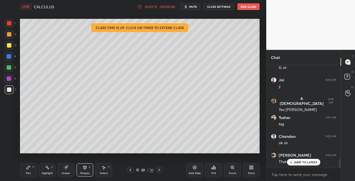
scroll to position [1141, 0]
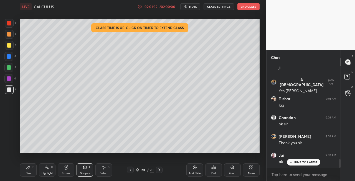
click at [244, 6] on button "End Class" at bounding box center [249, 6] width 22 height 7
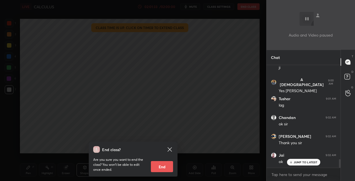
click at [165, 168] on button "End" at bounding box center [162, 166] width 22 height 11
type textarea "x"
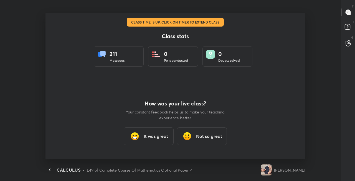
scroll to position [0, 0]
click at [156, 138] on h3 "It was great" at bounding box center [156, 136] width 24 height 7
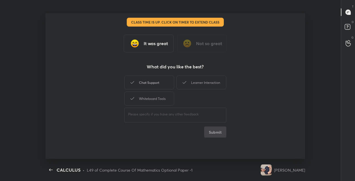
click at [152, 88] on div "Chat Support" at bounding box center [149, 83] width 50 height 14
click at [200, 84] on div "Learner Interaction" at bounding box center [201, 83] width 50 height 14
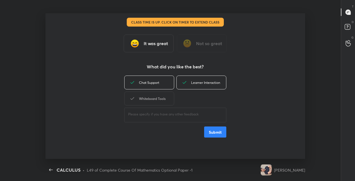
click at [163, 99] on div "Whiteboard Tools" at bounding box center [149, 99] width 50 height 14
click at [215, 134] on button "Submit" at bounding box center [215, 132] width 22 height 11
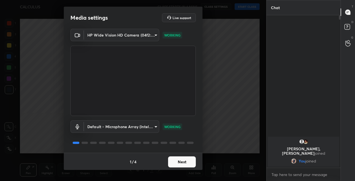
click at [178, 163] on button "Next" at bounding box center [182, 162] width 28 height 11
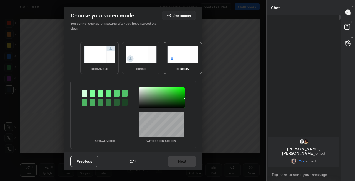
click at [102, 54] on img at bounding box center [99, 54] width 31 height 17
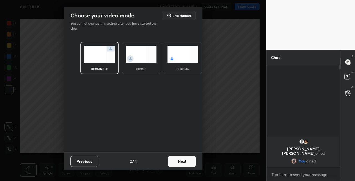
scroll to position [55, 72]
click at [181, 163] on button "Next" at bounding box center [182, 161] width 28 height 11
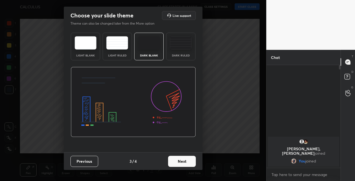
click at [183, 164] on button "Next" at bounding box center [182, 161] width 28 height 11
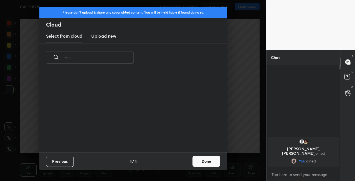
click at [202, 163] on button "Done" at bounding box center [207, 161] width 28 height 11
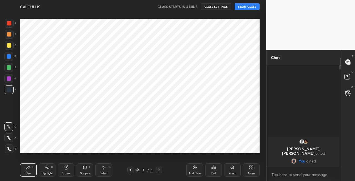
scroll to position [80, 178]
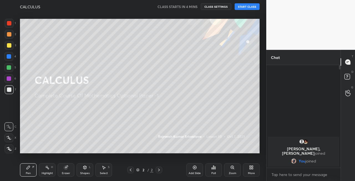
click at [9, 44] on div at bounding box center [9, 45] width 4 height 4
click at [12, 141] on div at bounding box center [8, 138] width 9 height 9
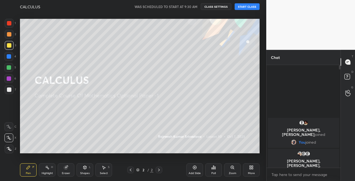
click at [250, 6] on button "START CLASS" at bounding box center [247, 6] width 25 height 7
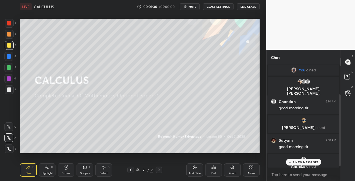
scroll to position [44, 0]
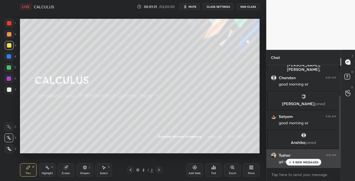
click at [297, 162] on p "9 NEW MESSAGES" at bounding box center [306, 162] width 26 height 3
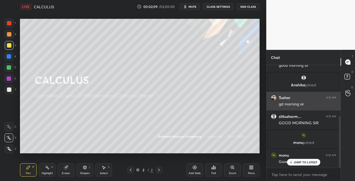
scroll to position [122, 0]
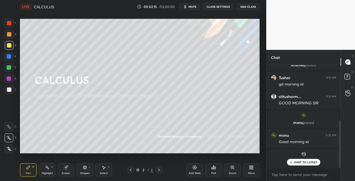
click at [299, 163] on p "JUMP TO LATEST" at bounding box center [306, 162] width 24 height 3
click at [11, 89] on div at bounding box center [9, 90] width 4 height 4
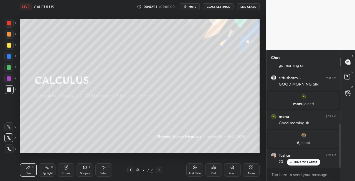
click at [85, 170] on icon at bounding box center [85, 168] width 4 height 4
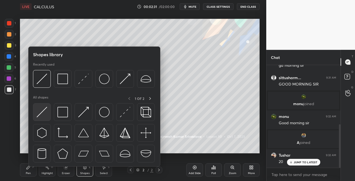
click at [39, 115] on img at bounding box center [42, 112] width 11 height 11
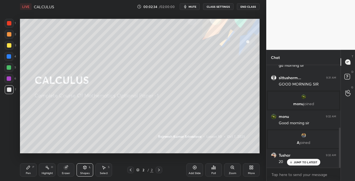
scroll to position [161, 0]
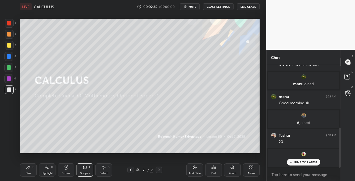
click at [27, 168] on icon at bounding box center [28, 167] width 3 height 3
click at [295, 162] on p "JUMP TO LATEST" at bounding box center [306, 162] width 24 height 3
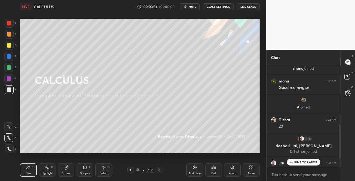
scroll to position [209, 0]
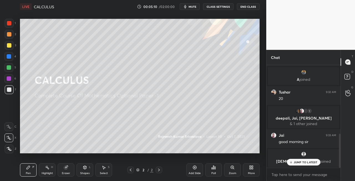
click at [195, 7] on span "mute" at bounding box center [193, 7] width 8 height 4
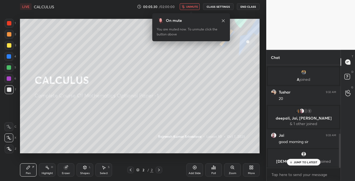
click at [190, 6] on span "unmute" at bounding box center [192, 7] width 12 height 4
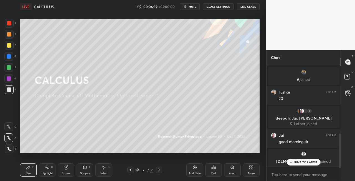
click at [87, 168] on div "Shapes L" at bounding box center [85, 170] width 17 height 13
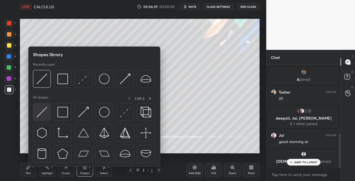
click at [41, 117] on img at bounding box center [42, 112] width 11 height 11
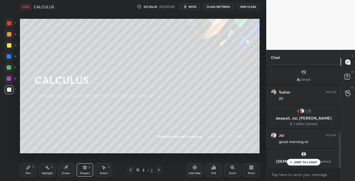
click at [30, 171] on div "Pen P" at bounding box center [28, 170] width 17 height 13
click at [87, 169] on div "Shapes L" at bounding box center [85, 170] width 17 height 13
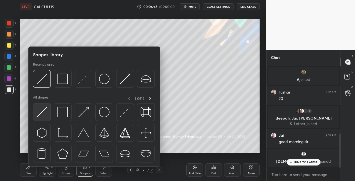
click at [42, 117] on img at bounding box center [42, 112] width 11 height 11
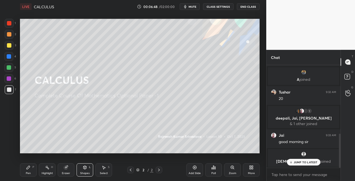
click at [29, 168] on icon at bounding box center [28, 167] width 3 height 3
click at [90, 168] on div "L" at bounding box center [90, 167] width 2 height 3
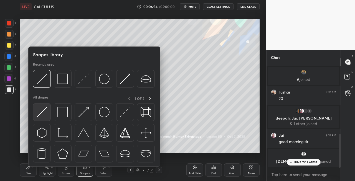
click at [41, 116] on img at bounding box center [42, 112] width 11 height 11
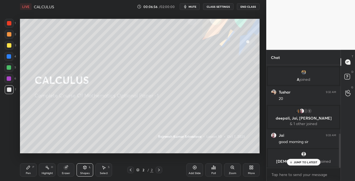
click at [28, 175] on div "Pen" at bounding box center [28, 173] width 5 height 3
click at [89, 171] on div "Shapes L" at bounding box center [85, 170] width 17 height 13
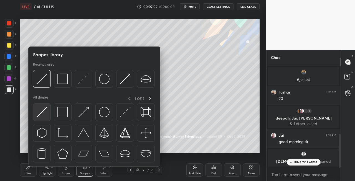
click at [37, 115] on img at bounding box center [42, 112] width 11 height 11
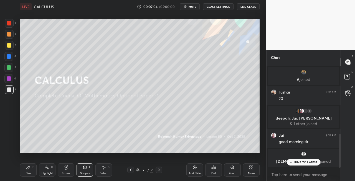
click at [23, 170] on div "Pen P" at bounding box center [28, 170] width 17 height 13
click at [69, 170] on div "Eraser" at bounding box center [66, 170] width 17 height 13
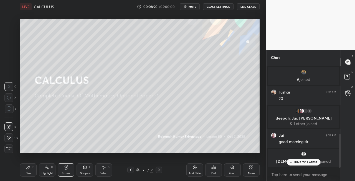
click at [30, 173] on div "Pen" at bounding box center [28, 173] width 5 height 3
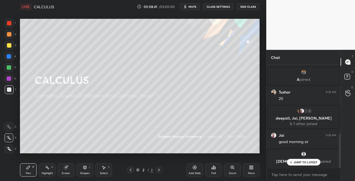
click at [159, 170] on icon at bounding box center [159, 170] width 4 height 4
click at [159, 171] on icon at bounding box center [159, 170] width 2 height 3
click at [191, 173] on div "Add Slide" at bounding box center [195, 173] width 12 height 3
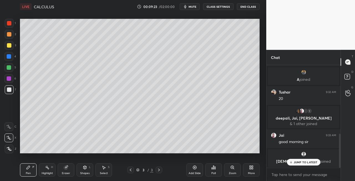
click at [130, 168] on div at bounding box center [130, 170] width 7 height 7
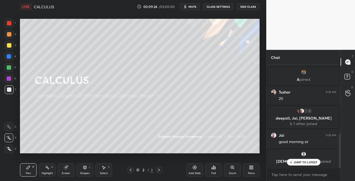
click at [158, 170] on icon at bounding box center [159, 170] width 4 height 4
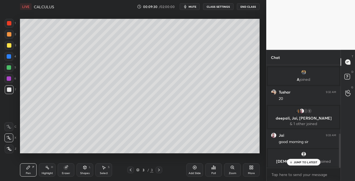
click at [71, 171] on div "Eraser" at bounding box center [66, 170] width 17 height 13
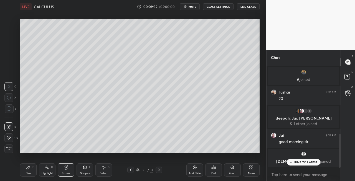
click at [29, 172] on div "Pen" at bounding box center [28, 173] width 5 height 3
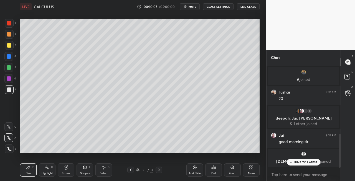
click at [82, 168] on div "Shapes L" at bounding box center [85, 170] width 17 height 13
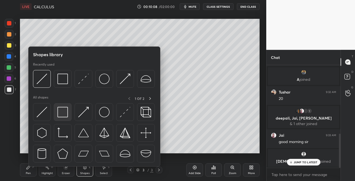
click at [61, 117] on img at bounding box center [62, 112] width 11 height 11
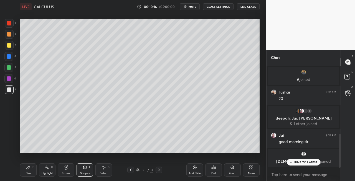
click at [133, 172] on icon at bounding box center [130, 170] width 4 height 4
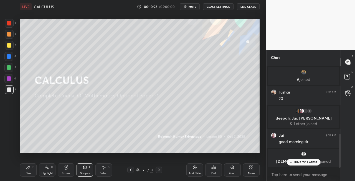
click at [158, 171] on icon at bounding box center [159, 170] width 4 height 4
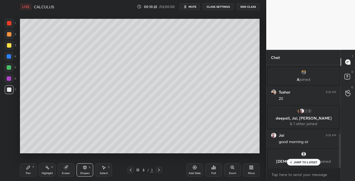
click at [25, 171] on div "Pen P" at bounding box center [28, 170] width 17 height 13
click at [10, 46] on div at bounding box center [9, 45] width 4 height 4
click at [84, 171] on div "Shapes L" at bounding box center [85, 170] width 17 height 13
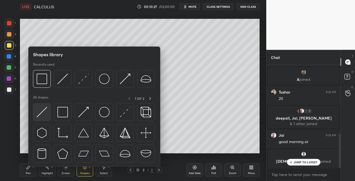
click at [37, 116] on img at bounding box center [42, 112] width 11 height 11
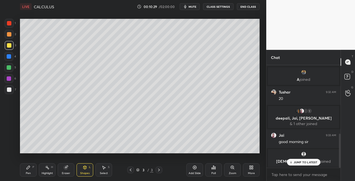
click at [29, 167] on icon at bounding box center [28, 167] width 3 height 3
click at [12, 34] on div at bounding box center [9, 34] width 9 height 9
click at [63, 172] on div "Eraser" at bounding box center [66, 173] width 8 height 3
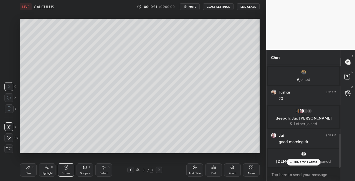
click at [30, 170] on div "Pen P" at bounding box center [28, 170] width 17 height 13
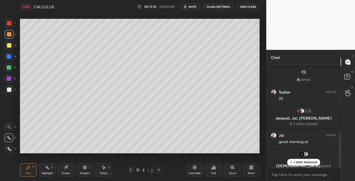
click at [130, 171] on icon at bounding box center [130, 170] width 4 height 4
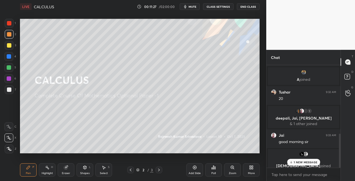
click at [293, 161] on div "1 NEW MESSAGE" at bounding box center [303, 162] width 33 height 7
click at [158, 171] on icon at bounding box center [159, 170] width 2 height 3
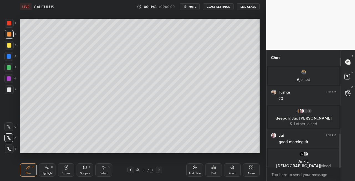
click at [72, 171] on div "Eraser" at bounding box center [66, 170] width 17 height 13
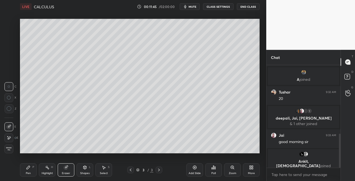
click at [28, 171] on div "Pen P" at bounding box center [28, 170] width 17 height 13
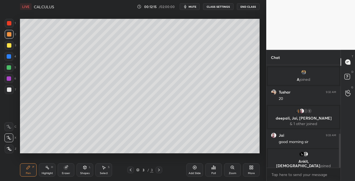
click at [85, 168] on icon at bounding box center [85, 167] width 3 height 3
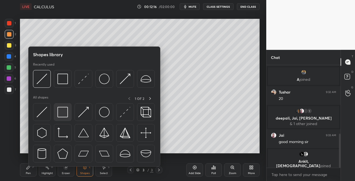
click at [64, 114] on img at bounding box center [62, 112] width 11 height 11
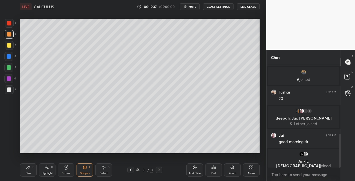
click at [13, 47] on div at bounding box center [9, 45] width 9 height 9
click at [29, 171] on div "Pen P" at bounding box center [28, 170] width 17 height 13
click at [128, 171] on div at bounding box center [130, 170] width 7 height 7
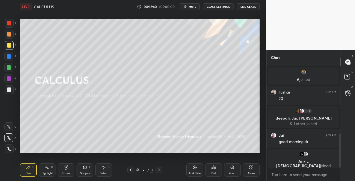
click at [159, 171] on icon at bounding box center [159, 170] width 2 height 3
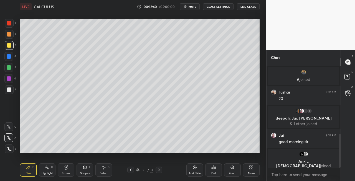
click at [158, 171] on icon at bounding box center [159, 170] width 4 height 4
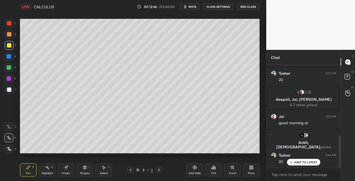
click at [82, 170] on div "Shapes L" at bounding box center [85, 170] width 17 height 13
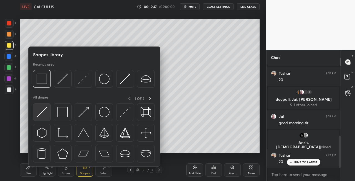
click at [35, 112] on div at bounding box center [42, 112] width 18 height 18
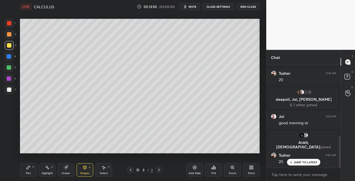
click at [27, 169] on icon at bounding box center [28, 167] width 3 height 3
click at [81, 169] on div "Shapes L" at bounding box center [85, 170] width 17 height 13
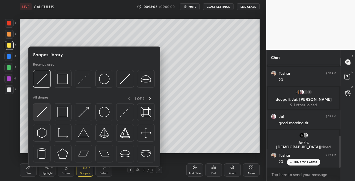
click at [44, 115] on img at bounding box center [42, 112] width 11 height 11
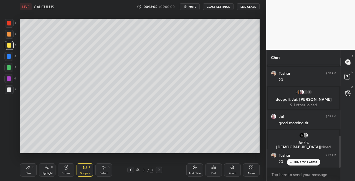
click at [29, 173] on div "Pen" at bounding box center [28, 173] width 5 height 3
click at [84, 168] on icon at bounding box center [85, 167] width 3 height 3
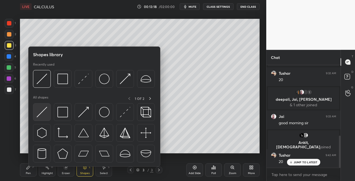
click at [44, 119] on div at bounding box center [42, 112] width 18 height 18
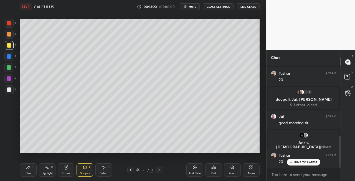
click at [25, 171] on div "Pen P" at bounding box center [28, 170] width 17 height 13
click at [84, 168] on icon at bounding box center [85, 167] width 3 height 3
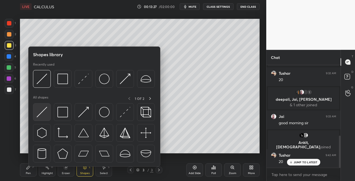
click at [39, 115] on img at bounding box center [42, 112] width 11 height 11
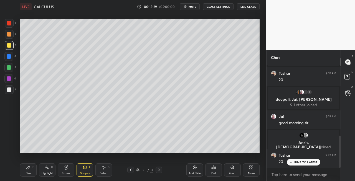
click at [24, 169] on div "Pen P" at bounding box center [28, 170] width 17 height 13
click at [65, 170] on icon at bounding box center [66, 168] width 4 height 4
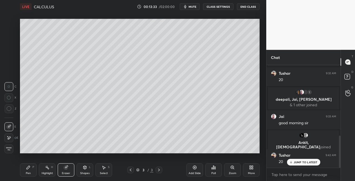
click at [31, 169] on div "Pen P" at bounding box center [28, 170] width 17 height 13
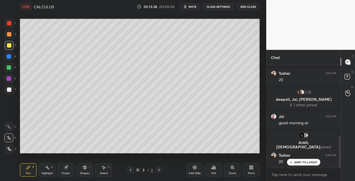
click at [85, 169] on icon at bounding box center [85, 167] width 3 height 3
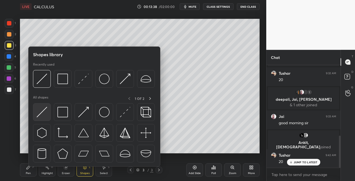
click at [40, 117] on img at bounding box center [42, 112] width 11 height 11
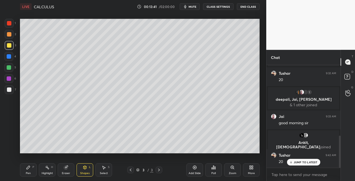
click at [32, 172] on div "Pen P" at bounding box center [28, 170] width 17 height 13
click at [9, 93] on div at bounding box center [9, 89] width 9 height 9
click at [11, 47] on div at bounding box center [9, 45] width 9 height 9
click at [84, 168] on icon at bounding box center [85, 167] width 3 height 3
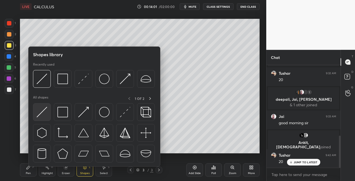
click at [39, 114] on img at bounding box center [42, 112] width 11 height 11
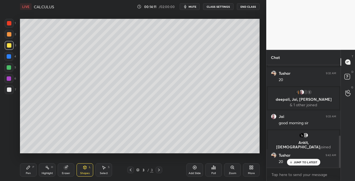
click at [12, 91] on div at bounding box center [9, 89] width 9 height 9
click at [159, 173] on div at bounding box center [159, 170] width 7 height 7
click at [161, 172] on div at bounding box center [159, 170] width 7 height 7
click at [190, 173] on div "Add Slide" at bounding box center [195, 173] width 12 height 3
click at [31, 170] on div "Pen P" at bounding box center [28, 170] width 17 height 13
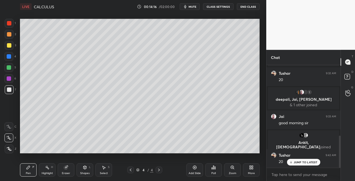
click at [87, 171] on div "Shapes L" at bounding box center [85, 170] width 17 height 13
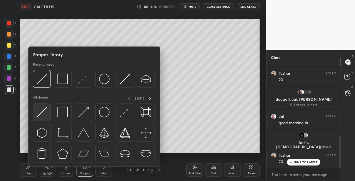
click at [39, 111] on img at bounding box center [42, 112] width 11 height 11
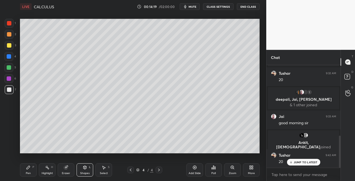
click at [30, 174] on div "Pen" at bounding box center [28, 173] width 5 height 3
click at [132, 170] on icon at bounding box center [130, 170] width 4 height 4
click at [158, 170] on icon at bounding box center [159, 170] width 4 height 4
click at [85, 166] on icon at bounding box center [85, 168] width 4 height 4
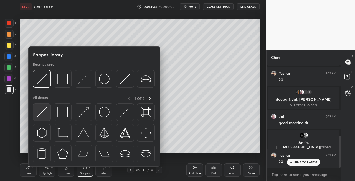
click at [43, 112] on img at bounding box center [42, 112] width 11 height 11
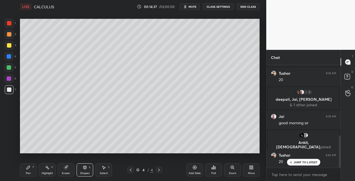
click at [31, 165] on div "Pen P" at bounding box center [28, 170] width 17 height 13
click at [64, 170] on icon at bounding box center [66, 168] width 4 height 4
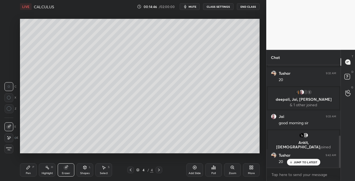
click at [29, 175] on div "Pen" at bounding box center [28, 173] width 5 height 3
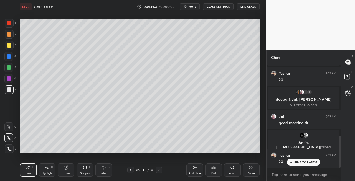
click at [87, 168] on div "Shapes L" at bounding box center [85, 170] width 17 height 13
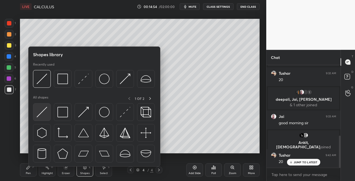
click at [41, 115] on img at bounding box center [42, 112] width 11 height 11
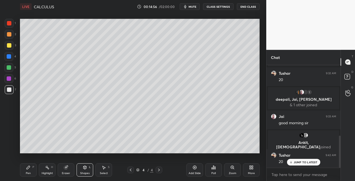
click at [31, 174] on div "Pen P" at bounding box center [28, 170] width 17 height 13
click at [85, 170] on icon at bounding box center [85, 168] width 4 height 4
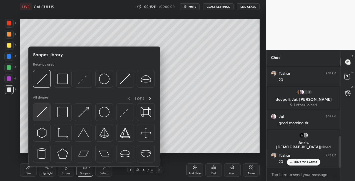
click at [39, 113] on img at bounding box center [42, 112] width 11 height 11
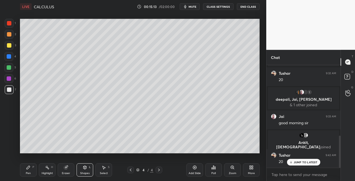
click at [29, 169] on icon at bounding box center [28, 168] width 4 height 4
click at [69, 175] on div "Eraser" at bounding box center [66, 173] width 8 height 3
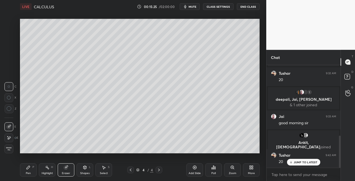
click at [29, 170] on div "Pen P" at bounding box center [28, 170] width 17 height 13
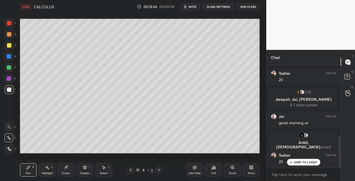
click at [54, 168] on div "Highlight H" at bounding box center [47, 170] width 17 height 13
click at [70, 168] on div "Eraser" at bounding box center [66, 170] width 17 height 13
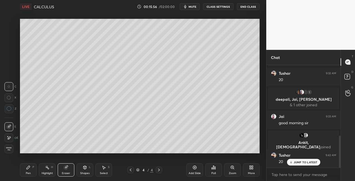
click at [31, 170] on div "Pen P" at bounding box center [28, 170] width 17 height 13
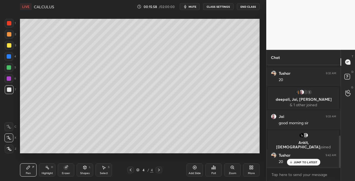
click at [194, 8] on span "mute" at bounding box center [193, 7] width 8 height 4
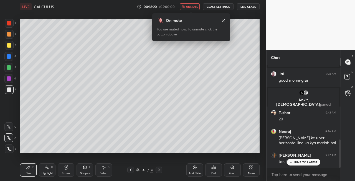
scroll to position [289, 0]
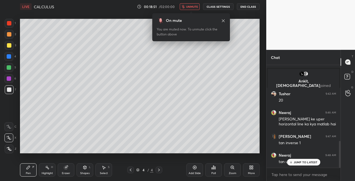
click at [194, 8] on button "unmute" at bounding box center [190, 6] width 20 height 7
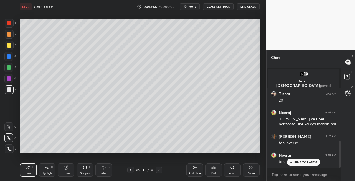
click at [84, 171] on div "Shapes L" at bounding box center [85, 170] width 17 height 13
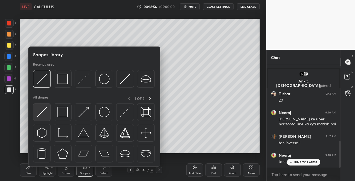
click at [37, 114] on img at bounding box center [42, 112] width 11 height 11
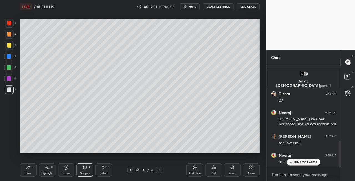
click at [24, 178] on div "Pen P Highlight H Eraser Shapes L Select S 4 / 4 Add Slide Poll Zoom More" at bounding box center [140, 170] width 240 height 22
click at [34, 168] on div "P" at bounding box center [33, 167] width 2 height 3
click at [190, 6] on span "mute" at bounding box center [193, 7] width 8 height 4
click at [193, 7] on span "unmute" at bounding box center [192, 7] width 12 height 4
click at [186, 6] on icon "button" at bounding box center [185, 6] width 2 height 3
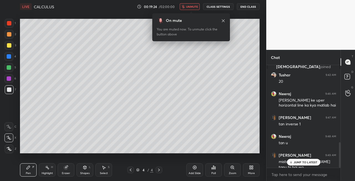
scroll to position [314, 0]
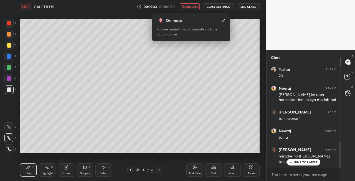
click at [198, 8] on span "unmute" at bounding box center [192, 7] width 12 height 4
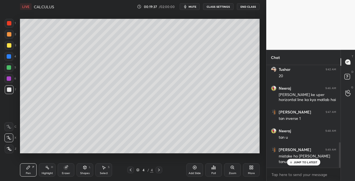
click at [187, 6] on icon "button" at bounding box center [185, 6] width 2 height 3
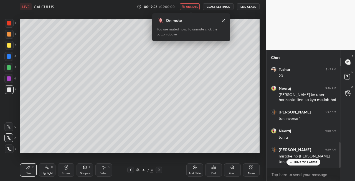
click at [195, 5] on span "unmute" at bounding box center [192, 7] width 12 height 4
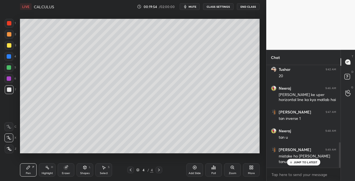
click at [64, 171] on div "Eraser" at bounding box center [66, 170] width 17 height 13
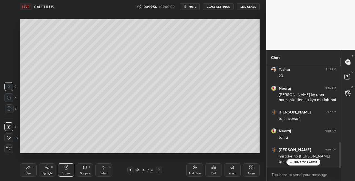
click at [33, 171] on div "Pen P" at bounding box center [28, 170] width 17 height 13
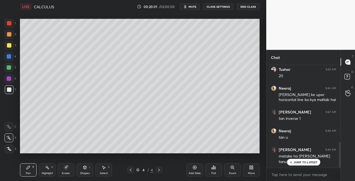
click at [156, 171] on div at bounding box center [159, 170] width 7 height 7
click at [157, 171] on icon at bounding box center [159, 170] width 4 height 4
click at [190, 175] on div "Add Slide" at bounding box center [195, 173] width 12 height 3
click at [194, 7] on span "mute" at bounding box center [193, 7] width 8 height 4
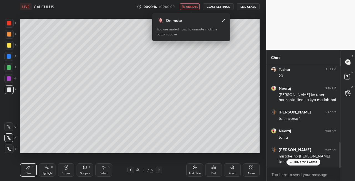
click at [192, 4] on button "unmute" at bounding box center [190, 6] width 20 height 7
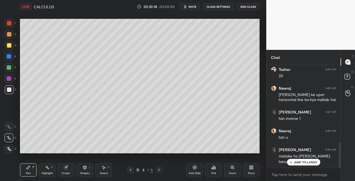
click at [129, 170] on icon at bounding box center [130, 170] width 4 height 4
click at [159, 172] on icon at bounding box center [159, 170] width 4 height 4
click at [191, 9] on button "mute" at bounding box center [190, 6] width 20 height 7
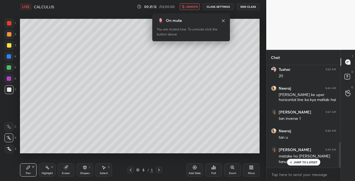
click at [196, 4] on button "unmute" at bounding box center [190, 6] width 20 height 7
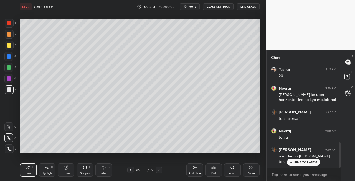
click at [85, 168] on icon at bounding box center [85, 167] width 3 height 3
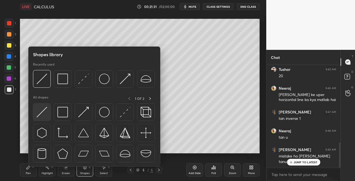
click at [44, 113] on img at bounding box center [42, 112] width 11 height 11
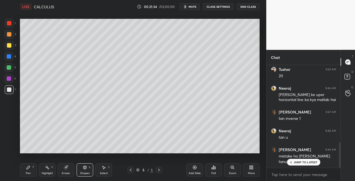
click at [31, 170] on div "Pen P" at bounding box center [28, 170] width 17 height 13
click at [84, 167] on icon at bounding box center [85, 167] width 3 height 1
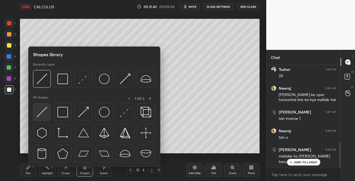
click at [42, 112] on img at bounding box center [42, 112] width 11 height 11
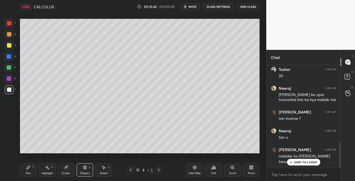
click at [28, 170] on div "Pen P" at bounding box center [28, 170] width 17 height 13
click at [131, 169] on icon at bounding box center [130, 170] width 4 height 4
click at [158, 171] on icon at bounding box center [159, 170] width 4 height 4
click at [86, 168] on icon at bounding box center [85, 167] width 3 height 3
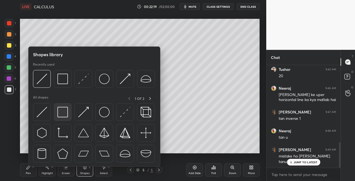
click at [65, 115] on img at bounding box center [62, 112] width 11 height 11
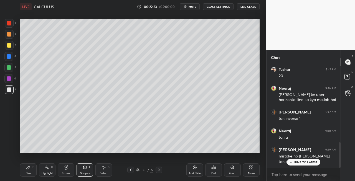
click at [130, 169] on icon at bounding box center [130, 170] width 4 height 4
click at [129, 172] on icon at bounding box center [130, 170] width 4 height 4
click at [158, 171] on icon at bounding box center [159, 170] width 4 height 4
click at [159, 171] on icon at bounding box center [159, 170] width 2 height 3
click at [32, 174] on div "Pen P" at bounding box center [28, 170] width 17 height 13
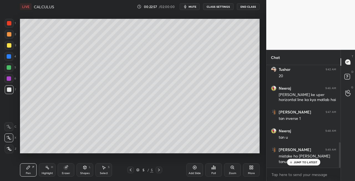
click at [193, 8] on span "mute" at bounding box center [193, 7] width 8 height 4
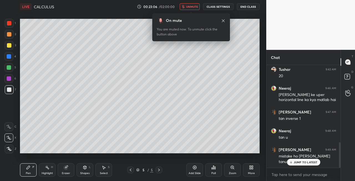
click at [194, 7] on span "unmute" at bounding box center [192, 7] width 12 height 4
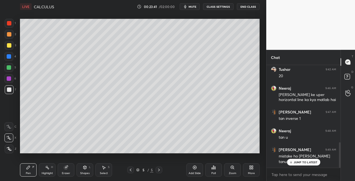
click at [194, 7] on span "mute" at bounding box center [193, 7] width 8 height 4
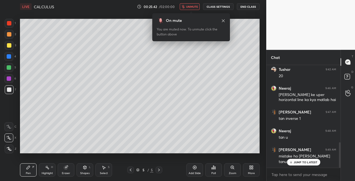
click at [192, 7] on span "unmute" at bounding box center [192, 7] width 12 height 4
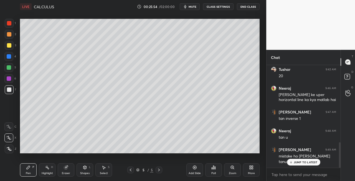
click at [67, 169] on icon at bounding box center [66, 168] width 4 height 4
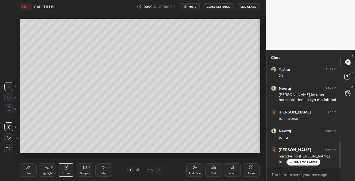
click at [27, 171] on div "Pen P" at bounding box center [28, 170] width 17 height 13
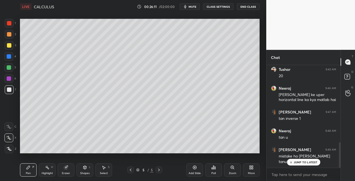
click at [159, 170] on icon at bounding box center [159, 170] width 2 height 3
click at [190, 173] on div "Add Slide" at bounding box center [195, 173] width 12 height 3
click at [64, 169] on icon at bounding box center [66, 168] width 4 height 4
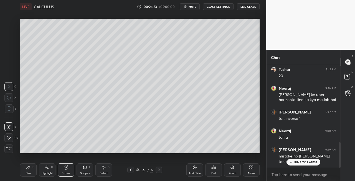
click at [24, 171] on div "Pen P" at bounding box center [28, 170] width 17 height 13
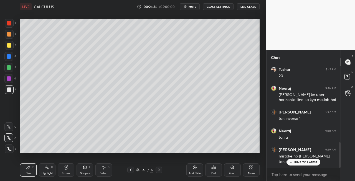
click at [129, 171] on icon at bounding box center [130, 170] width 4 height 4
click at [159, 171] on icon at bounding box center [159, 170] width 2 height 3
click at [65, 169] on icon at bounding box center [66, 168] width 4 height 4
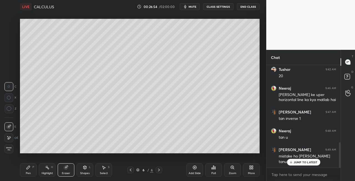
click at [29, 164] on div "Pen P" at bounding box center [28, 170] width 17 height 13
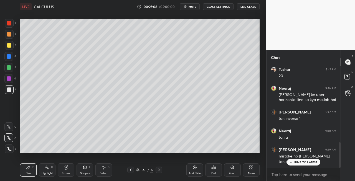
click at [128, 170] on div at bounding box center [130, 170] width 7 height 7
click at [159, 173] on div at bounding box center [159, 170] width 7 height 7
click at [69, 171] on div "Eraser" at bounding box center [66, 170] width 17 height 13
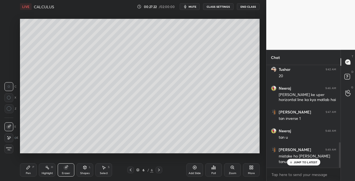
click at [34, 169] on div "Pen P" at bounding box center [28, 170] width 17 height 13
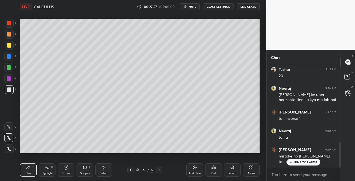
click at [130, 172] on icon at bounding box center [130, 170] width 4 height 4
click at [157, 173] on div at bounding box center [159, 170] width 7 height 7
click at [131, 171] on icon at bounding box center [131, 170] width 2 height 3
click at [130, 172] on icon at bounding box center [130, 170] width 4 height 4
click at [132, 172] on icon at bounding box center [130, 170] width 4 height 4
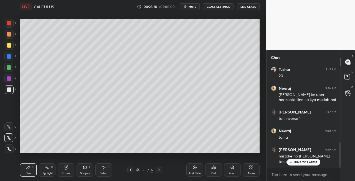
click at [68, 174] on div "Eraser" at bounding box center [66, 173] width 8 height 3
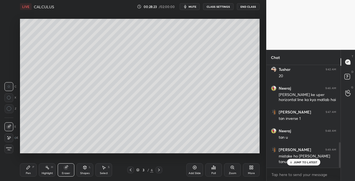
click at [29, 172] on div "Pen" at bounding box center [28, 173] width 5 height 3
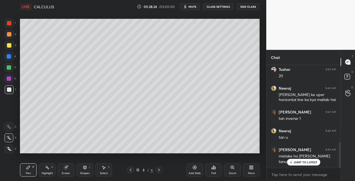
click at [9, 39] on div at bounding box center [9, 34] width 9 height 9
click at [158, 172] on icon at bounding box center [159, 170] width 4 height 4
click at [159, 171] on icon at bounding box center [159, 170] width 4 height 4
click at [159, 172] on icon at bounding box center [159, 170] width 4 height 4
click at [130, 171] on icon at bounding box center [130, 170] width 4 height 4
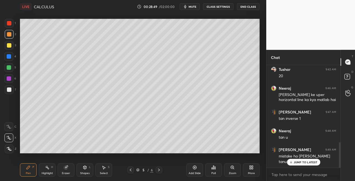
click at [131, 171] on icon at bounding box center [130, 170] width 4 height 4
click at [131, 171] on icon at bounding box center [131, 170] width 2 height 3
click at [160, 172] on icon at bounding box center [159, 170] width 4 height 4
click at [160, 171] on icon at bounding box center [159, 170] width 4 height 4
click at [161, 171] on div at bounding box center [159, 170] width 7 height 7
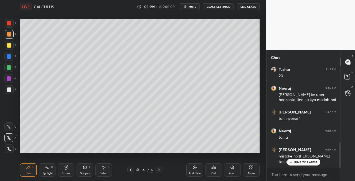
click at [12, 88] on div at bounding box center [9, 89] width 9 height 9
click at [196, 6] on span "mute" at bounding box center [193, 7] width 8 height 4
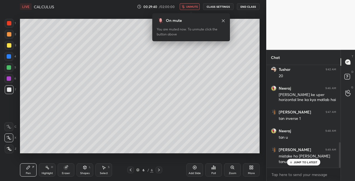
click at [85, 170] on icon at bounding box center [85, 167] width 3 height 3
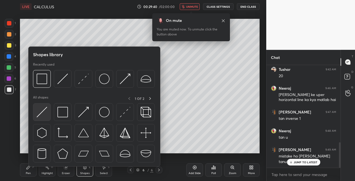
click at [40, 114] on img at bounding box center [42, 112] width 11 height 11
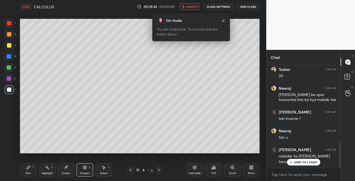
click at [84, 170] on div "Shapes L" at bounding box center [85, 170] width 17 height 13
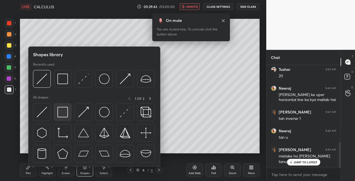
click at [63, 112] on img at bounding box center [62, 112] width 11 height 11
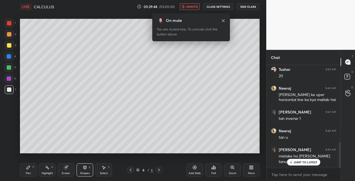
click at [191, 5] on span "unmute" at bounding box center [192, 7] width 12 height 4
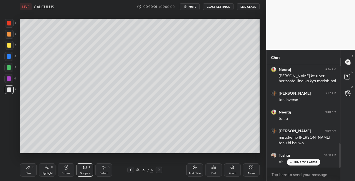
scroll to position [2, 2]
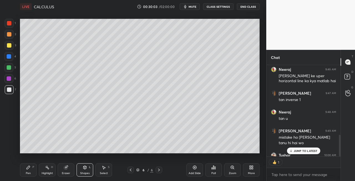
click at [9, 47] on div at bounding box center [9, 45] width 4 height 4
click at [132, 170] on icon at bounding box center [130, 170] width 4 height 4
click at [131, 170] on icon at bounding box center [130, 170] width 4 height 4
click at [132, 170] on icon at bounding box center [130, 170] width 4 height 4
click at [160, 171] on icon at bounding box center [159, 170] width 4 height 4
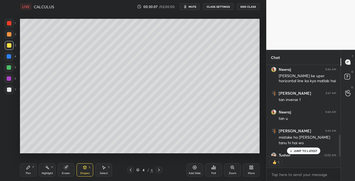
click at [160, 171] on icon at bounding box center [159, 170] width 4 height 4
click at [158, 171] on icon at bounding box center [159, 170] width 4 height 4
click at [161, 172] on icon at bounding box center [159, 170] width 4 height 4
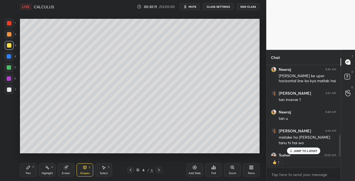
scroll to position [101, 72]
click at [129, 170] on icon at bounding box center [130, 170] width 4 height 4
click at [130, 171] on icon at bounding box center [130, 170] width 4 height 4
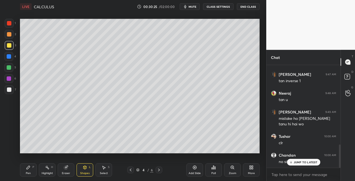
click at [130, 171] on icon at bounding box center [130, 170] width 4 height 4
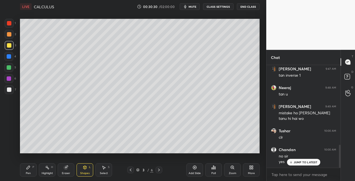
scroll to position [2, 2]
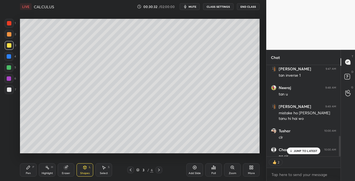
click at [159, 171] on icon at bounding box center [159, 170] width 4 height 4
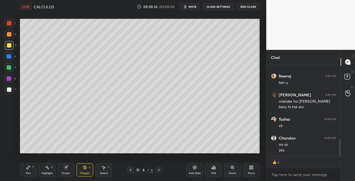
scroll to position [387, 0]
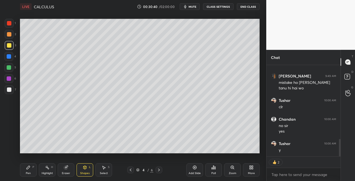
click at [194, 6] on span "mute" at bounding box center [193, 7] width 8 height 4
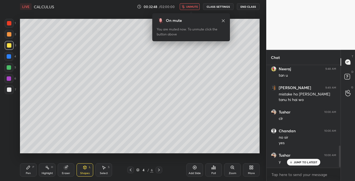
scroll to position [395, 0]
click at [193, 4] on button "unmute" at bounding box center [190, 6] width 20 height 7
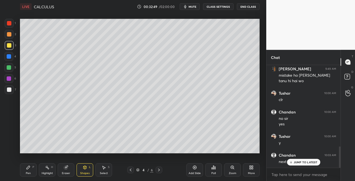
click at [158, 170] on icon at bounding box center [159, 170] width 4 height 4
click at [193, 9] on button "mute" at bounding box center [190, 6] width 20 height 7
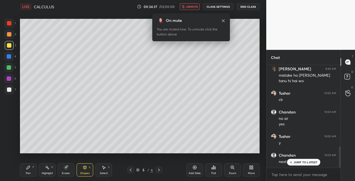
click at [194, 6] on span "unmute" at bounding box center [192, 7] width 12 height 4
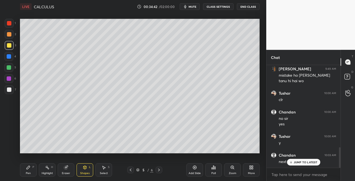
scroll to position [413, 0]
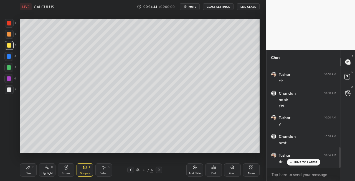
click at [161, 170] on icon at bounding box center [159, 170] width 4 height 4
click at [196, 9] on button "mute" at bounding box center [190, 6] width 20 height 7
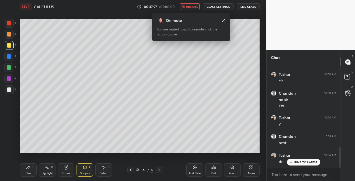
click at [193, 7] on span "unmute" at bounding box center [192, 7] width 12 height 4
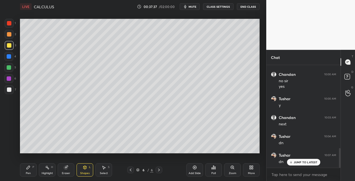
scroll to position [451, 0]
click at [12, 48] on div at bounding box center [9, 45] width 9 height 9
click at [158, 170] on icon at bounding box center [159, 170] width 4 height 4
click at [159, 170] on icon at bounding box center [159, 170] width 2 height 3
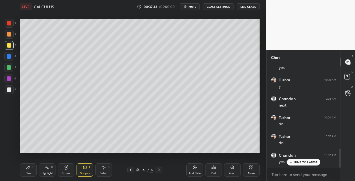
click at [130, 171] on icon at bounding box center [130, 170] width 4 height 4
click at [131, 170] on icon at bounding box center [130, 170] width 4 height 4
click at [132, 171] on icon at bounding box center [130, 170] width 4 height 4
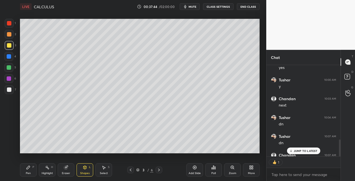
scroll to position [2, 2]
click at [160, 170] on icon at bounding box center [159, 170] width 4 height 4
click at [159, 170] on icon at bounding box center [159, 170] width 4 height 4
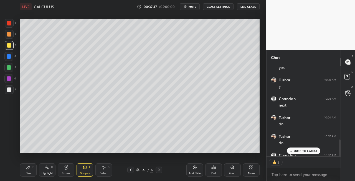
click at [193, 172] on div "Add Slide" at bounding box center [195, 173] width 12 height 3
click at [33, 173] on div "Pen P" at bounding box center [28, 170] width 17 height 13
click at [90, 171] on div "Shapes L" at bounding box center [85, 170] width 17 height 13
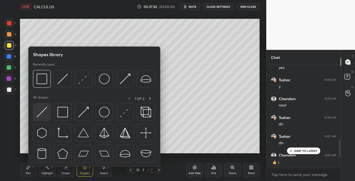
click at [37, 110] on img at bounding box center [42, 112] width 11 height 11
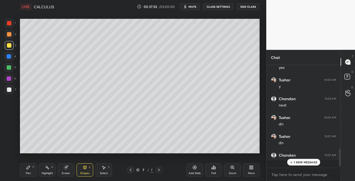
scroll to position [101, 72]
click at [24, 175] on div "Pen P" at bounding box center [28, 170] width 17 height 13
click at [83, 170] on icon at bounding box center [85, 168] width 4 height 4
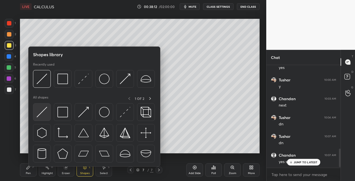
click at [39, 110] on img at bounding box center [42, 112] width 11 height 11
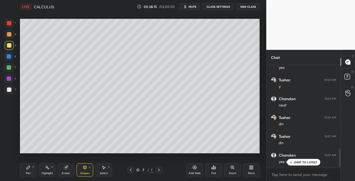
click at [27, 172] on div "Pen" at bounding box center [28, 173] width 5 height 3
click at [67, 170] on icon at bounding box center [66, 168] width 4 height 4
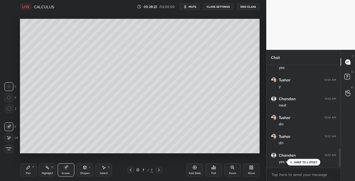
click at [28, 168] on icon at bounding box center [28, 167] width 3 height 3
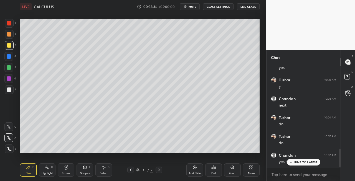
click at [193, 6] on span "mute" at bounding box center [193, 7] width 8 height 4
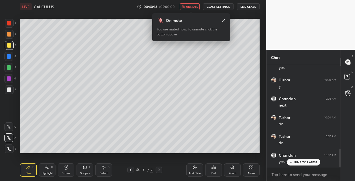
click at [194, 7] on span "unmute" at bounding box center [192, 7] width 12 height 4
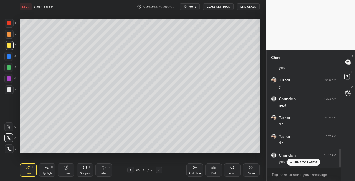
click at [85, 166] on icon at bounding box center [85, 167] width 3 height 3
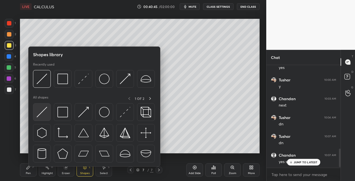
click at [44, 115] on img at bounding box center [42, 112] width 11 height 11
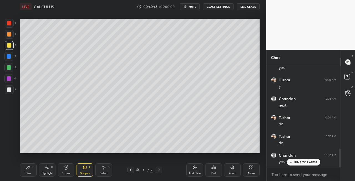
click at [30, 172] on div "Pen" at bounding box center [28, 173] width 5 height 3
click at [12, 90] on div at bounding box center [9, 89] width 9 height 9
click at [83, 168] on icon at bounding box center [85, 168] width 4 height 4
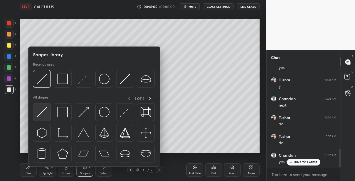
click at [41, 113] on img at bounding box center [42, 112] width 11 height 11
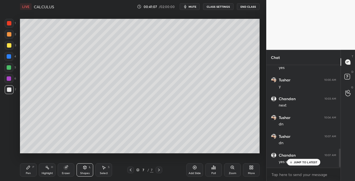
click at [31, 175] on div "Pen P" at bounding box center [28, 170] width 17 height 13
click at [84, 169] on icon at bounding box center [85, 167] width 3 height 3
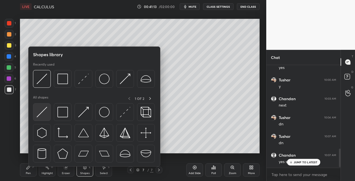
click at [37, 114] on img at bounding box center [42, 112] width 11 height 11
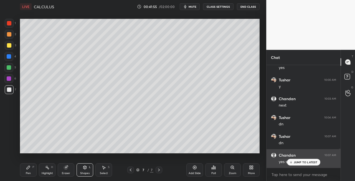
click at [295, 165] on div "JUMP TO LATEST" at bounding box center [303, 162] width 33 height 7
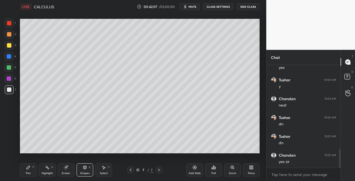
click at [193, 7] on span "mute" at bounding box center [193, 7] width 8 height 4
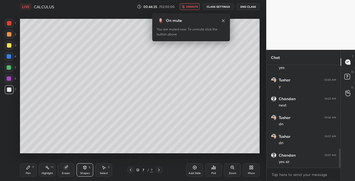
click at [193, 6] on span "unmute" at bounding box center [192, 7] width 12 height 4
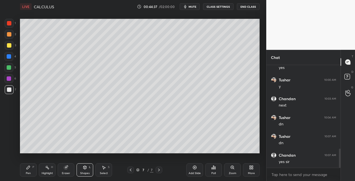
scroll to position [470, 0]
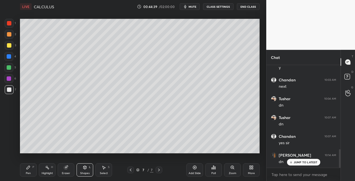
click at [193, 5] on span "mute" at bounding box center [193, 7] width 8 height 4
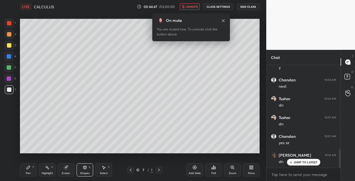
click at [192, 6] on span "unmute" at bounding box center [192, 7] width 12 height 4
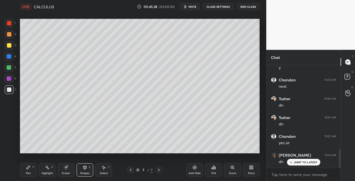
click at [216, 7] on button "CLASS SETTINGS" at bounding box center [218, 6] width 31 height 7
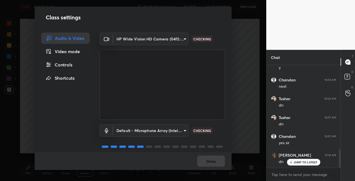
click at [242, 25] on div "Class settings Audio & Video Video mode Controls Shortcuts HP Wide Vision HD Ca…" at bounding box center [133, 90] width 266 height 181
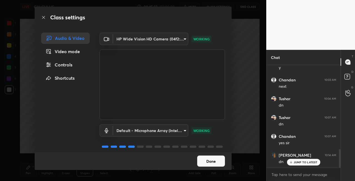
click at [211, 162] on button "Done" at bounding box center [211, 161] width 28 height 11
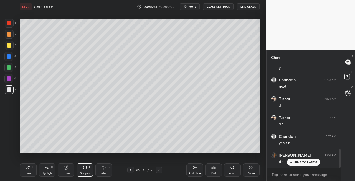
click at [194, 6] on span "mute" at bounding box center [193, 7] width 8 height 4
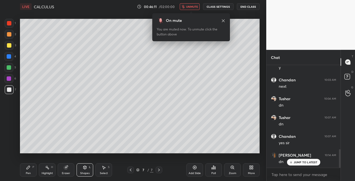
click at [193, 6] on span "unmute" at bounding box center [192, 7] width 12 height 4
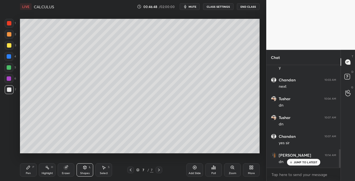
scroll to position [489, 0]
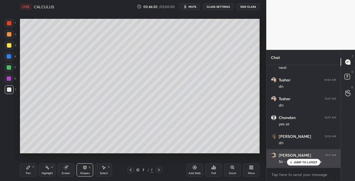
click at [296, 163] on p "JUMP TO LATEST" at bounding box center [306, 162] width 24 height 3
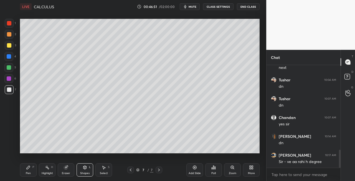
click at [194, 9] on button "mute" at bounding box center [190, 6] width 20 height 7
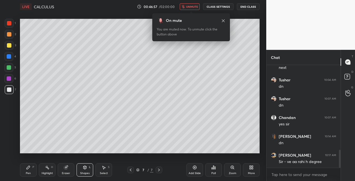
click at [188, 7] on span "unmute" at bounding box center [192, 7] width 12 height 4
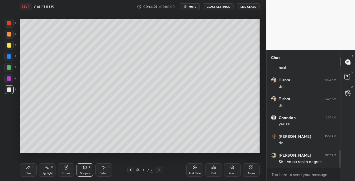
click at [84, 170] on div "Shapes L" at bounding box center [85, 170] width 17 height 13
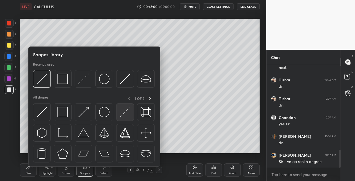
click at [119, 114] on div at bounding box center [125, 112] width 18 height 18
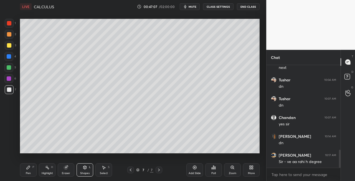
click at [39, 171] on div "Highlight H" at bounding box center [47, 170] width 17 height 13
click at [31, 172] on div "Pen P" at bounding box center [28, 170] width 17 height 13
click at [69, 169] on div "Eraser" at bounding box center [66, 170] width 17 height 13
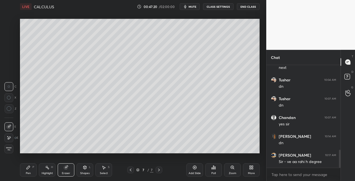
click at [26, 176] on div "Pen P" at bounding box center [28, 170] width 17 height 13
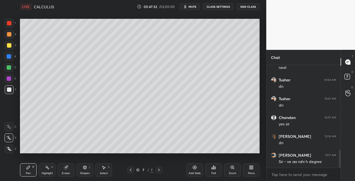
click at [69, 172] on div "Eraser" at bounding box center [66, 173] width 8 height 3
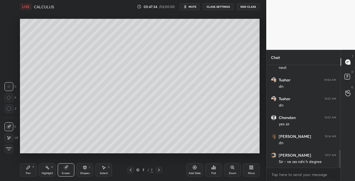
click at [27, 170] on icon at bounding box center [28, 168] width 4 height 4
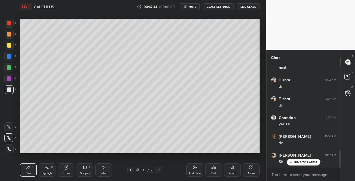
scroll to position [508, 0]
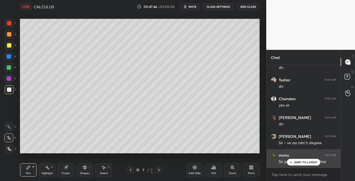
click at [295, 163] on p "JUMP TO LATEST" at bounding box center [306, 162] width 24 height 3
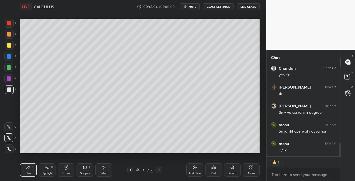
scroll to position [557, 0]
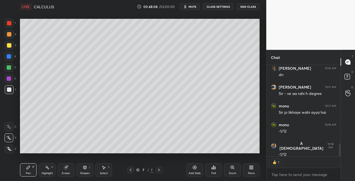
click at [71, 171] on div "Eraser" at bounding box center [66, 170] width 17 height 13
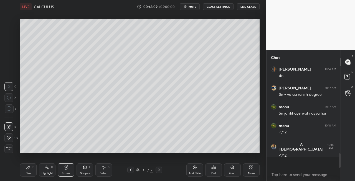
click at [30, 170] on icon at bounding box center [28, 168] width 4 height 4
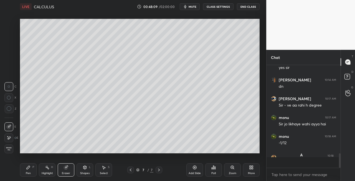
scroll to position [101, 72]
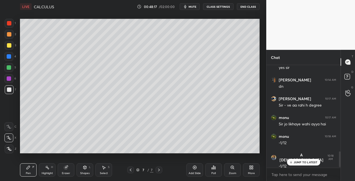
click at [83, 169] on icon at bounding box center [85, 168] width 4 height 4
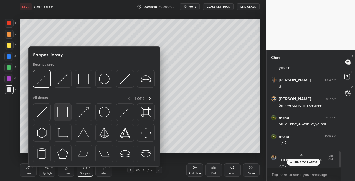
click at [61, 117] on img at bounding box center [62, 112] width 11 height 11
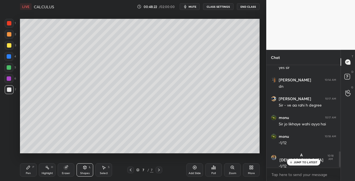
click at [84, 170] on icon at bounding box center [85, 168] width 4 height 4
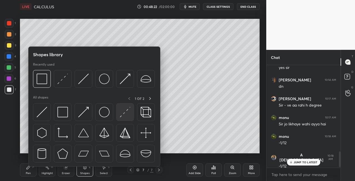
click at [123, 115] on img at bounding box center [125, 112] width 11 height 11
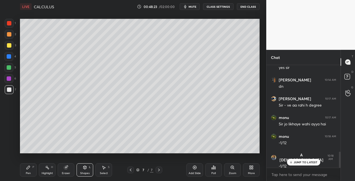
scroll to position [551, 0]
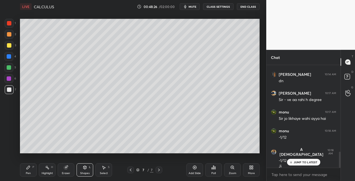
click at [30, 173] on div "Pen" at bounding box center [28, 173] width 5 height 3
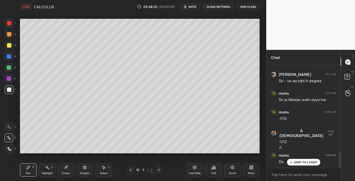
scroll to position [589, 0]
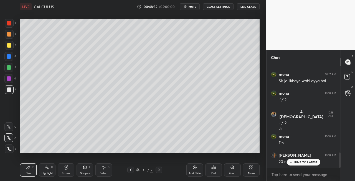
click at [71, 172] on div "Eraser" at bounding box center [66, 170] width 17 height 13
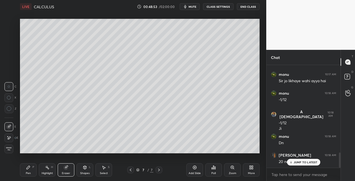
click at [32, 172] on div "Pen P" at bounding box center [28, 170] width 17 height 13
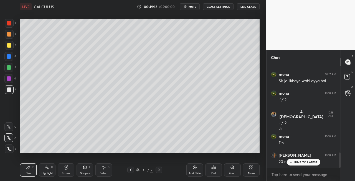
click at [197, 154] on div "Setting up your live class Poll for secs No correct answer Start poll" at bounding box center [140, 86] width 244 height 146
click at [200, 154] on div "Setting up your live class Poll for secs No correct answer Start poll" at bounding box center [140, 86] width 244 height 146
click at [204, 154] on div "Setting up your live class Poll for secs No correct answer Start poll" at bounding box center [140, 86] width 244 height 146
click at [68, 173] on div "Eraser" at bounding box center [66, 173] width 8 height 3
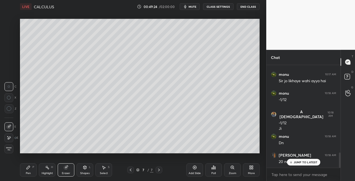
click at [30, 171] on div "Pen P" at bounding box center [28, 170] width 17 height 13
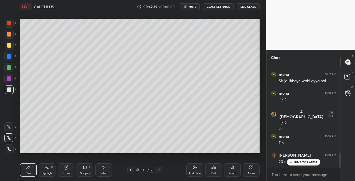
click at [192, 5] on span "mute" at bounding box center [193, 7] width 8 height 4
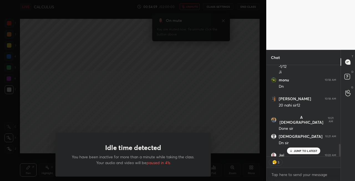
scroll to position [645, 0]
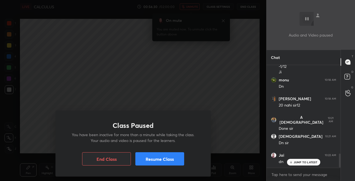
click at [155, 165] on button "Resume Class" at bounding box center [159, 159] width 49 height 13
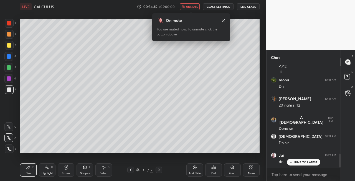
click at [190, 6] on span "unmute" at bounding box center [192, 7] width 12 height 4
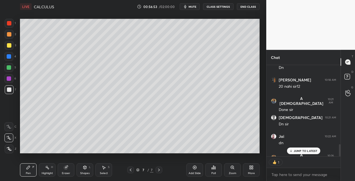
scroll to position [695, 0]
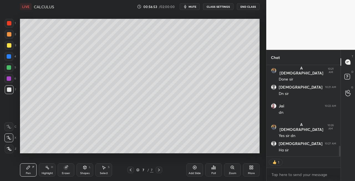
click at [11, 44] on div at bounding box center [9, 45] width 4 height 4
click at [159, 170] on icon at bounding box center [159, 170] width 4 height 4
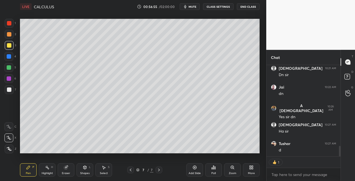
click at [159, 170] on icon at bounding box center [159, 170] width 4 height 4
click at [193, 170] on div "Add Slide" at bounding box center [194, 170] width 17 height 13
click at [82, 169] on div "Shapes L" at bounding box center [85, 170] width 17 height 13
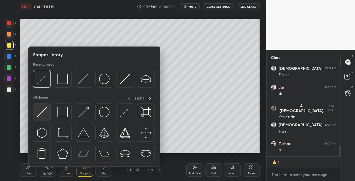
click at [41, 110] on img at bounding box center [42, 112] width 11 height 11
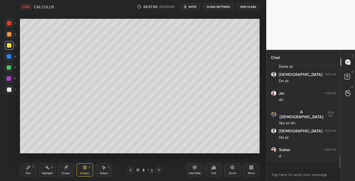
scroll to position [702, 0]
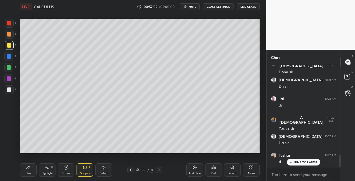
click at [27, 169] on icon at bounding box center [28, 167] width 3 height 3
click at [84, 166] on icon at bounding box center [85, 168] width 4 height 4
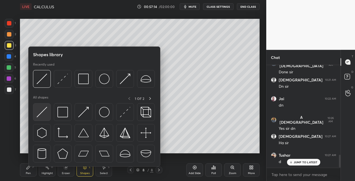
click at [43, 113] on img at bounding box center [42, 112] width 11 height 11
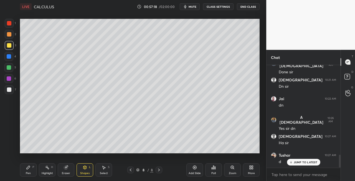
click at [28, 170] on div "Pen P" at bounding box center [28, 170] width 17 height 13
click at [66, 169] on icon at bounding box center [66, 168] width 4 height 4
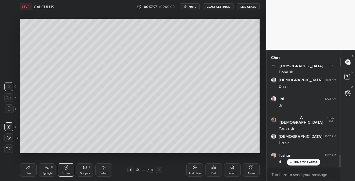
click at [31, 172] on div "Pen P" at bounding box center [28, 170] width 17 height 13
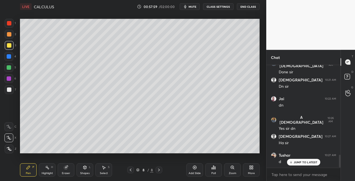
click at [82, 174] on div "Shapes" at bounding box center [84, 173] width 9 height 3
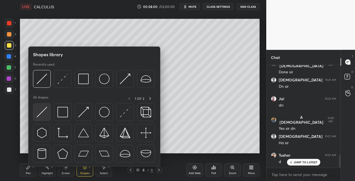
click at [43, 114] on img at bounding box center [42, 112] width 11 height 11
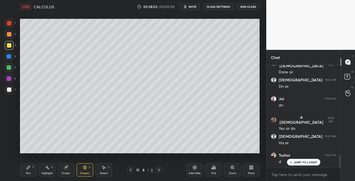
click at [30, 169] on icon at bounding box center [28, 168] width 4 height 4
click at [85, 176] on div "Shapes L" at bounding box center [85, 170] width 17 height 13
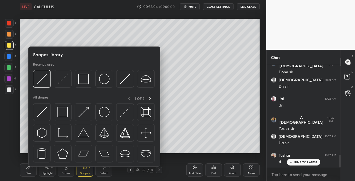
click at [65, 173] on div "Eraser" at bounding box center [66, 173] width 8 height 3
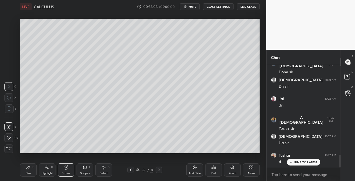
click at [31, 174] on div "Pen P" at bounding box center [28, 170] width 17 height 13
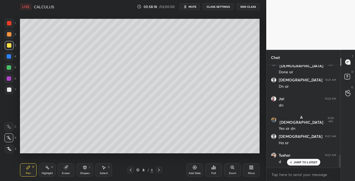
click at [13, 90] on div at bounding box center [9, 89] width 9 height 9
click at [80, 166] on div "Shapes L" at bounding box center [85, 170] width 17 height 13
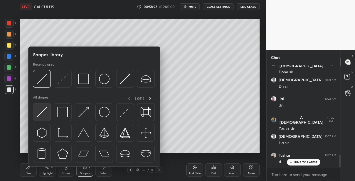
click at [40, 115] on img at bounding box center [42, 112] width 11 height 11
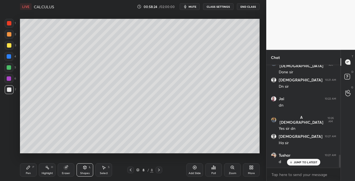
click at [28, 168] on icon at bounding box center [28, 167] width 3 height 3
click at [85, 168] on icon at bounding box center [85, 167] width 3 height 3
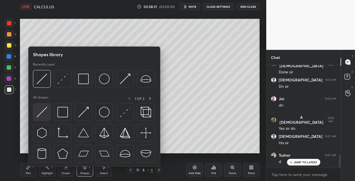
click at [42, 110] on img at bounding box center [42, 112] width 11 height 11
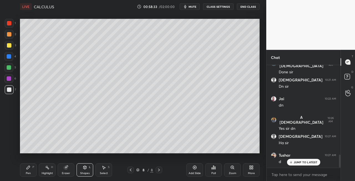
click at [32, 177] on div "Pen P Highlight H Eraser Shapes L Select S 8 / 8 Add Slide Poll Zoom More" at bounding box center [140, 170] width 240 height 22
click at [27, 168] on icon at bounding box center [28, 167] width 3 height 3
click at [194, 9] on button "mute" at bounding box center [190, 6] width 20 height 7
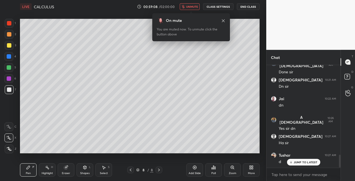
click at [224, 21] on icon at bounding box center [223, 21] width 4 height 4
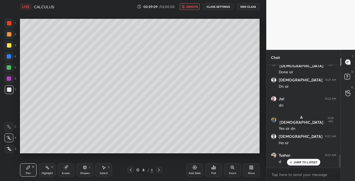
click at [194, 7] on span "unmute" at bounding box center [192, 7] width 12 height 4
click at [196, 6] on span "mute" at bounding box center [193, 7] width 8 height 4
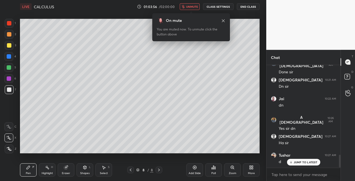
click at [195, 7] on span "unmute" at bounding box center [192, 7] width 12 height 4
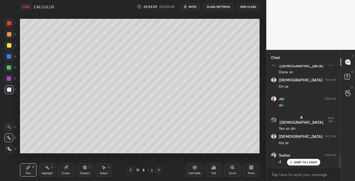
click at [193, 7] on span "mute" at bounding box center [193, 7] width 8 height 4
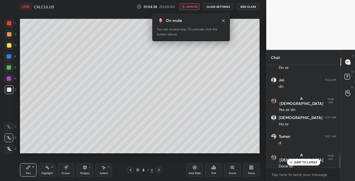
scroll to position [740, 0]
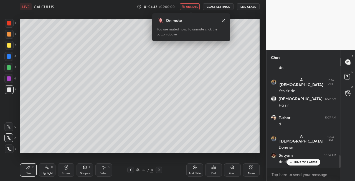
click at [196, 9] on button "unmute" at bounding box center [190, 6] width 20 height 7
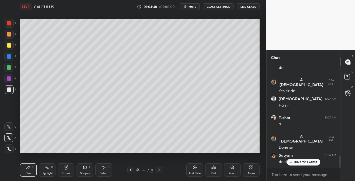
scroll to position [759, 0]
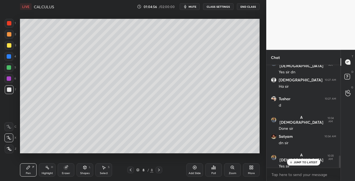
click at [193, 6] on span "mute" at bounding box center [193, 7] width 8 height 4
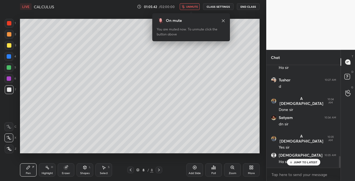
scroll to position [796, 0]
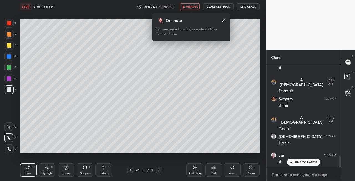
click at [195, 6] on span "unmute" at bounding box center [192, 7] width 12 height 4
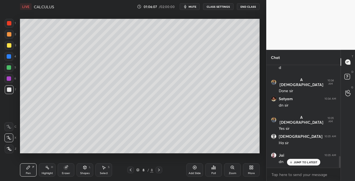
click at [195, 5] on span "mute" at bounding box center [193, 7] width 8 height 4
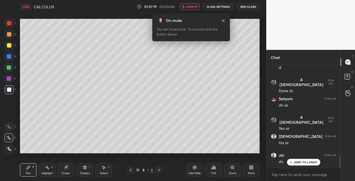
click at [191, 5] on span "unmute" at bounding box center [192, 7] width 12 height 4
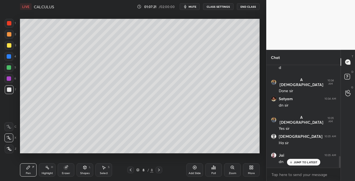
click at [8, 45] on div at bounding box center [9, 45] width 4 height 4
click at [85, 167] on icon at bounding box center [85, 167] width 3 height 1
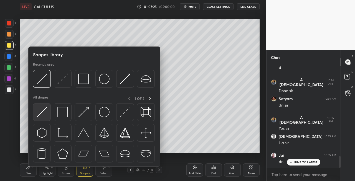
click at [39, 112] on img at bounding box center [42, 112] width 11 height 11
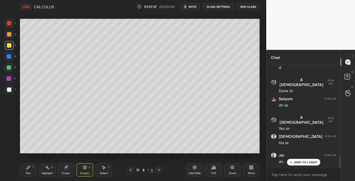
click at [25, 173] on div "Pen P" at bounding box center [28, 170] width 17 height 13
click at [86, 170] on icon at bounding box center [85, 168] width 4 height 4
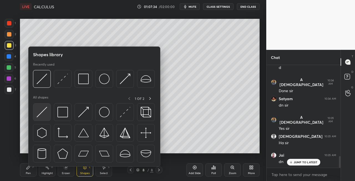
click at [38, 115] on img at bounding box center [42, 112] width 11 height 11
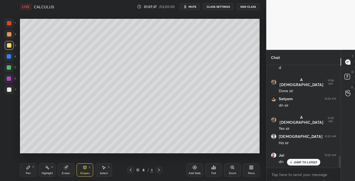
click at [29, 169] on icon at bounding box center [28, 168] width 4 height 4
click at [7, 89] on div at bounding box center [9, 90] width 4 height 4
click at [84, 170] on div "Shapes L" at bounding box center [85, 170] width 17 height 13
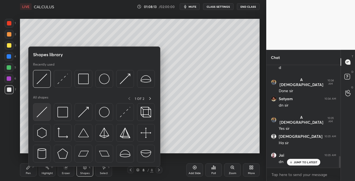
click at [39, 115] on img at bounding box center [42, 112] width 11 height 11
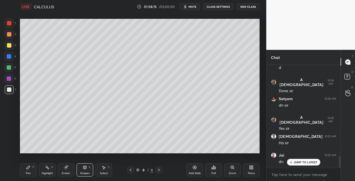
click at [32, 176] on div "Pen P" at bounding box center [28, 170] width 17 height 13
click at [88, 167] on div "Shapes L" at bounding box center [85, 170] width 17 height 13
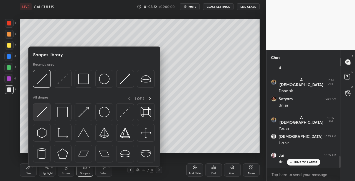
click at [40, 114] on img at bounding box center [42, 112] width 11 height 11
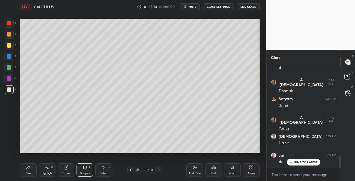
click at [31, 173] on div "Pen P" at bounding box center [28, 170] width 17 height 13
click at [195, 7] on span "mute" at bounding box center [193, 7] width 8 height 4
click at [195, 9] on button "unmute" at bounding box center [190, 6] width 20 height 7
click at [196, 6] on span "mute" at bounding box center [193, 7] width 8 height 4
click at [195, 5] on span "unmute" at bounding box center [192, 7] width 12 height 4
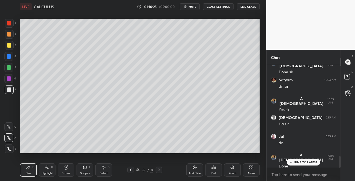
scroll to position [834, 0]
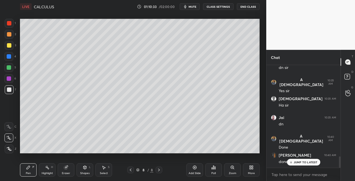
click at [6, 43] on div at bounding box center [9, 45] width 9 height 9
click at [87, 168] on icon at bounding box center [85, 168] width 4 height 4
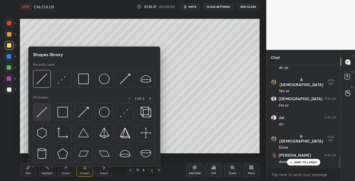
click at [40, 113] on img at bounding box center [42, 112] width 11 height 11
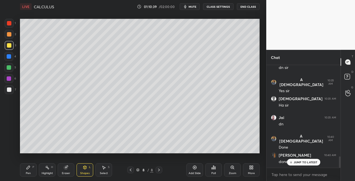
click at [27, 169] on icon at bounding box center [28, 167] width 3 height 3
click at [130, 170] on icon at bounding box center [130, 170] width 4 height 4
click at [159, 170] on icon at bounding box center [159, 170] width 4 height 4
click at [193, 6] on span "mute" at bounding box center [193, 7] width 8 height 4
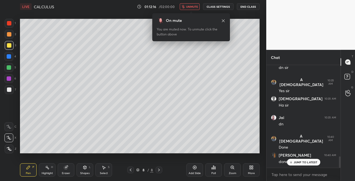
click at [197, 2] on div "LIVE CALCULUS 01:12:16 / 02:00:00 unmute CLASS SETTINGS End Class" at bounding box center [140, 6] width 240 height 13
click at [191, 4] on button "unmute" at bounding box center [190, 6] width 20 height 7
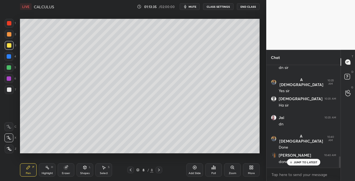
click at [158, 172] on icon at bounding box center [159, 170] width 4 height 4
click at [159, 171] on icon at bounding box center [159, 170] width 2 height 3
click at [87, 168] on div "Shapes L" at bounding box center [85, 170] width 17 height 13
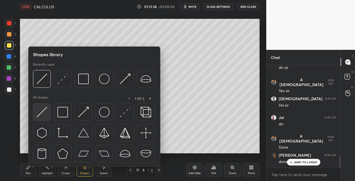
click at [42, 113] on img at bounding box center [42, 112] width 11 height 11
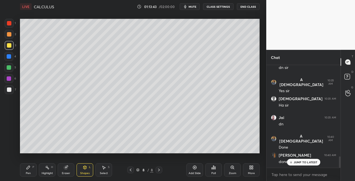
click at [159, 170] on icon at bounding box center [159, 170] width 4 height 4
click at [160, 171] on icon at bounding box center [159, 170] width 4 height 4
click at [195, 174] on div "Add Slide" at bounding box center [195, 173] width 12 height 3
click at [32, 170] on div "Pen P" at bounding box center [28, 170] width 17 height 13
click at [10, 92] on div at bounding box center [9, 90] width 4 height 4
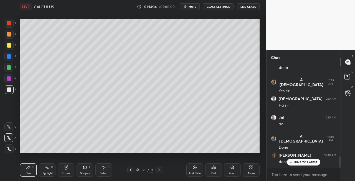
click at [130, 171] on icon at bounding box center [130, 170] width 4 height 4
click at [156, 171] on div at bounding box center [159, 170] width 7 height 7
click at [131, 170] on icon at bounding box center [130, 170] width 4 height 4
click at [159, 170] on icon at bounding box center [159, 170] width 4 height 4
click at [131, 169] on icon at bounding box center [131, 170] width 2 height 3
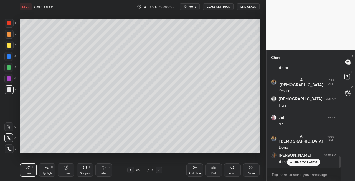
scroll to position [2, 2]
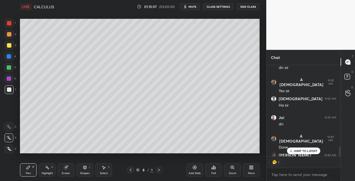
click at [158, 170] on icon at bounding box center [159, 170] width 4 height 4
click at [85, 165] on div "Shapes L" at bounding box center [85, 170] width 17 height 13
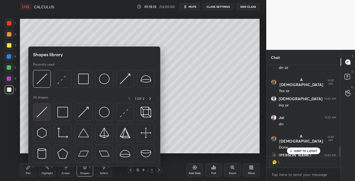
click at [43, 111] on img at bounding box center [42, 112] width 11 height 11
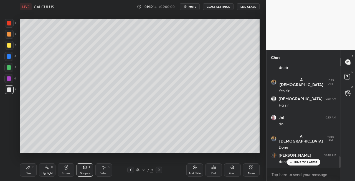
scroll to position [834, 0]
click at [28, 174] on div "Pen" at bounding box center [28, 173] width 5 height 3
click at [61, 167] on div "Eraser" at bounding box center [66, 170] width 17 height 13
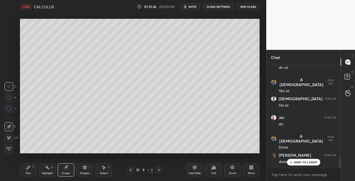
click at [27, 167] on icon at bounding box center [28, 168] width 4 height 4
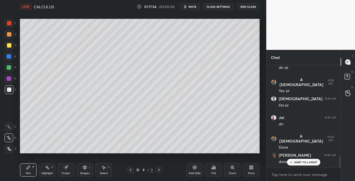
click at [158, 170] on icon at bounding box center [159, 170] width 4 height 4
click at [192, 173] on div "Add Slide" at bounding box center [195, 173] width 12 height 3
click at [131, 172] on icon at bounding box center [130, 170] width 4 height 4
click at [159, 171] on icon at bounding box center [159, 170] width 2 height 3
click at [85, 170] on div "Shapes L" at bounding box center [85, 170] width 17 height 13
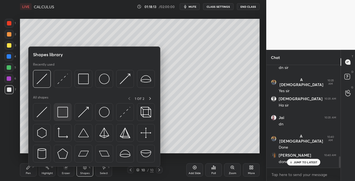
click at [59, 118] on div at bounding box center [63, 112] width 18 height 18
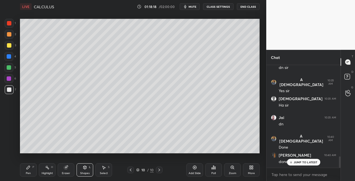
click at [128, 170] on div at bounding box center [130, 170] width 7 height 7
click at [130, 171] on icon at bounding box center [130, 170] width 4 height 4
click at [160, 171] on icon at bounding box center [159, 170] width 4 height 4
click at [159, 172] on icon at bounding box center [159, 170] width 4 height 4
click at [132, 172] on icon at bounding box center [130, 170] width 4 height 4
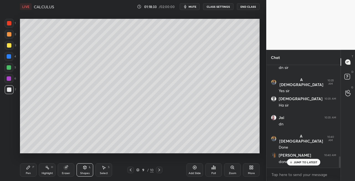
click at [132, 171] on icon at bounding box center [130, 170] width 4 height 4
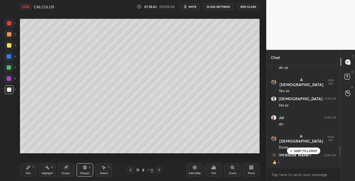
click at [157, 170] on icon at bounding box center [159, 170] width 4 height 4
click at [156, 169] on div at bounding box center [159, 170] width 7 height 7
click at [21, 170] on div "Pen P" at bounding box center [28, 170] width 17 height 13
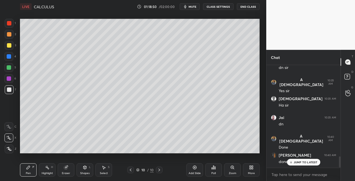
scroll to position [834, 0]
click at [128, 170] on div at bounding box center [130, 170] width 7 height 7
click at [160, 171] on icon at bounding box center [159, 170] width 4 height 4
click at [130, 171] on icon at bounding box center [130, 170] width 4 height 4
click at [160, 171] on icon at bounding box center [159, 170] width 4 height 4
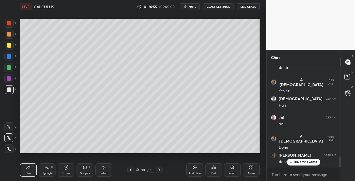
click at [84, 167] on icon at bounding box center [85, 167] width 3 height 1
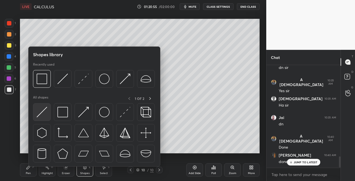
click at [41, 118] on div at bounding box center [42, 112] width 18 height 18
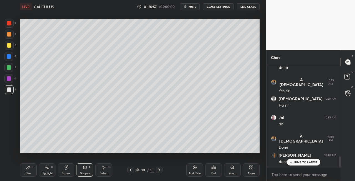
click at [33, 167] on div "P" at bounding box center [33, 167] width 2 height 3
click at [82, 167] on div "Shapes L" at bounding box center [85, 170] width 17 height 13
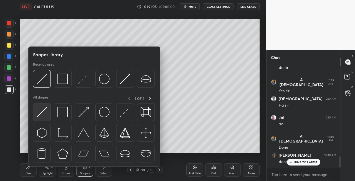
click at [42, 115] on img at bounding box center [42, 112] width 11 height 11
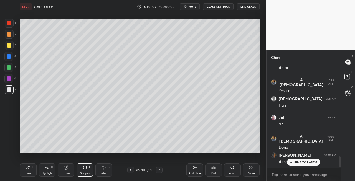
click at [27, 171] on div "Pen P" at bounding box center [28, 170] width 17 height 13
click at [85, 169] on icon at bounding box center [85, 167] width 3 height 3
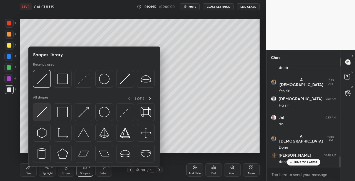
click at [38, 115] on img at bounding box center [42, 112] width 11 height 11
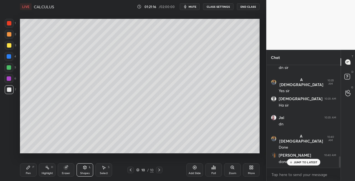
click at [27, 172] on div "Pen" at bounding box center [28, 173] width 5 height 3
click at [63, 154] on div "Setting up your live class Poll for secs No correct answer Start poll" at bounding box center [140, 86] width 244 height 146
click at [84, 170] on div "Shapes L" at bounding box center [85, 170] width 17 height 13
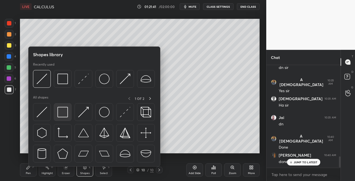
click at [61, 113] on img at bounding box center [62, 112] width 11 height 11
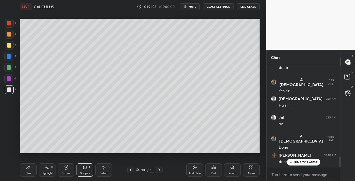
click at [130, 172] on icon at bounding box center [130, 170] width 4 height 4
click at [132, 169] on icon at bounding box center [130, 170] width 4 height 4
click at [130, 169] on icon at bounding box center [130, 170] width 4 height 4
click at [23, 173] on div "Pen P" at bounding box center [28, 170] width 17 height 13
click at [59, 165] on div "Eraser" at bounding box center [66, 170] width 17 height 13
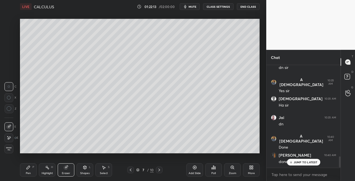
click at [27, 170] on div "Pen P" at bounding box center [28, 170] width 17 height 13
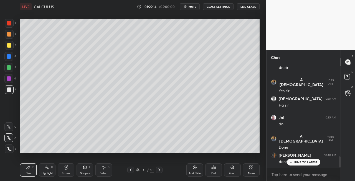
click at [9, 45] on div at bounding box center [9, 45] width 4 height 4
click at [64, 171] on div "Eraser" at bounding box center [66, 170] width 17 height 13
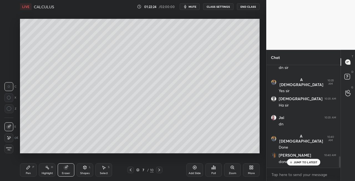
click at [159, 173] on div at bounding box center [159, 170] width 7 height 7
click at [128, 170] on div at bounding box center [130, 170] width 7 height 7
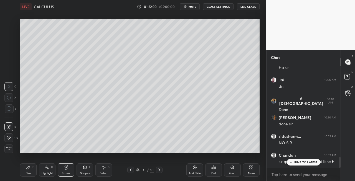
scroll to position [891, 0]
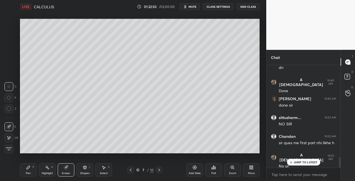
click at [160, 170] on icon at bounding box center [159, 170] width 4 height 4
click at [159, 170] on icon at bounding box center [159, 170] width 2 height 3
click at [132, 171] on icon at bounding box center [130, 170] width 4 height 4
click at [159, 170] on icon at bounding box center [159, 170] width 2 height 3
click at [159, 170] on icon at bounding box center [159, 170] width 4 height 4
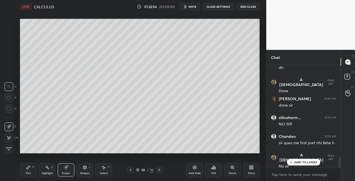
click at [158, 170] on icon at bounding box center [159, 170] width 4 height 4
click at [159, 171] on icon at bounding box center [159, 170] width 2 height 3
click at [160, 170] on icon at bounding box center [159, 170] width 4 height 4
click at [191, 173] on div "Add Slide" at bounding box center [195, 173] width 12 height 3
click at [30, 169] on icon at bounding box center [28, 168] width 4 height 4
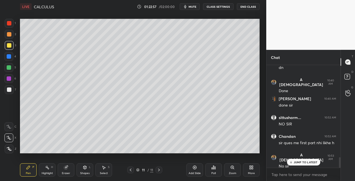
click at [11, 45] on div at bounding box center [9, 45] width 4 height 4
click at [86, 171] on div "Shapes L" at bounding box center [85, 170] width 17 height 13
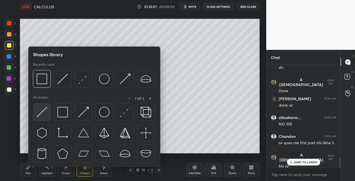
scroll to position [910, 0]
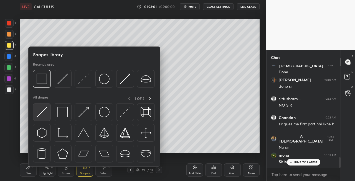
click at [39, 115] on img at bounding box center [42, 112] width 11 height 11
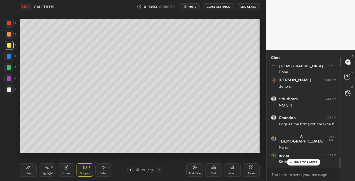
click at [31, 171] on div "Pen P" at bounding box center [28, 170] width 17 height 13
click at [194, 5] on span "mute" at bounding box center [193, 7] width 8 height 4
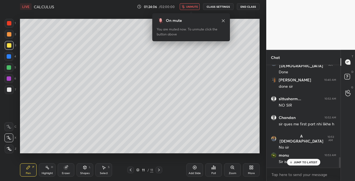
click at [191, 6] on span "unmute" at bounding box center [192, 7] width 12 height 4
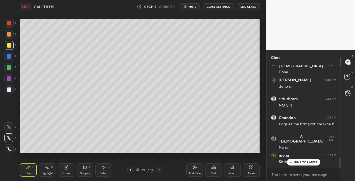
click at [83, 169] on icon at bounding box center [85, 168] width 4 height 4
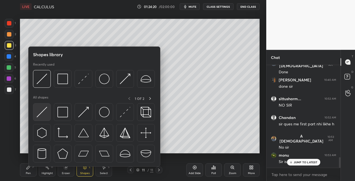
click at [41, 115] on img at bounding box center [42, 112] width 11 height 11
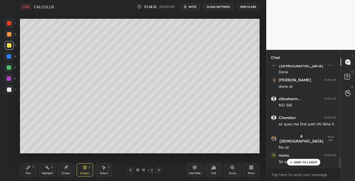
click at [33, 168] on div "P" at bounding box center [33, 167] width 2 height 3
click at [67, 168] on icon at bounding box center [66, 168] width 4 height 4
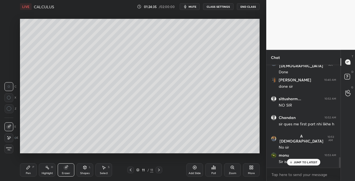
click at [26, 170] on div "Pen P" at bounding box center [28, 170] width 17 height 13
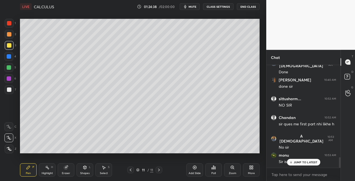
click at [85, 169] on icon at bounding box center [85, 169] width 0 height 2
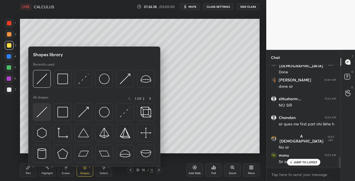
click at [41, 115] on img at bounding box center [42, 112] width 11 height 11
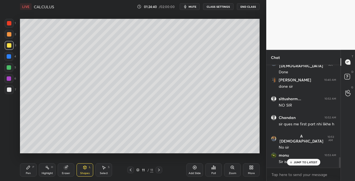
click at [29, 173] on div "Pen" at bounding box center [28, 173] width 5 height 3
click at [85, 172] on div "Shapes" at bounding box center [84, 173] width 9 height 3
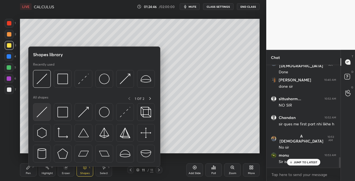
click at [37, 117] on img at bounding box center [42, 112] width 11 height 11
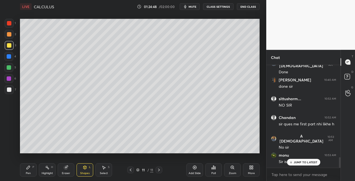
click at [29, 169] on icon at bounding box center [28, 168] width 4 height 4
click at [64, 171] on div "Eraser" at bounding box center [66, 170] width 17 height 13
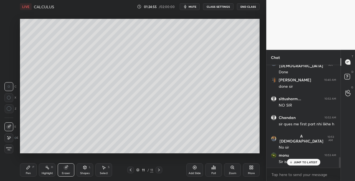
click at [33, 169] on div "P" at bounding box center [33, 167] width 2 height 3
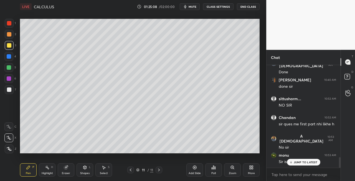
click at [85, 170] on div "Shapes L" at bounding box center [85, 170] width 17 height 13
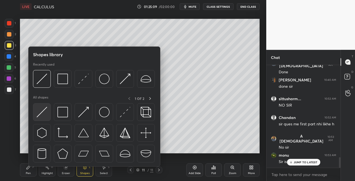
click at [41, 115] on img at bounding box center [42, 112] width 11 height 11
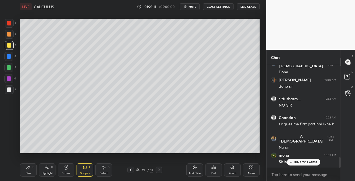
click at [34, 164] on div "Pen P" at bounding box center [28, 170] width 17 height 13
click at [14, 90] on div "7" at bounding box center [10, 89] width 11 height 9
click at [87, 170] on div "Shapes L" at bounding box center [85, 170] width 17 height 13
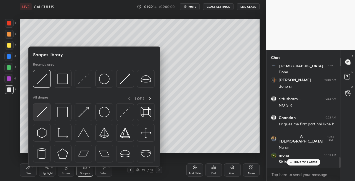
click at [38, 114] on img at bounding box center [42, 112] width 11 height 11
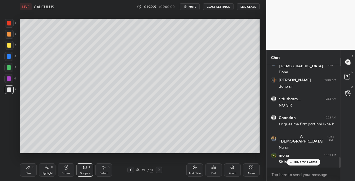
click at [34, 173] on div "Pen P" at bounding box center [28, 170] width 17 height 13
click at [85, 168] on icon at bounding box center [85, 167] width 3 height 1
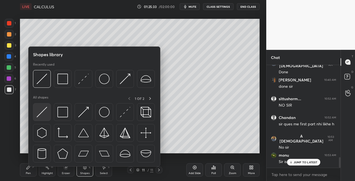
click at [35, 114] on div at bounding box center [42, 112] width 18 height 18
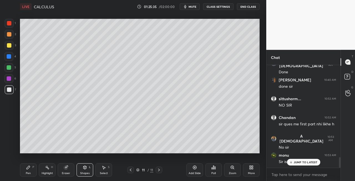
click at [33, 170] on div "Pen P" at bounding box center [28, 170] width 17 height 13
click at [193, 6] on span "mute" at bounding box center [193, 7] width 8 height 4
click at [195, 7] on span "unmute" at bounding box center [192, 7] width 12 height 4
click at [129, 171] on icon at bounding box center [130, 170] width 4 height 4
click at [130, 171] on icon at bounding box center [130, 170] width 4 height 4
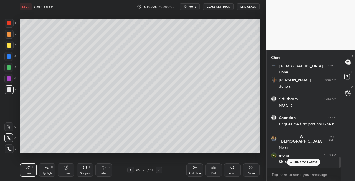
click at [130, 171] on icon at bounding box center [130, 170] width 4 height 4
click at [129, 171] on icon at bounding box center [130, 170] width 4 height 4
click at [128, 172] on div at bounding box center [130, 170] width 7 height 7
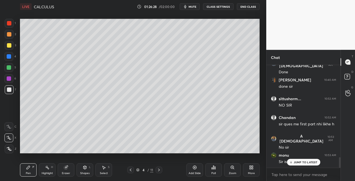
click at [128, 171] on div at bounding box center [130, 170] width 7 height 7
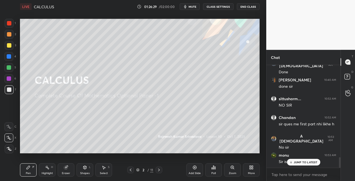
click at [129, 171] on icon at bounding box center [130, 170] width 4 height 4
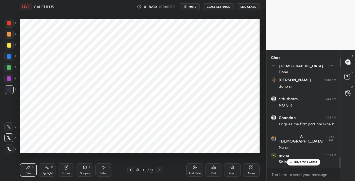
click at [157, 171] on icon at bounding box center [159, 170] width 4 height 4
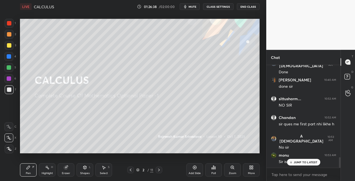
click at [158, 171] on icon at bounding box center [159, 170] width 4 height 4
click at [158, 170] on icon at bounding box center [159, 170] width 4 height 4
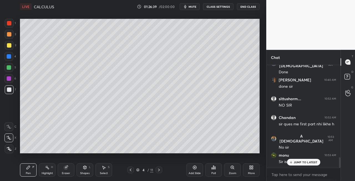
click at [158, 170] on icon at bounding box center [159, 170] width 4 height 4
click at [159, 170] on icon at bounding box center [159, 170] width 4 height 4
click at [159, 171] on icon at bounding box center [159, 170] width 2 height 3
click at [159, 171] on icon at bounding box center [159, 170] width 4 height 4
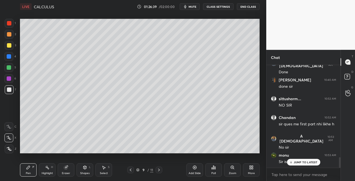
click at [159, 171] on icon at bounding box center [159, 170] width 4 height 4
click at [159, 171] on icon at bounding box center [159, 170] width 2 height 3
click at [160, 171] on icon at bounding box center [159, 170] width 4 height 4
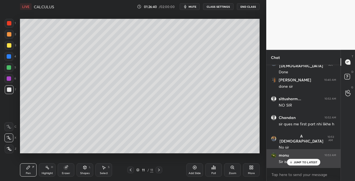
click at [293, 163] on div "JUMP TO LATEST" at bounding box center [303, 162] width 33 height 7
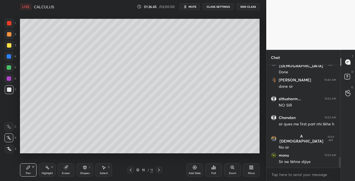
click at [130, 171] on icon at bounding box center [130, 170] width 4 height 4
click at [132, 172] on icon at bounding box center [130, 170] width 4 height 4
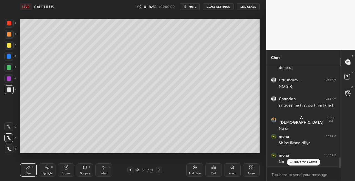
click at [132, 171] on icon at bounding box center [130, 170] width 4 height 4
click at [161, 170] on icon at bounding box center [159, 170] width 4 height 4
click at [85, 169] on icon at bounding box center [85, 167] width 3 height 3
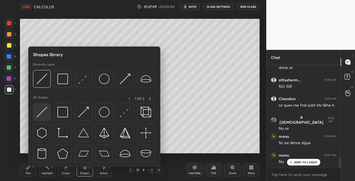
click at [39, 114] on img at bounding box center [42, 112] width 11 height 11
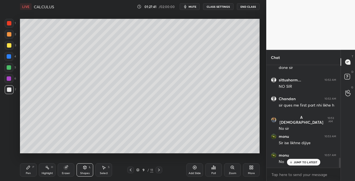
scroll to position [957, 0]
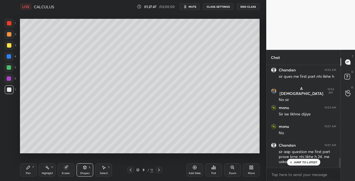
click at [193, 8] on span "mute" at bounding box center [193, 7] width 8 height 4
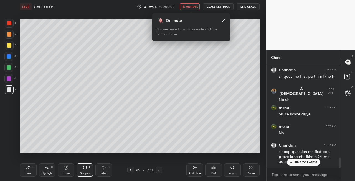
click at [193, 8] on span "unmute" at bounding box center [192, 7] width 12 height 4
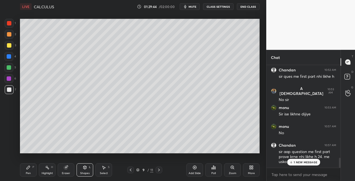
scroll to position [976, 0]
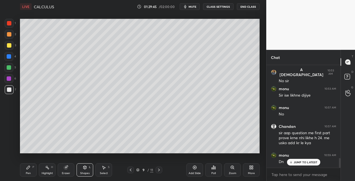
click at [159, 170] on icon at bounding box center [159, 170] width 4 height 4
click at [130, 172] on icon at bounding box center [130, 170] width 4 height 4
click at [130, 171] on icon at bounding box center [130, 170] width 4 height 4
click at [158, 170] on icon at bounding box center [159, 170] width 4 height 4
click at [156, 172] on div at bounding box center [159, 170] width 7 height 7
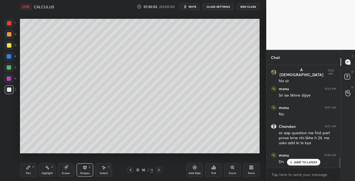
click at [130, 170] on icon at bounding box center [130, 170] width 4 height 4
click at [131, 170] on icon at bounding box center [130, 170] width 4 height 4
click at [13, 48] on div at bounding box center [9, 45] width 9 height 9
click at [158, 171] on icon at bounding box center [159, 170] width 2 height 3
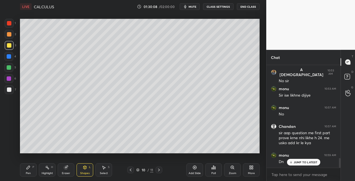
click at [129, 171] on icon at bounding box center [130, 170] width 4 height 4
click at [130, 171] on icon at bounding box center [130, 170] width 4 height 4
click at [68, 175] on div "Eraser" at bounding box center [66, 173] width 8 height 3
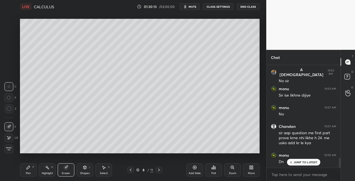
click at [29, 172] on div "Pen" at bounding box center [28, 173] width 5 height 3
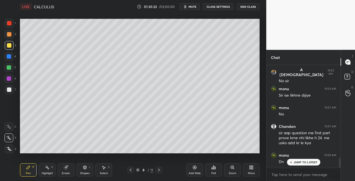
click at [159, 170] on icon at bounding box center [159, 170] width 4 height 4
click at [130, 171] on icon at bounding box center [130, 170] width 4 height 4
click at [131, 171] on icon at bounding box center [130, 170] width 4 height 4
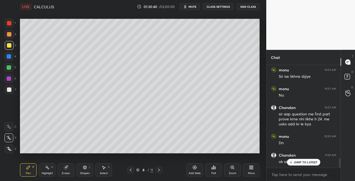
click at [158, 171] on icon at bounding box center [159, 170] width 4 height 4
click at [159, 170] on icon at bounding box center [159, 170] width 4 height 4
click at [130, 171] on icon at bounding box center [131, 170] width 2 height 3
click at [130, 170] on icon at bounding box center [130, 170] width 4 height 4
click at [159, 172] on icon at bounding box center [159, 170] width 4 height 4
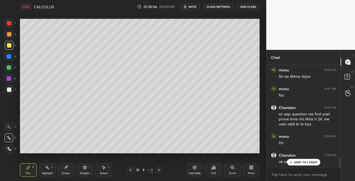
click at [159, 171] on icon at bounding box center [159, 170] width 4 height 4
click at [130, 170] on icon at bounding box center [130, 170] width 4 height 4
click at [158, 169] on icon at bounding box center [159, 170] width 4 height 4
click at [160, 170] on icon at bounding box center [159, 170] width 4 height 4
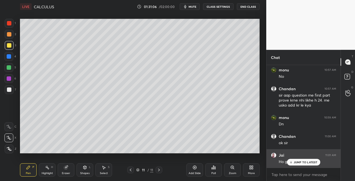
click at [295, 162] on p "JUMP TO LATEST" at bounding box center [306, 162] width 24 height 3
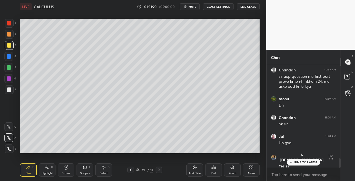
scroll to position [1052, 0]
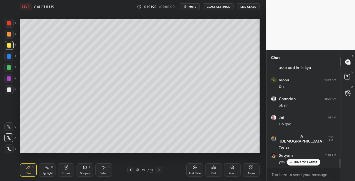
click at [12, 45] on div at bounding box center [9, 45] width 9 height 9
click at [69, 166] on div "Eraser" at bounding box center [66, 170] width 17 height 13
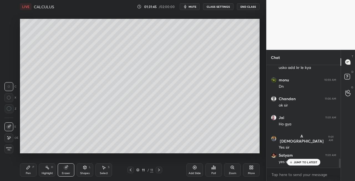
click at [30, 171] on div "Pen P" at bounding box center [28, 170] width 17 height 13
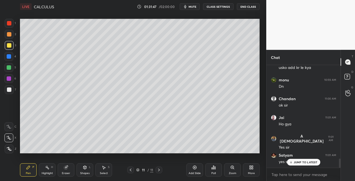
click at [89, 166] on div "Shapes L" at bounding box center [85, 170] width 17 height 13
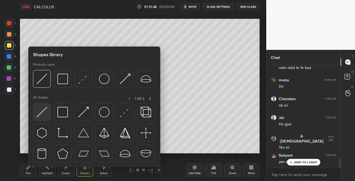
click at [41, 115] on img at bounding box center [42, 112] width 11 height 11
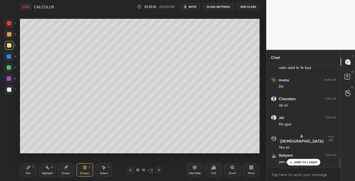
click at [65, 173] on div "Eraser" at bounding box center [66, 173] width 8 height 3
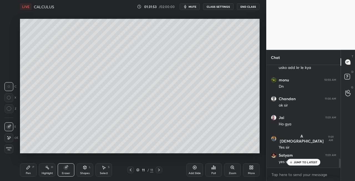
click at [37, 168] on div "Pen P Highlight H Eraser Shapes L Select S" at bounding box center [61, 170] width 83 height 13
click at [29, 169] on icon at bounding box center [28, 168] width 4 height 4
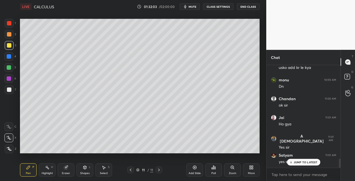
click at [11, 91] on div at bounding box center [9, 90] width 4 height 4
click at [64, 172] on div "Eraser" at bounding box center [66, 173] width 8 height 3
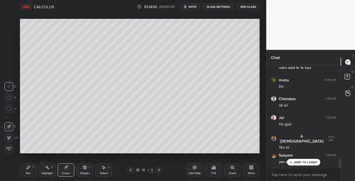
click at [29, 171] on div "Pen P" at bounding box center [28, 170] width 17 height 13
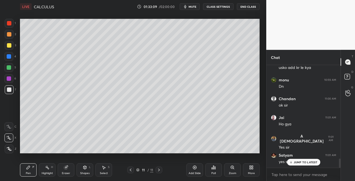
click at [67, 168] on icon at bounding box center [66, 168] width 4 height 4
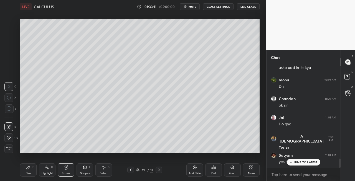
click at [26, 170] on div "Pen P" at bounding box center [28, 170] width 17 height 13
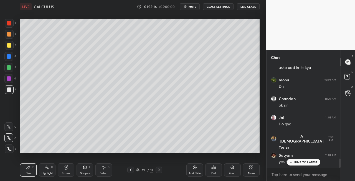
click at [67, 167] on icon at bounding box center [66, 167] width 3 height 3
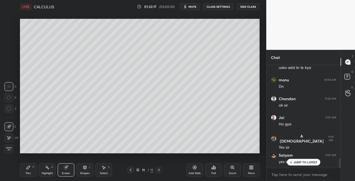
click at [24, 169] on div "Pen P" at bounding box center [28, 170] width 17 height 13
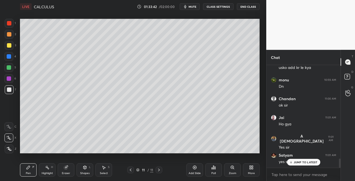
click at [84, 169] on icon at bounding box center [85, 167] width 3 height 3
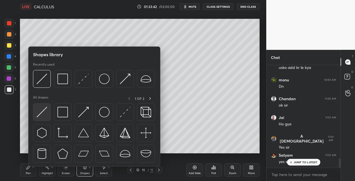
click at [39, 119] on div at bounding box center [42, 112] width 18 height 18
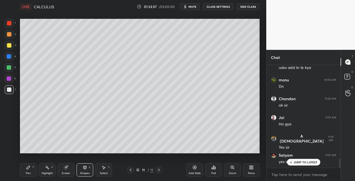
click at [132, 170] on icon at bounding box center [130, 170] width 4 height 4
click at [158, 172] on icon at bounding box center [159, 170] width 4 height 4
click at [159, 174] on div "Pen P Highlight H Eraser Shapes L Select S 11 / 11 Add Slide Poll Zoom More" at bounding box center [140, 170] width 240 height 22
click at [159, 172] on icon at bounding box center [159, 170] width 4 height 4
click at [159, 173] on div at bounding box center [159, 170] width 7 height 7
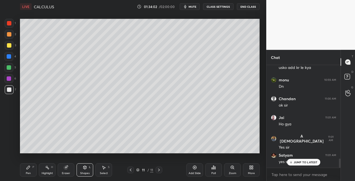
click at [158, 171] on icon at bounding box center [159, 170] width 4 height 4
click at [193, 174] on div "Add Slide" at bounding box center [195, 173] width 12 height 3
click at [26, 175] on div "Pen" at bounding box center [28, 173] width 5 height 3
click at [8, 48] on div at bounding box center [9, 45] width 9 height 9
click at [85, 169] on icon at bounding box center [85, 169] width 0 height 2
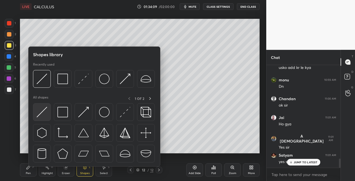
click at [41, 114] on img at bounding box center [42, 112] width 11 height 11
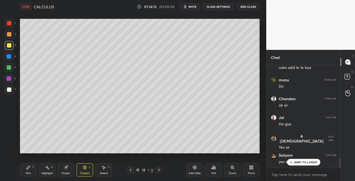
scroll to position [1070, 0]
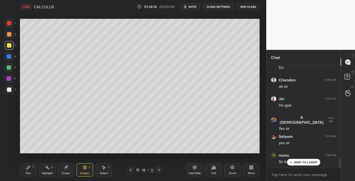
click at [293, 159] on div "JUMP TO LATEST" at bounding box center [303, 162] width 33 height 7
click at [128, 171] on icon at bounding box center [130, 170] width 4 height 4
click at [190, 7] on button "mute" at bounding box center [190, 6] width 20 height 7
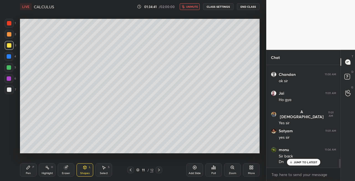
click at [158, 170] on icon at bounding box center [159, 170] width 4 height 4
click at [29, 173] on div "Pen" at bounding box center [28, 173] width 5 height 3
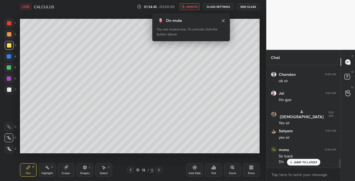
click at [195, 7] on span "unmute" at bounding box center [192, 7] width 12 height 4
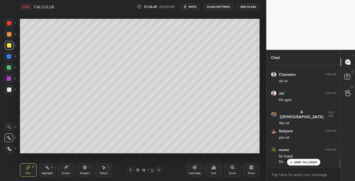
click at [68, 165] on div "Eraser" at bounding box center [66, 170] width 17 height 13
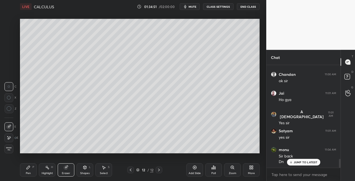
click at [28, 171] on div "Pen P" at bounding box center [28, 170] width 17 height 13
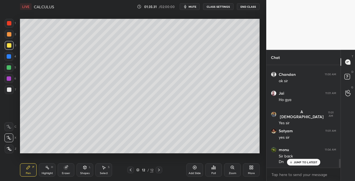
click at [8, 88] on div at bounding box center [9, 90] width 4 height 4
click at [85, 172] on div "Shapes" at bounding box center [84, 173] width 9 height 3
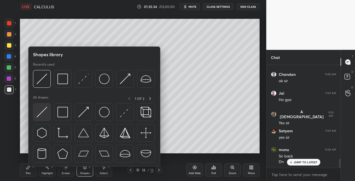
click at [41, 115] on img at bounding box center [42, 112] width 11 height 11
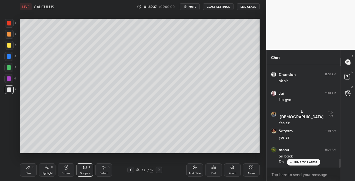
click at [30, 173] on div "Pen" at bounding box center [28, 173] width 5 height 3
click at [62, 169] on div "Eraser" at bounding box center [66, 170] width 17 height 13
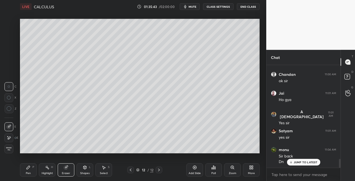
click at [34, 170] on div "Pen P" at bounding box center [28, 170] width 17 height 13
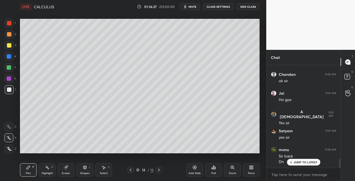
click at [66, 172] on div "Eraser" at bounding box center [66, 173] width 8 height 3
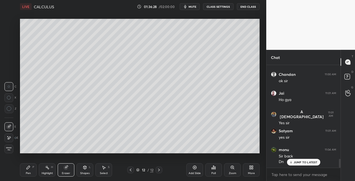
click at [25, 174] on div "Pen P" at bounding box center [28, 170] width 17 height 13
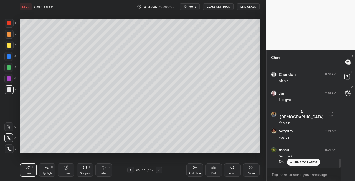
click at [68, 168] on icon at bounding box center [66, 168] width 4 height 4
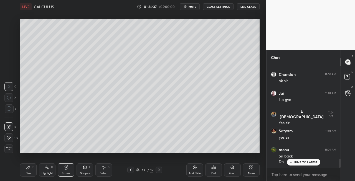
click at [31, 175] on div "Pen" at bounding box center [28, 173] width 5 height 3
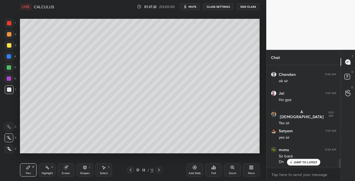
click at [73, 169] on div "Eraser" at bounding box center [66, 170] width 17 height 13
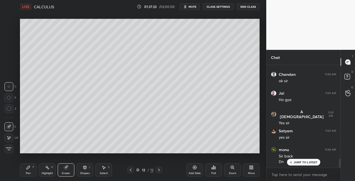
click at [31, 172] on div "Pen" at bounding box center [28, 173] width 5 height 3
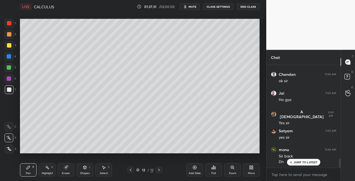
click at [84, 168] on icon at bounding box center [85, 167] width 3 height 3
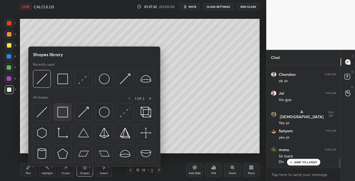
click at [62, 112] on img at bounding box center [62, 112] width 11 height 11
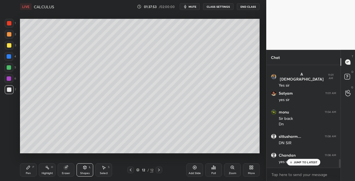
scroll to position [1133, 0]
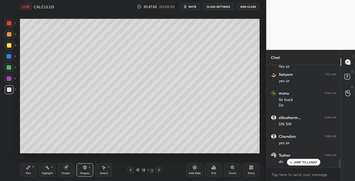
click at [7, 51] on div "3" at bounding box center [10, 46] width 11 height 11
click at [159, 171] on icon at bounding box center [159, 170] width 2 height 3
click at [191, 173] on div "Add Slide" at bounding box center [195, 173] width 12 height 3
click at [29, 173] on div "Pen" at bounding box center [28, 173] width 5 height 3
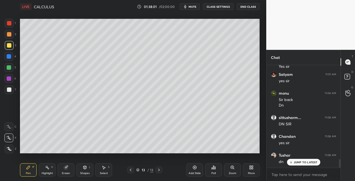
scroll to position [1152, 0]
click at [86, 169] on icon at bounding box center [85, 167] width 3 height 3
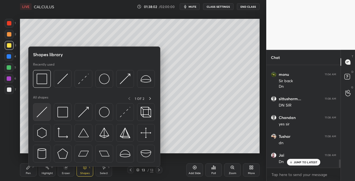
click at [40, 113] on img at bounding box center [42, 112] width 11 height 11
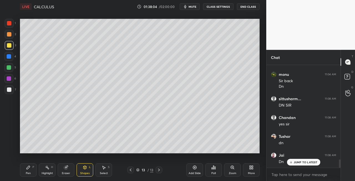
click at [25, 175] on div "Pen P" at bounding box center [28, 170] width 17 height 13
click at [86, 171] on div "Shapes L" at bounding box center [85, 170] width 17 height 13
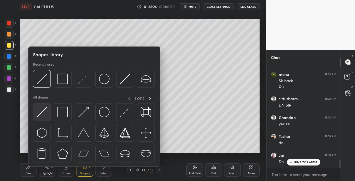
click at [43, 114] on img at bounding box center [42, 112] width 11 height 11
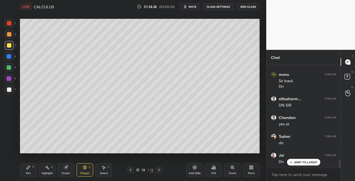
click at [32, 169] on div "Pen P" at bounding box center [28, 170] width 17 height 13
click at [85, 172] on div "Shapes" at bounding box center [84, 173] width 9 height 3
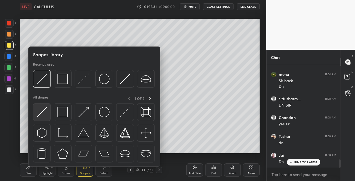
click at [43, 112] on img at bounding box center [42, 112] width 11 height 11
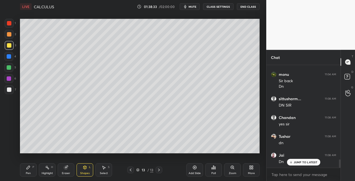
click at [28, 173] on div "Pen" at bounding box center [28, 173] width 5 height 3
click at [65, 172] on div "Eraser" at bounding box center [66, 173] width 8 height 3
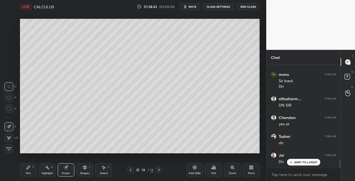
click at [29, 170] on div "Pen P" at bounding box center [28, 170] width 17 height 13
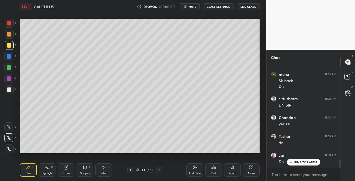
click at [71, 168] on div "Eraser" at bounding box center [66, 170] width 17 height 13
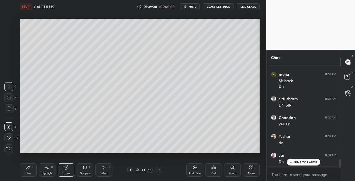
click at [31, 168] on div "Pen P" at bounding box center [28, 170] width 17 height 13
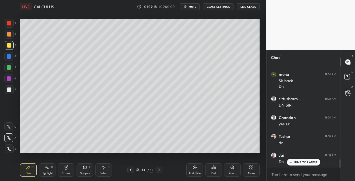
click at [10, 93] on div at bounding box center [9, 89] width 9 height 9
click at [85, 170] on icon at bounding box center [85, 168] width 4 height 4
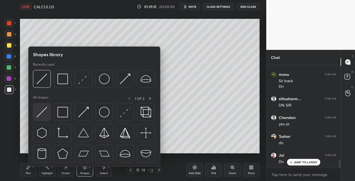
click at [41, 112] on img at bounding box center [42, 112] width 11 height 11
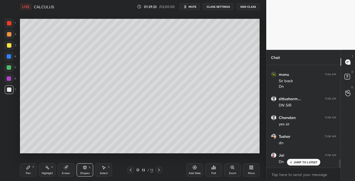
click at [26, 173] on div "Pen P" at bounding box center [28, 170] width 17 height 13
click at [86, 168] on icon at bounding box center [85, 167] width 3 height 3
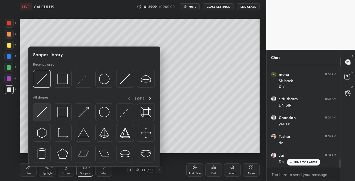
click at [39, 115] on img at bounding box center [42, 112] width 11 height 11
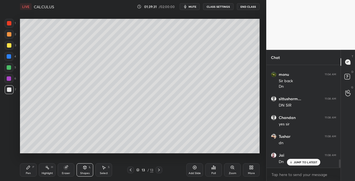
click at [39, 174] on div "Highlight H" at bounding box center [47, 170] width 17 height 13
click at [35, 173] on div "Pen P" at bounding box center [28, 170] width 17 height 13
click at [196, 2] on div "LIVE CALCULUS 01:40:04 / 02:00:00 mute CLASS SETTINGS End Class" at bounding box center [140, 6] width 240 height 13
click at [193, 8] on span "mute" at bounding box center [193, 7] width 8 height 4
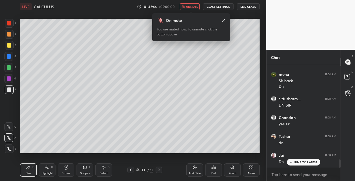
scroll to position [1170, 0]
click at [196, 6] on span "unmute" at bounding box center [192, 7] width 12 height 4
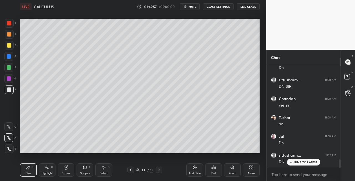
click at [130, 170] on icon at bounding box center [130, 170] width 4 height 4
click at [131, 170] on icon at bounding box center [130, 170] width 4 height 4
click at [130, 170] on icon at bounding box center [130, 170] width 4 height 4
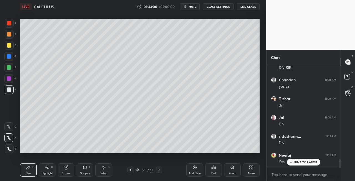
click at [130, 170] on icon at bounding box center [130, 170] width 4 height 4
click at [129, 169] on icon at bounding box center [130, 170] width 4 height 4
click at [131, 170] on icon at bounding box center [130, 170] width 4 height 4
click at [131, 171] on icon at bounding box center [131, 170] width 2 height 3
click at [131, 171] on icon at bounding box center [130, 170] width 4 height 4
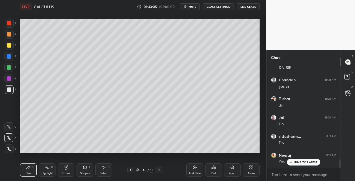
click at [131, 171] on icon at bounding box center [130, 170] width 4 height 4
click at [131, 170] on icon at bounding box center [130, 170] width 4 height 4
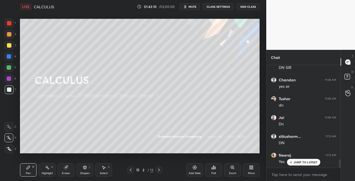
click at [158, 170] on icon at bounding box center [159, 170] width 4 height 4
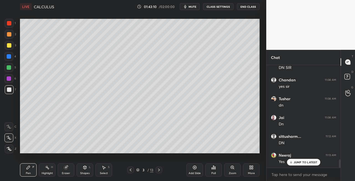
click at [157, 170] on icon at bounding box center [159, 170] width 4 height 4
click at [156, 170] on div at bounding box center [159, 170] width 7 height 7
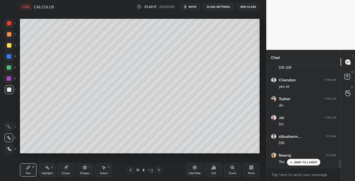
click at [155, 170] on div "8 / 13" at bounding box center [144, 170] width 35 height 7
click at [159, 171] on icon at bounding box center [159, 170] width 2 height 3
click at [159, 170] on icon at bounding box center [159, 170] width 4 height 4
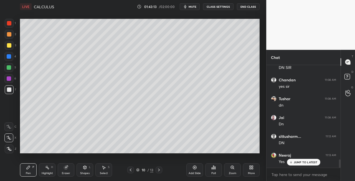
click at [158, 171] on icon at bounding box center [159, 170] width 4 height 4
click at [160, 171] on icon at bounding box center [159, 170] width 4 height 4
click at [158, 171] on icon at bounding box center [159, 170] width 2 height 3
click at [9, 48] on div at bounding box center [9, 45] width 9 height 9
click at [87, 168] on div "Shapes L" at bounding box center [85, 170] width 17 height 13
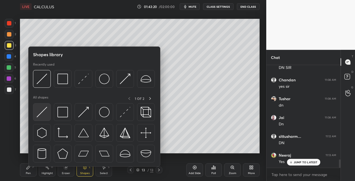
click at [39, 110] on img at bounding box center [42, 112] width 11 height 11
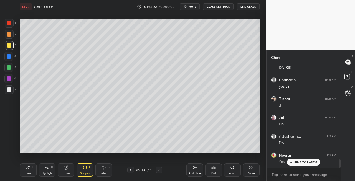
click at [128, 172] on div at bounding box center [130, 170] width 7 height 7
click at [130, 170] on icon at bounding box center [131, 170] width 2 height 3
click at [131, 170] on icon at bounding box center [130, 170] width 4 height 4
click at [161, 172] on div at bounding box center [159, 170] width 7 height 7
click at [160, 172] on icon at bounding box center [159, 170] width 4 height 4
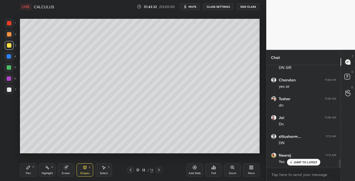
click at [130, 172] on icon at bounding box center [130, 170] width 4 height 4
click at [161, 171] on icon at bounding box center [159, 170] width 4 height 4
click at [161, 172] on div at bounding box center [159, 170] width 7 height 7
click at [161, 171] on div at bounding box center [159, 170] width 7 height 7
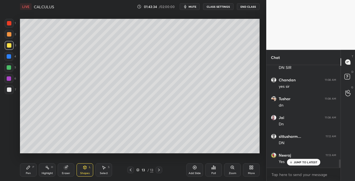
click at [161, 172] on icon at bounding box center [159, 170] width 4 height 4
click at [26, 168] on icon at bounding box center [28, 168] width 4 height 4
click at [192, 8] on span "mute" at bounding box center [193, 7] width 8 height 4
click at [191, 6] on span "unmute" at bounding box center [192, 7] width 12 height 4
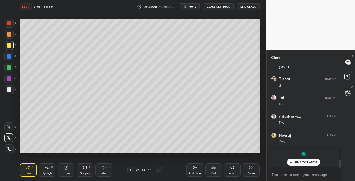
click at [66, 168] on icon at bounding box center [66, 168] width 4 height 4
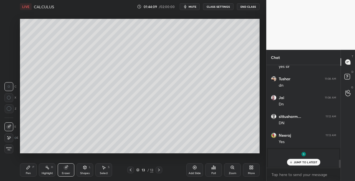
click at [31, 172] on div "Pen P" at bounding box center [28, 170] width 17 height 13
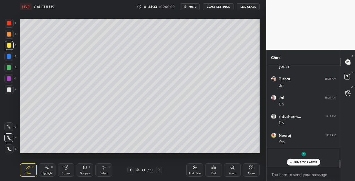
click at [76, 165] on div "Pen P Highlight H Eraser Shapes L Select S" at bounding box center [61, 170] width 83 height 13
click at [65, 169] on icon at bounding box center [66, 168] width 4 height 4
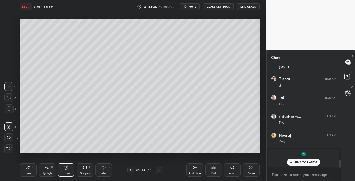
click at [32, 169] on div "Pen P" at bounding box center [28, 170] width 17 height 13
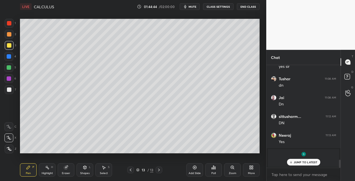
click at [10, 92] on div at bounding box center [9, 90] width 4 height 4
click at [85, 168] on icon at bounding box center [85, 167] width 3 height 3
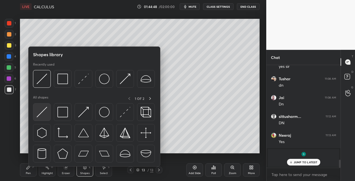
click at [39, 115] on img at bounding box center [42, 112] width 11 height 11
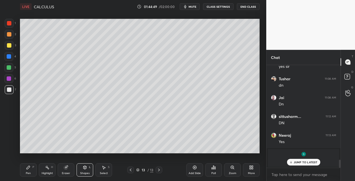
click at [34, 170] on div "Pen P" at bounding box center [28, 170] width 17 height 13
click at [70, 170] on div "Eraser" at bounding box center [66, 170] width 17 height 13
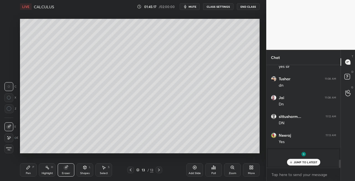
click at [30, 170] on icon at bounding box center [28, 168] width 4 height 4
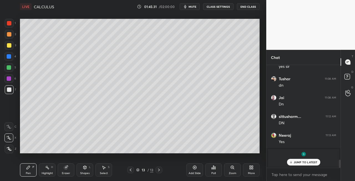
click at [72, 170] on div "Eraser" at bounding box center [66, 170] width 17 height 13
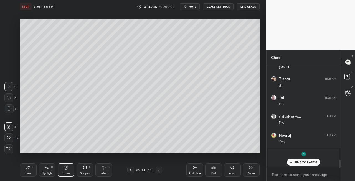
click at [67, 171] on div "Eraser" at bounding box center [66, 170] width 17 height 13
click at [28, 171] on div "Pen P" at bounding box center [28, 170] width 17 height 13
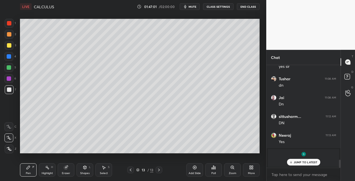
click at [67, 175] on div "Eraser" at bounding box center [66, 173] width 8 height 3
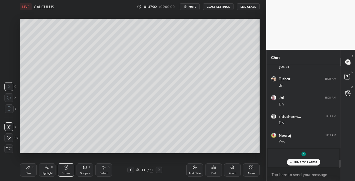
scroll to position [1228, 0]
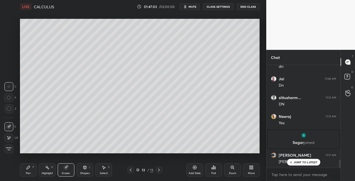
click at [29, 172] on div "Pen" at bounding box center [28, 173] width 5 height 3
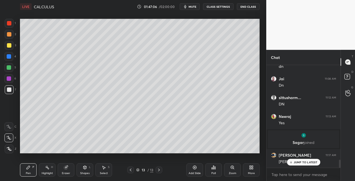
click at [160, 170] on icon at bounding box center [159, 170] width 4 height 4
click at [198, 173] on div "Add Slide" at bounding box center [195, 173] width 12 height 3
click at [57, 170] on div "Pen P Highlight H Eraser Shapes L Select S" at bounding box center [61, 170] width 83 height 13
click at [64, 166] on icon at bounding box center [66, 168] width 4 height 4
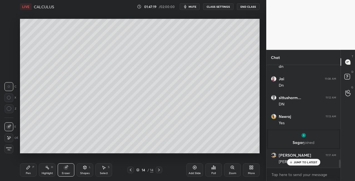
click at [31, 175] on div "Pen" at bounding box center [28, 173] width 5 height 3
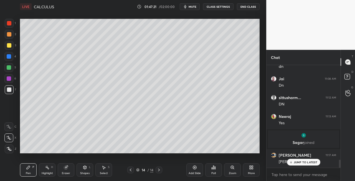
click at [131, 170] on icon at bounding box center [130, 170] width 4 height 4
click at [160, 170] on icon at bounding box center [159, 170] width 4 height 4
click at [130, 173] on div at bounding box center [130, 170] width 7 height 7
click at [160, 170] on icon at bounding box center [159, 170] width 4 height 4
click at [64, 171] on div "Eraser" at bounding box center [66, 170] width 17 height 13
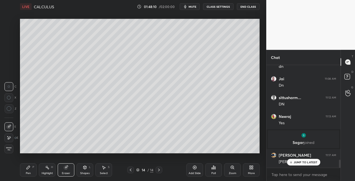
click at [26, 172] on div "Pen" at bounding box center [28, 173] width 5 height 3
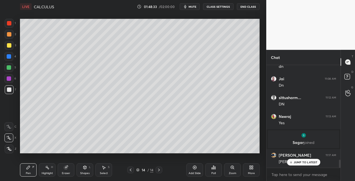
click at [131, 170] on icon at bounding box center [130, 170] width 4 height 4
click at [159, 172] on icon at bounding box center [159, 170] width 4 height 4
click at [64, 169] on icon at bounding box center [66, 168] width 4 height 4
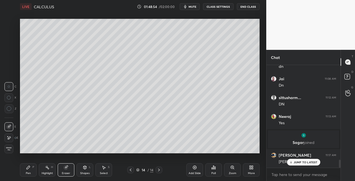
click at [29, 174] on div "Pen" at bounding box center [28, 173] width 5 height 3
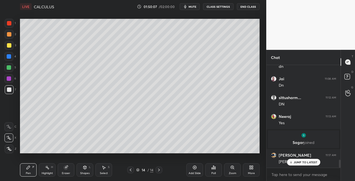
click at [132, 170] on icon at bounding box center [130, 170] width 4 height 4
click at [159, 171] on icon at bounding box center [159, 170] width 4 height 4
click at [131, 169] on icon at bounding box center [130, 170] width 4 height 4
click at [158, 170] on icon at bounding box center [159, 170] width 4 height 4
click at [130, 172] on icon at bounding box center [130, 170] width 4 height 4
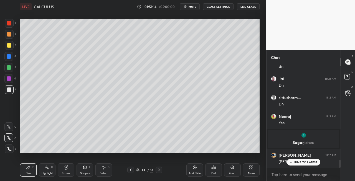
click at [162, 173] on div at bounding box center [159, 170] width 7 height 7
click at [159, 171] on icon at bounding box center [159, 170] width 2 height 3
click at [196, 174] on div "Add Slide" at bounding box center [195, 173] width 12 height 3
click at [193, 7] on span "mute" at bounding box center [193, 7] width 8 height 4
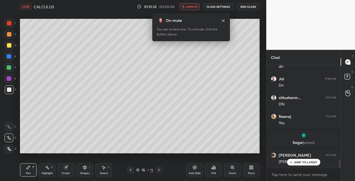
click at [192, 7] on span "unmute" at bounding box center [192, 7] width 12 height 4
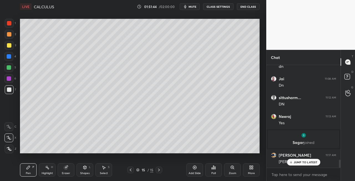
click at [134, 171] on div "15 / 15" at bounding box center [144, 170] width 35 height 7
click at [130, 171] on icon at bounding box center [130, 170] width 4 height 4
click at [159, 172] on icon at bounding box center [159, 170] width 4 height 4
click at [130, 172] on icon at bounding box center [130, 170] width 4 height 4
click at [158, 171] on icon at bounding box center [159, 170] width 4 height 4
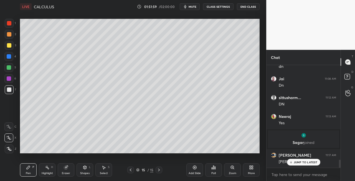
click at [132, 170] on icon at bounding box center [130, 170] width 4 height 4
click at [159, 171] on icon at bounding box center [159, 170] width 4 height 4
click at [130, 170] on icon at bounding box center [131, 170] width 2 height 3
click at [159, 171] on icon at bounding box center [159, 170] width 4 height 4
click at [128, 171] on div at bounding box center [130, 170] width 7 height 7
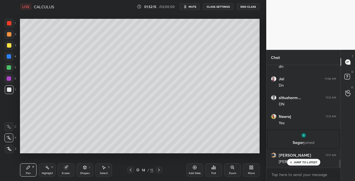
click at [159, 172] on icon at bounding box center [159, 170] width 4 height 4
click at [129, 169] on icon at bounding box center [130, 170] width 4 height 4
click at [159, 171] on icon at bounding box center [159, 170] width 4 height 4
click at [129, 171] on icon at bounding box center [130, 170] width 4 height 4
click at [129, 172] on icon at bounding box center [130, 170] width 4 height 4
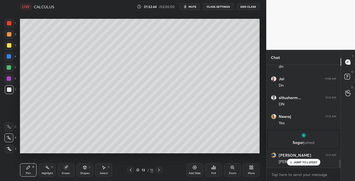
click at [158, 171] on icon at bounding box center [159, 170] width 4 height 4
click at [160, 170] on icon at bounding box center [159, 170] width 4 height 4
click at [66, 170] on div "Eraser" at bounding box center [66, 170] width 17 height 13
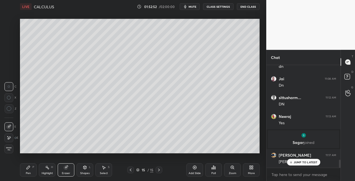
click at [27, 174] on div "Pen" at bounding box center [28, 173] width 5 height 3
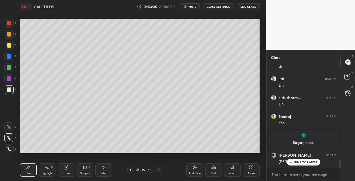
click at [89, 171] on div "Shapes L" at bounding box center [85, 170] width 17 height 13
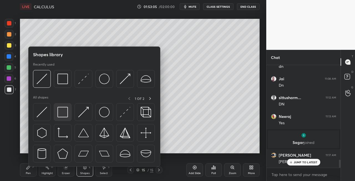
click at [57, 115] on img at bounding box center [62, 112] width 11 height 11
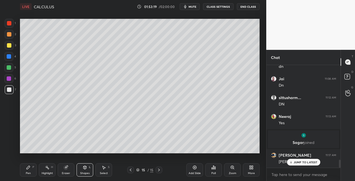
click at [83, 170] on div "Shapes L" at bounding box center [85, 170] width 17 height 13
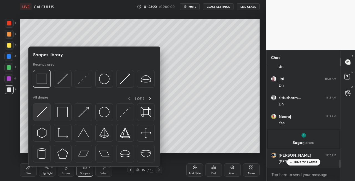
click at [39, 114] on img at bounding box center [42, 112] width 11 height 11
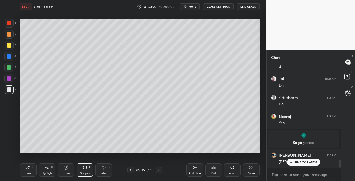
click at [130, 170] on icon at bounding box center [130, 170] width 4 height 4
click at [132, 170] on icon at bounding box center [130, 170] width 4 height 4
click at [133, 169] on icon at bounding box center [130, 170] width 4 height 4
click at [133, 170] on div at bounding box center [130, 170] width 7 height 7
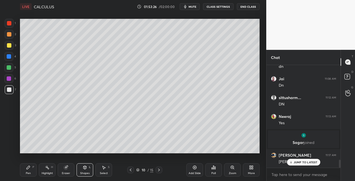
click at [131, 171] on icon at bounding box center [130, 170] width 4 height 4
click at [130, 170] on icon at bounding box center [130, 170] width 4 height 4
click at [161, 171] on div at bounding box center [159, 170] width 7 height 7
click at [161, 171] on icon at bounding box center [159, 170] width 4 height 4
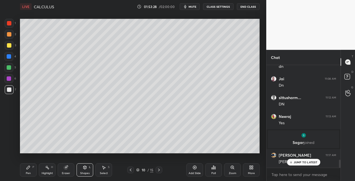
click at [161, 171] on icon at bounding box center [159, 170] width 4 height 4
click at [161, 171] on div at bounding box center [159, 170] width 7 height 7
click at [163, 171] on div "14 / 15" at bounding box center [144, 170] width 83 height 7
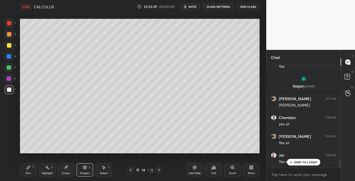
scroll to position [1304, 0]
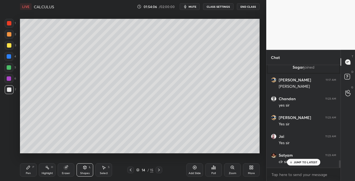
click at [129, 171] on icon at bounding box center [130, 170] width 4 height 4
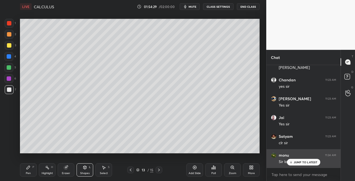
click at [296, 163] on p "JUMP TO LATEST" at bounding box center [306, 162] width 24 height 3
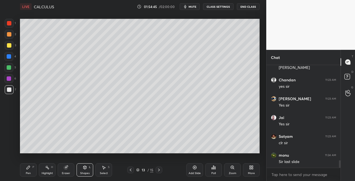
click at [160, 171] on icon at bounding box center [159, 170] width 4 height 4
click at [161, 170] on icon at bounding box center [159, 170] width 4 height 4
click at [161, 170] on div at bounding box center [159, 170] width 7 height 7
click at [129, 171] on icon at bounding box center [130, 170] width 4 height 4
click at [130, 171] on icon at bounding box center [130, 170] width 4 height 4
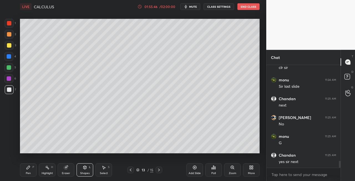
scroll to position [1417, 0]
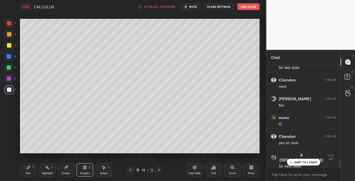
click at [156, 171] on div at bounding box center [159, 170] width 7 height 7
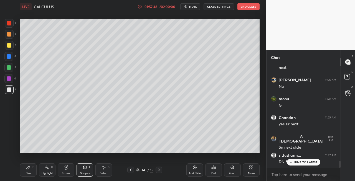
click at [159, 170] on icon at bounding box center [159, 170] width 2 height 3
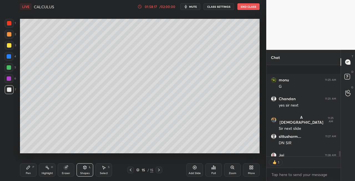
scroll to position [1485, 0]
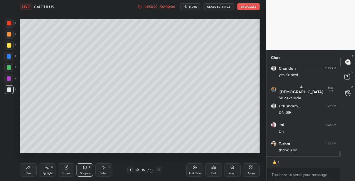
click at [130, 170] on icon at bounding box center [130, 170] width 4 height 4
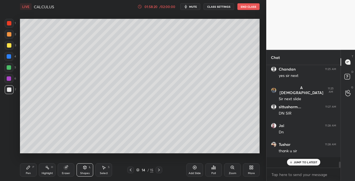
scroll to position [1473, 0]
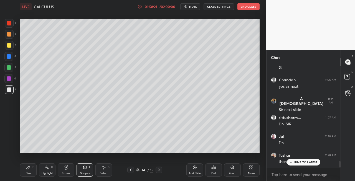
click at [132, 170] on icon at bounding box center [130, 170] width 4 height 4
click at [133, 169] on div at bounding box center [130, 170] width 7 height 7
click at [133, 170] on div at bounding box center [130, 170] width 7 height 7
click at [132, 170] on icon at bounding box center [130, 170] width 4 height 4
click at [132, 171] on icon at bounding box center [130, 170] width 4 height 4
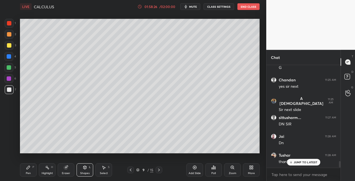
click at [132, 171] on icon at bounding box center [130, 170] width 4 height 4
click at [131, 171] on icon at bounding box center [130, 170] width 4 height 4
click at [132, 171] on icon at bounding box center [130, 170] width 4 height 4
click at [131, 171] on icon at bounding box center [130, 170] width 4 height 4
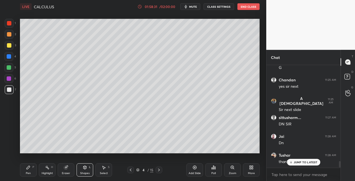
click at [132, 171] on icon at bounding box center [130, 170] width 4 height 4
click at [132, 170] on icon at bounding box center [130, 170] width 4 height 4
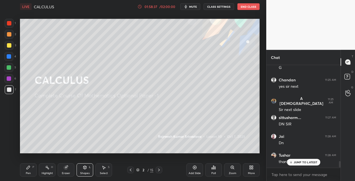
click at [160, 171] on icon at bounding box center [159, 170] width 4 height 4
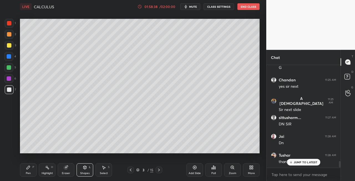
click at [159, 170] on icon at bounding box center [159, 170] width 4 height 4
click at [158, 170] on icon at bounding box center [159, 170] width 4 height 4
click at [159, 170] on icon at bounding box center [159, 170] width 4 height 4
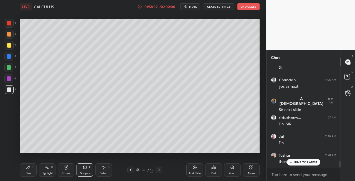
click at [158, 171] on icon at bounding box center [159, 170] width 4 height 4
click at [159, 171] on icon at bounding box center [159, 170] width 4 height 4
click at [160, 171] on icon at bounding box center [159, 170] width 4 height 4
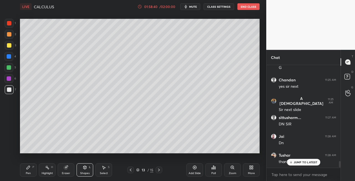
click at [160, 171] on icon at bounding box center [159, 170] width 4 height 4
click at [159, 172] on icon at bounding box center [159, 170] width 4 height 4
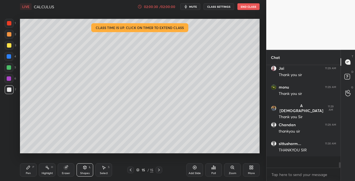
scroll to position [1573, 0]
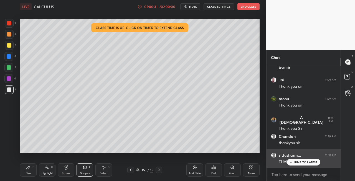
click at [299, 160] on div "JUMP TO LATEST" at bounding box center [303, 162] width 33 height 7
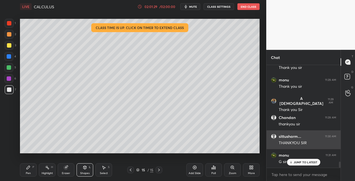
scroll to position [1611, 0]
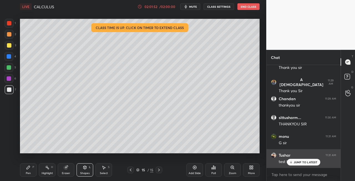
click at [299, 162] on p "JUMP TO LATEST" at bounding box center [306, 162] width 24 height 3
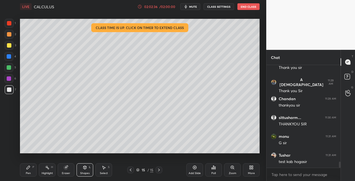
click at [249, 4] on button "End Class" at bounding box center [249, 6] width 22 height 7
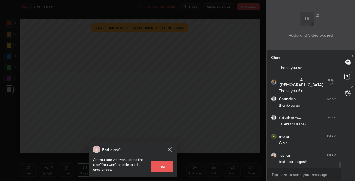
click at [166, 167] on button "End" at bounding box center [162, 166] width 22 height 11
type textarea "x"
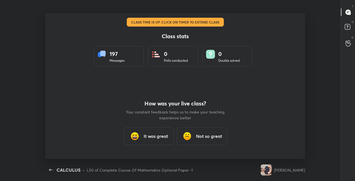
scroll to position [146, 351]
click at [147, 137] on h3 "It was great" at bounding box center [156, 136] width 24 height 7
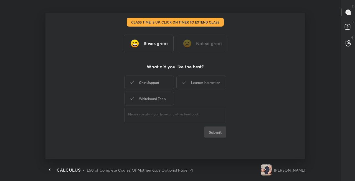
click at [153, 84] on div "Chat Support" at bounding box center [149, 83] width 50 height 14
click at [198, 83] on div "Learner Interaction" at bounding box center [201, 83] width 50 height 14
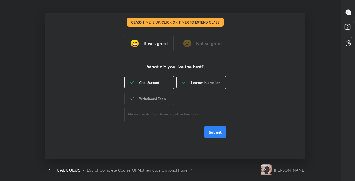
click at [165, 97] on div "Whiteboard Tools" at bounding box center [149, 99] width 50 height 14
click at [211, 129] on button "Submit" at bounding box center [215, 132] width 22 height 11
